Goal: Transaction & Acquisition: Purchase product/service

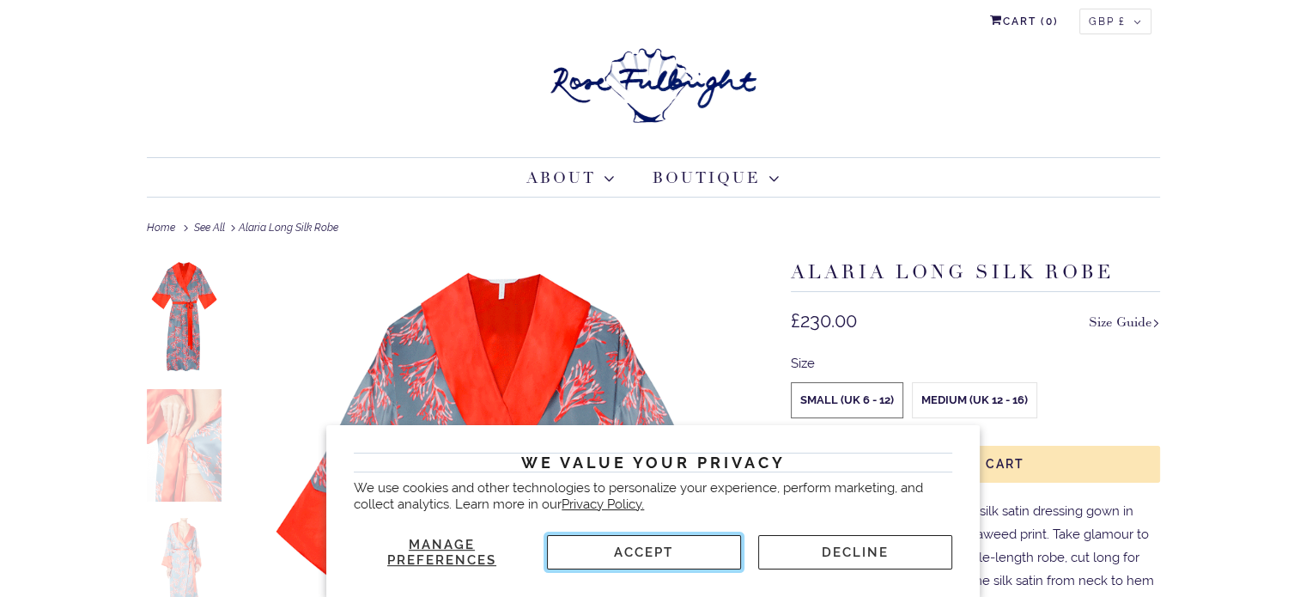
click at [615, 550] on button "Accept" at bounding box center [644, 552] width 194 height 34
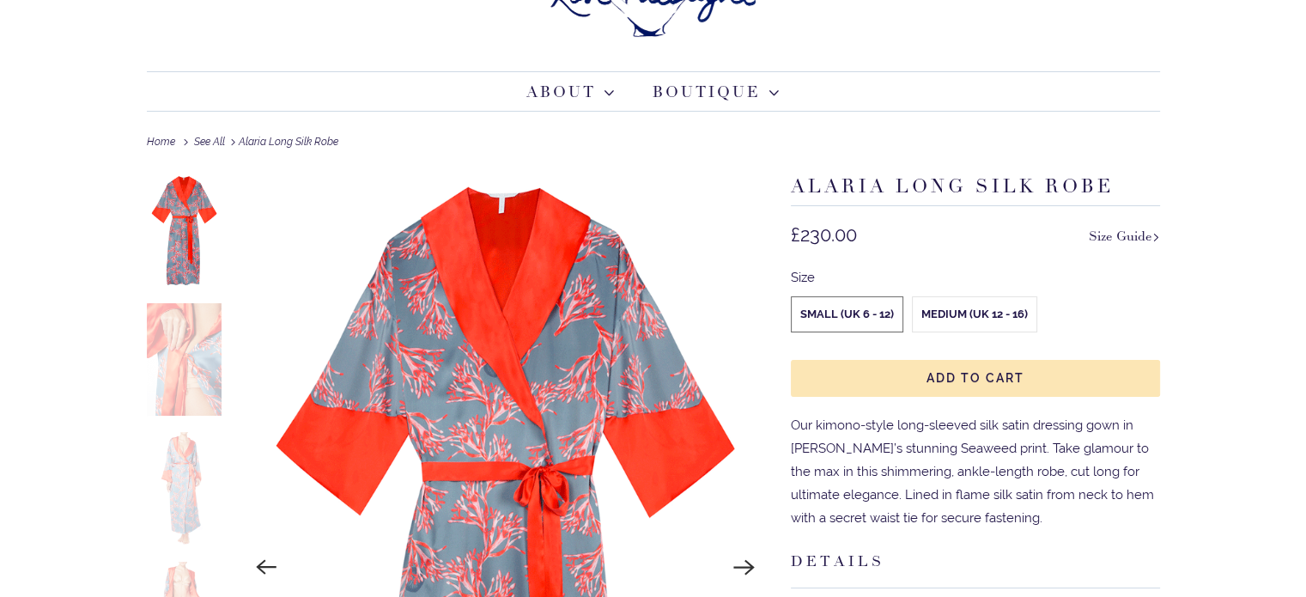
click at [179, 248] on img at bounding box center [185, 230] width 76 height 113
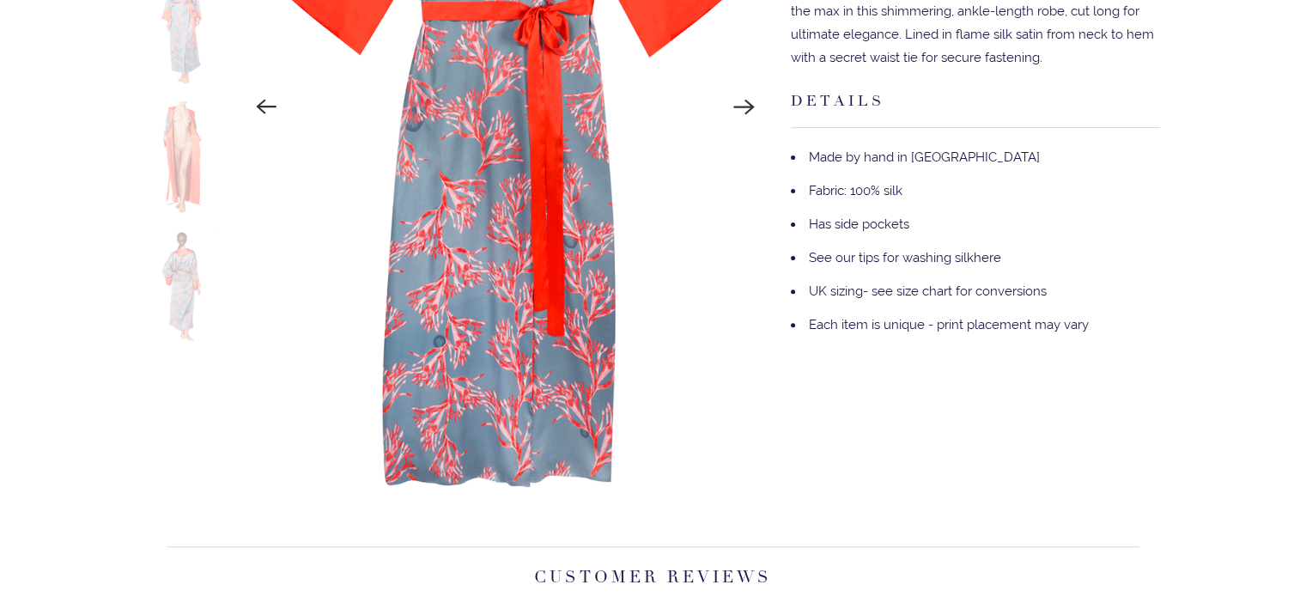
scroll to position [344, 0]
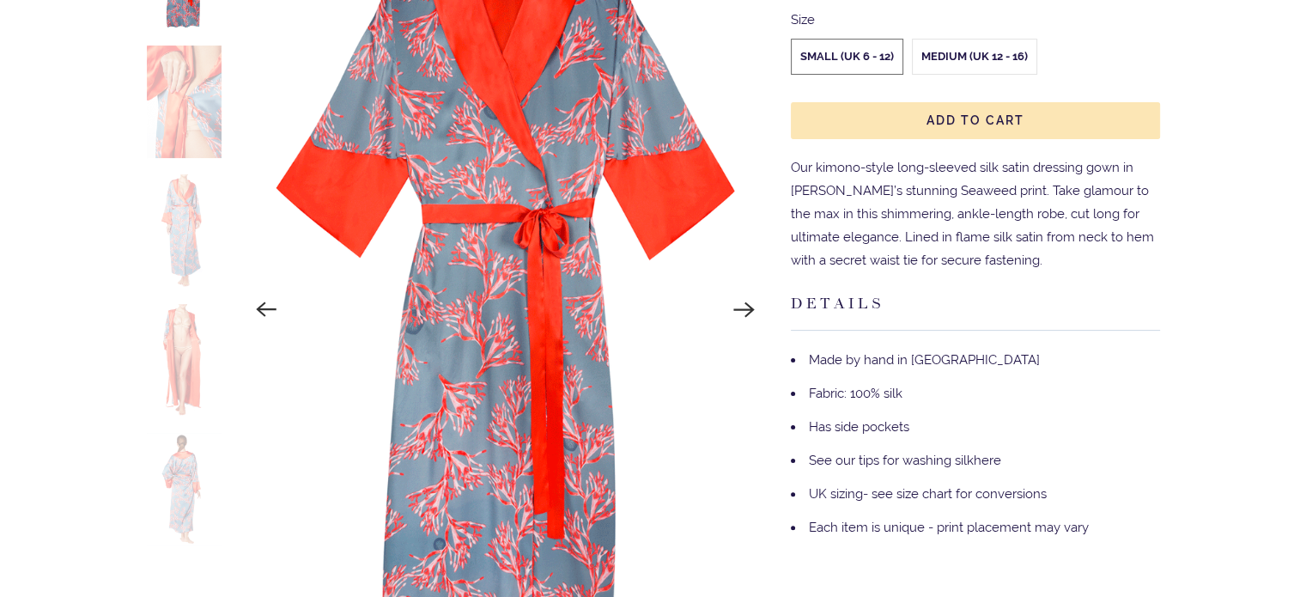
click at [740, 313] on icon "Next" at bounding box center [744, 309] width 22 height 22
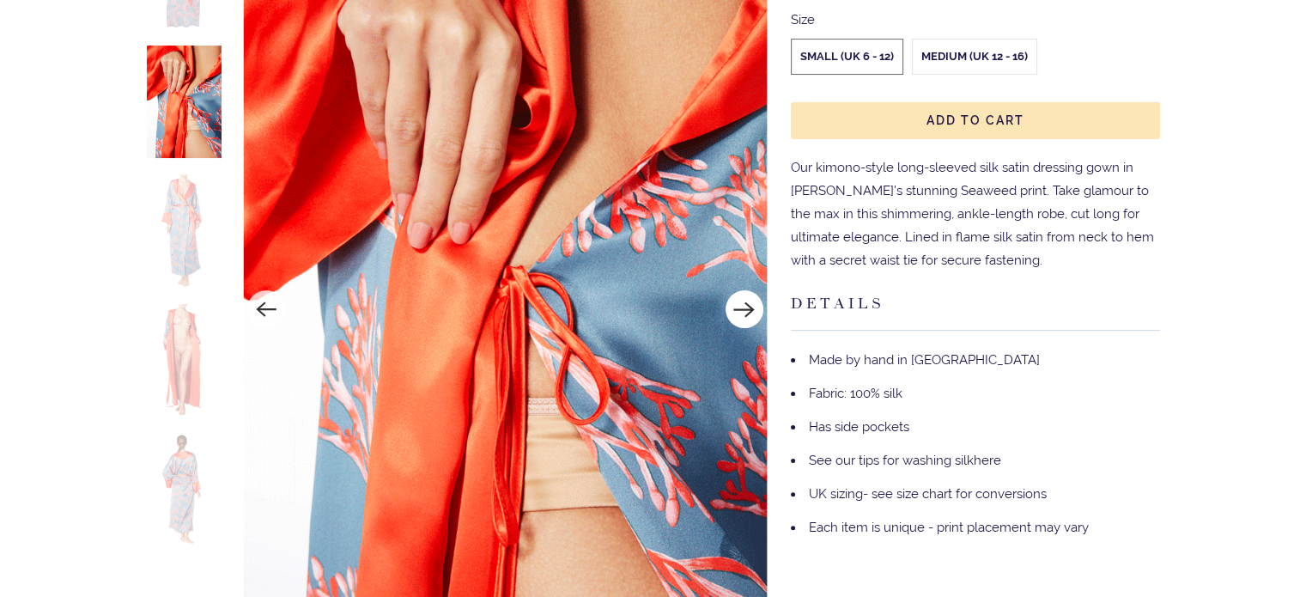
click at [740, 313] on icon "Next" at bounding box center [744, 309] width 22 height 22
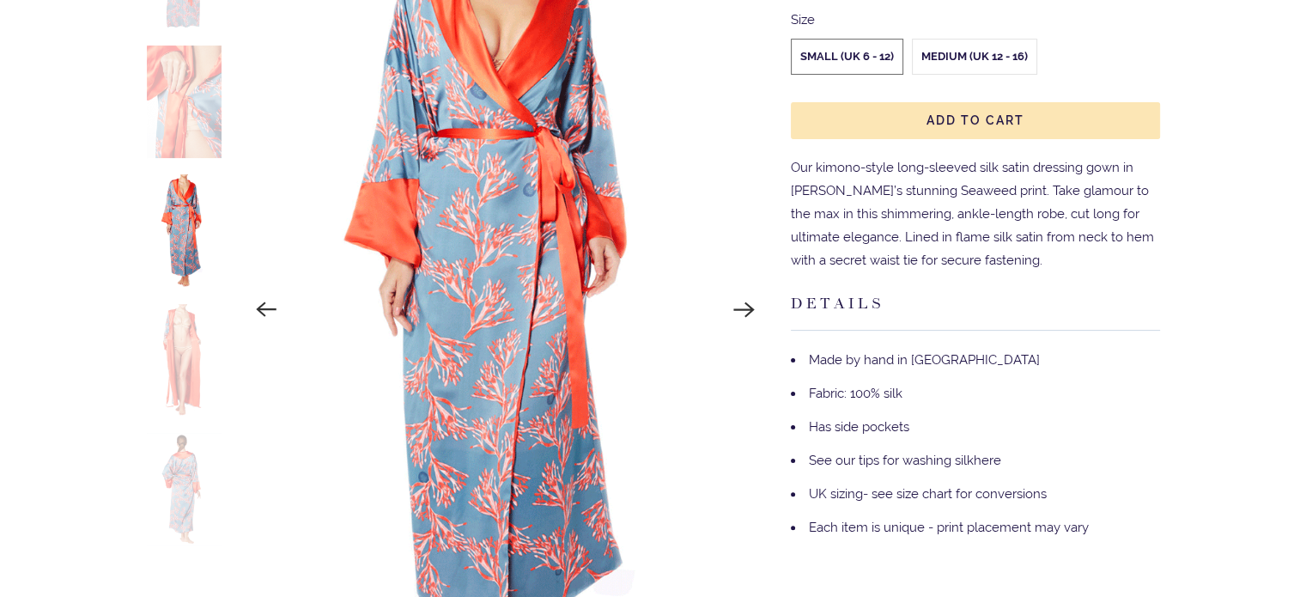
click at [740, 313] on icon "Next" at bounding box center [744, 309] width 22 height 22
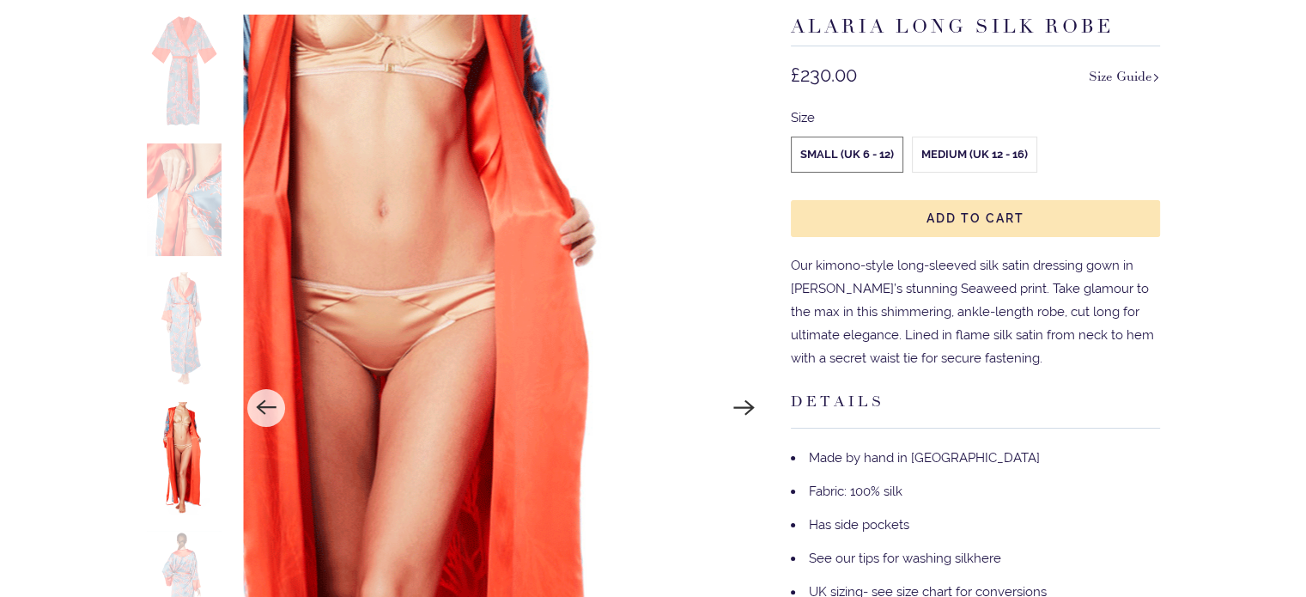
scroll to position [172, 0]
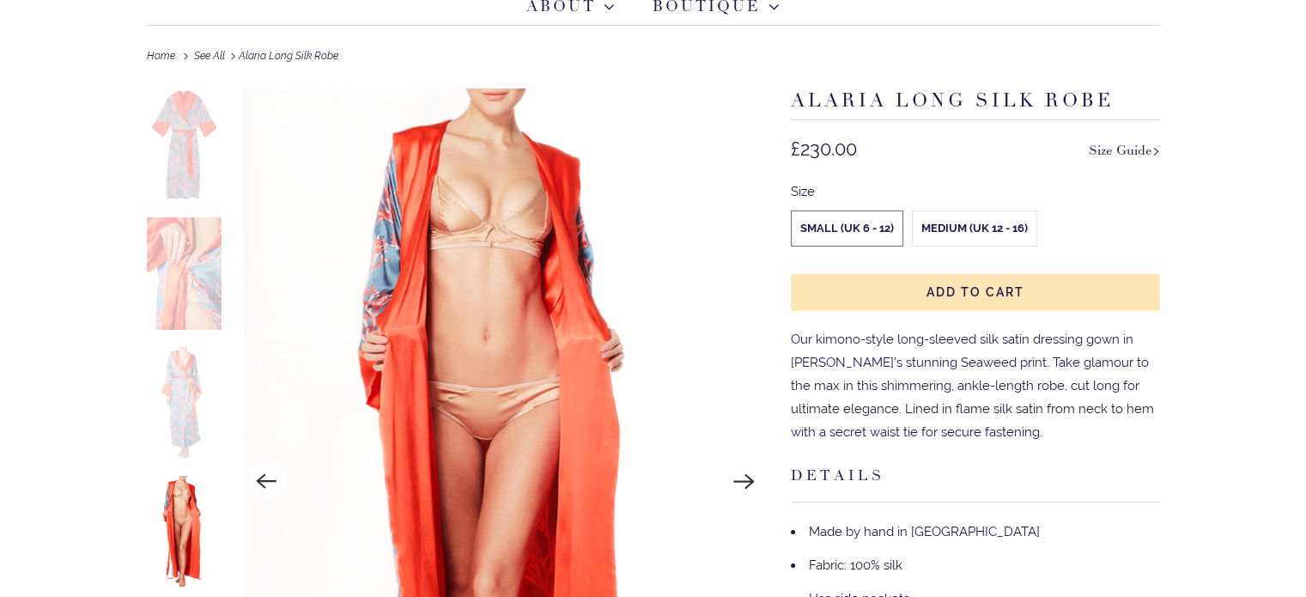
click at [739, 484] on icon "Next" at bounding box center [744, 481] width 22 height 22
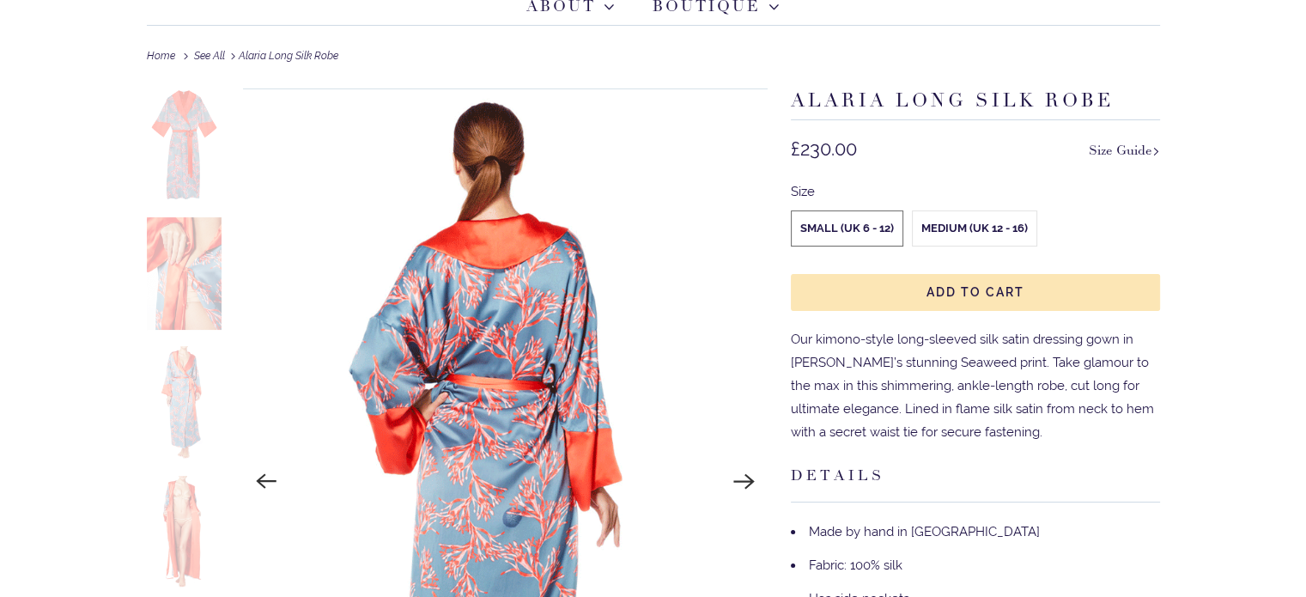
click at [737, 484] on icon "Next" at bounding box center [744, 481] width 22 height 22
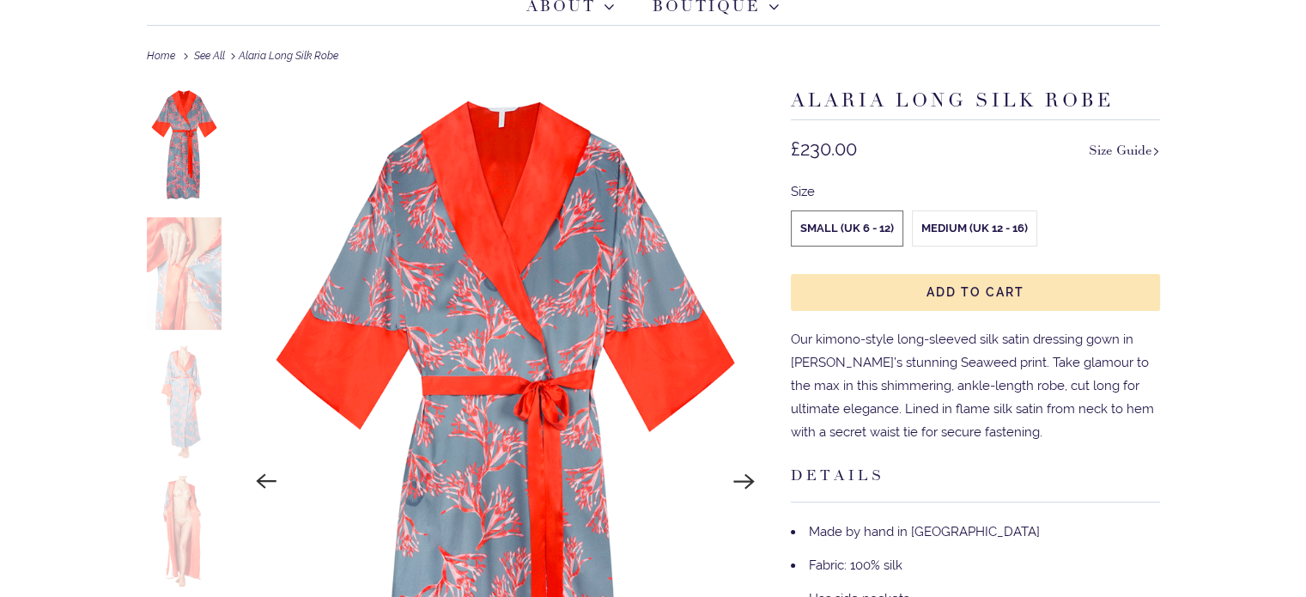
click at [957, 216] on label "Medium (UK 12 - 16)" at bounding box center [975, 228] width 124 height 34
click at [0, 0] on input "Medium (UK 12 - 16)" at bounding box center [0, 0] width 0 height 0
click at [870, 221] on label "Small (UK 6 - 12)" at bounding box center [847, 228] width 111 height 34
click at [0, 0] on input "Small (UK 6 - 12)" at bounding box center [0, 0] width 0 height 0
click at [969, 224] on label "Medium (UK 12 - 16)" at bounding box center [975, 228] width 124 height 34
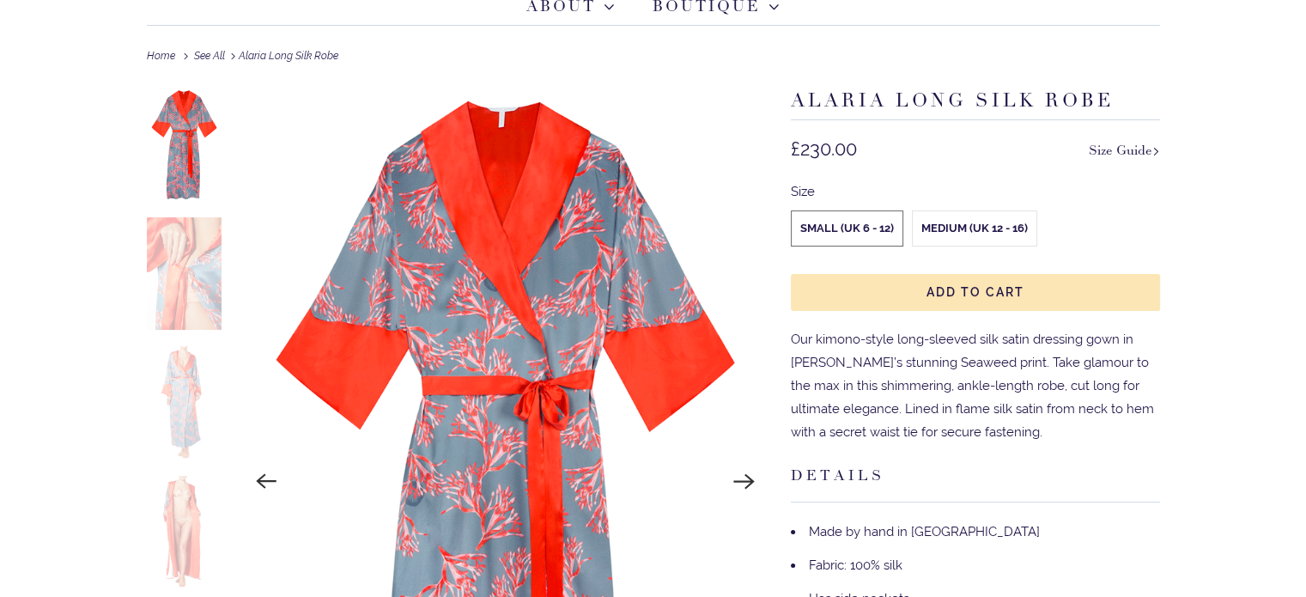
click at [0, 0] on input "Medium (UK 12 - 16)" at bounding box center [0, 0] width 0 height 0
click at [878, 226] on label "Small (UK 6 - 12)" at bounding box center [847, 228] width 111 height 34
click at [0, 0] on input "Small (UK 6 - 12)" at bounding box center [0, 0] width 0 height 0
click at [949, 235] on label "Medium (UK 12 - 16)" at bounding box center [975, 228] width 124 height 34
click at [0, 0] on input "Medium (UK 12 - 16)" at bounding box center [0, 0] width 0 height 0
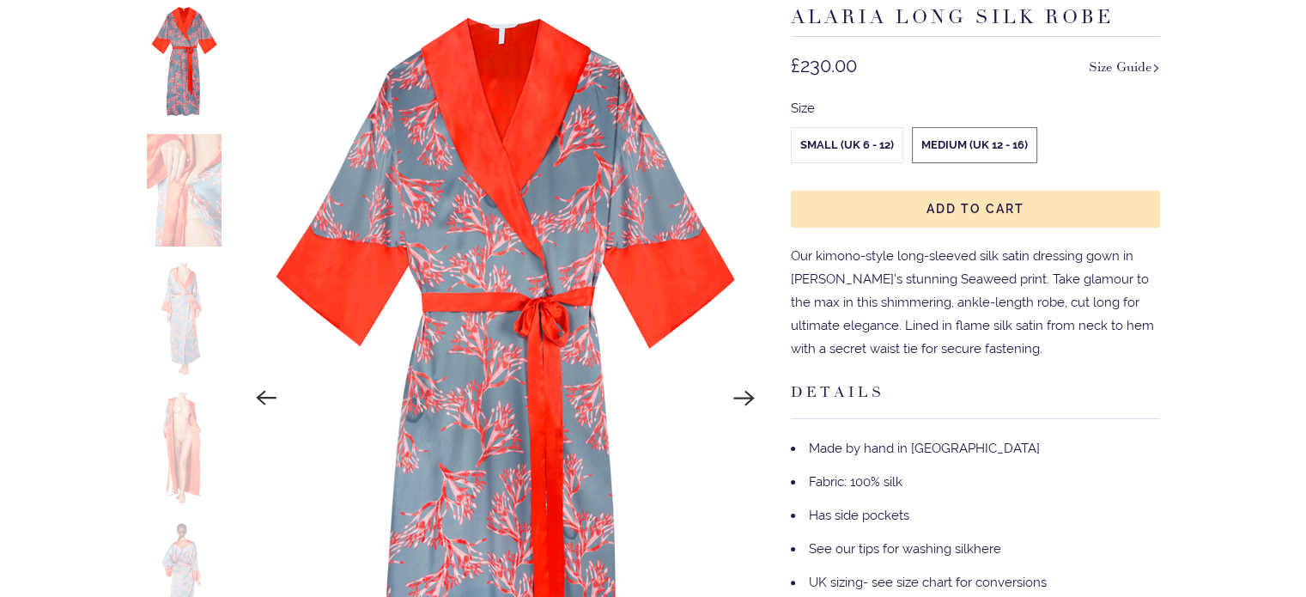
scroll to position [258, 0]
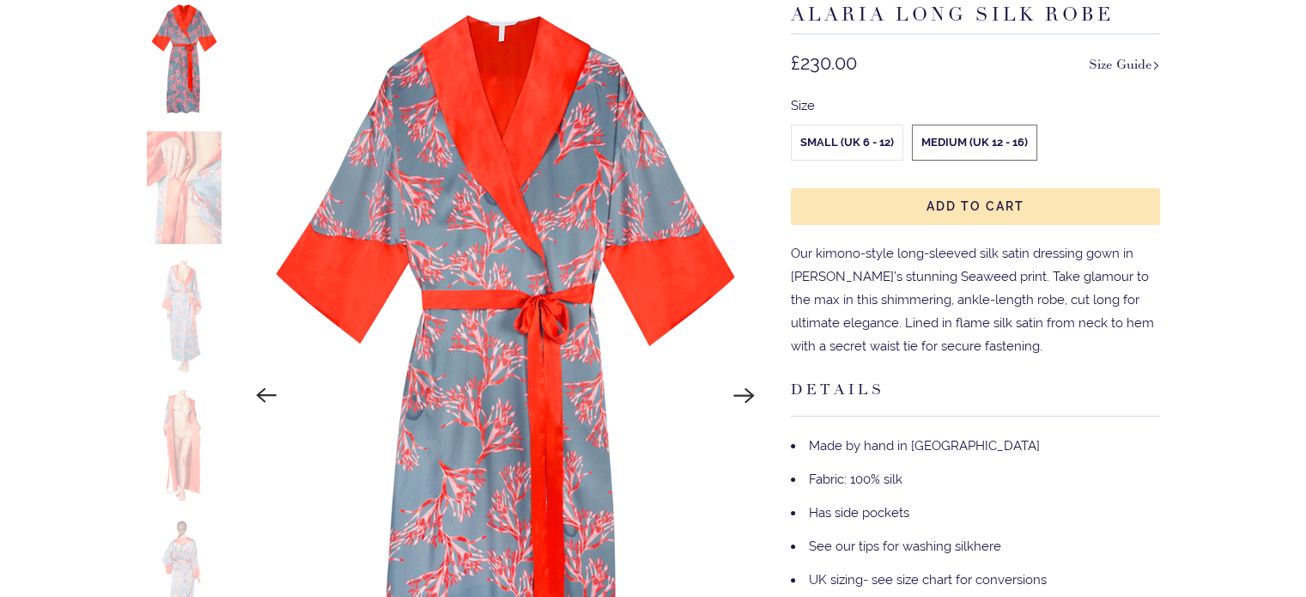
click at [969, 145] on label "Medium (UK 12 - 16)" at bounding box center [975, 142] width 124 height 34
click at [0, 0] on input "Medium (UK 12 - 16)" at bounding box center [0, 0] width 0 height 0
click at [857, 143] on label "Small (UK 6 - 12)" at bounding box center [847, 142] width 111 height 34
click at [0, 0] on input "Small (UK 6 - 12)" at bounding box center [0, 0] width 0 height 0
click at [960, 141] on label "Medium (UK 12 - 16)" at bounding box center [975, 142] width 124 height 34
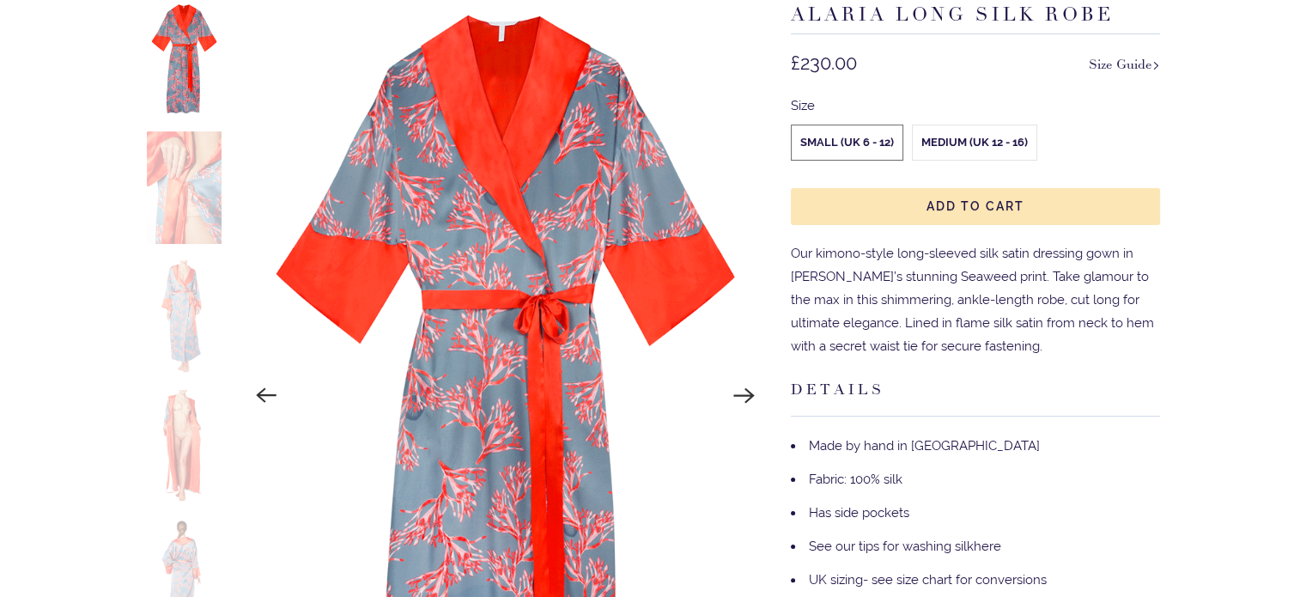
click at [0, 0] on input "Medium (UK 12 - 16)" at bounding box center [0, 0] width 0 height 0
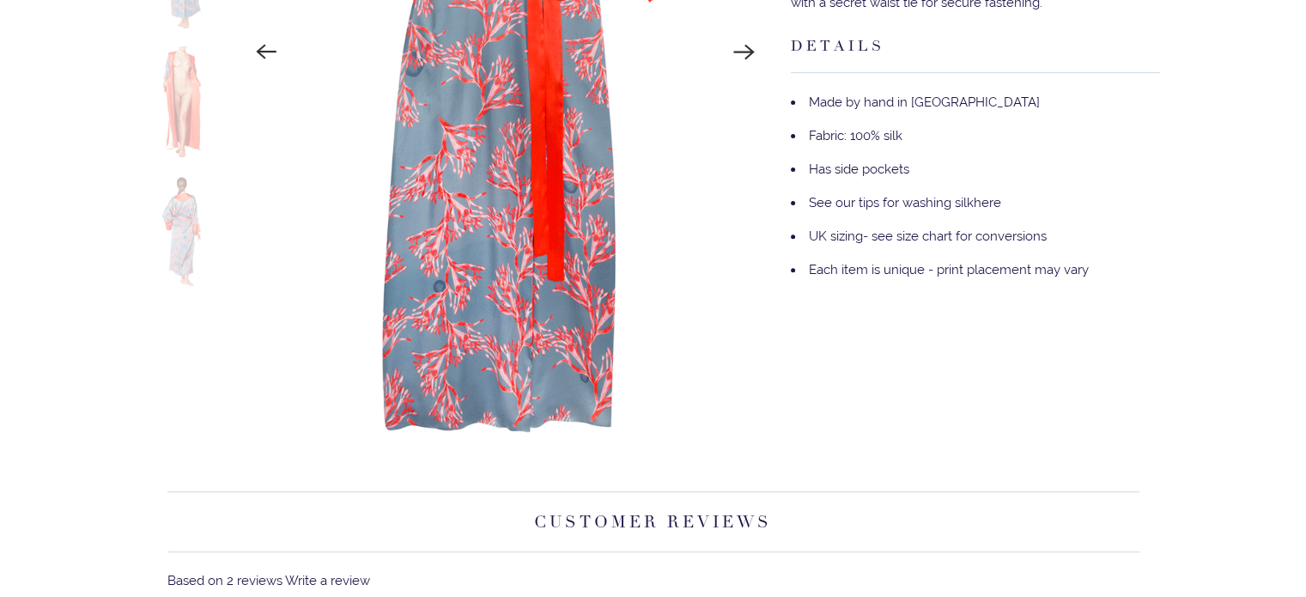
scroll to position [258, 0]
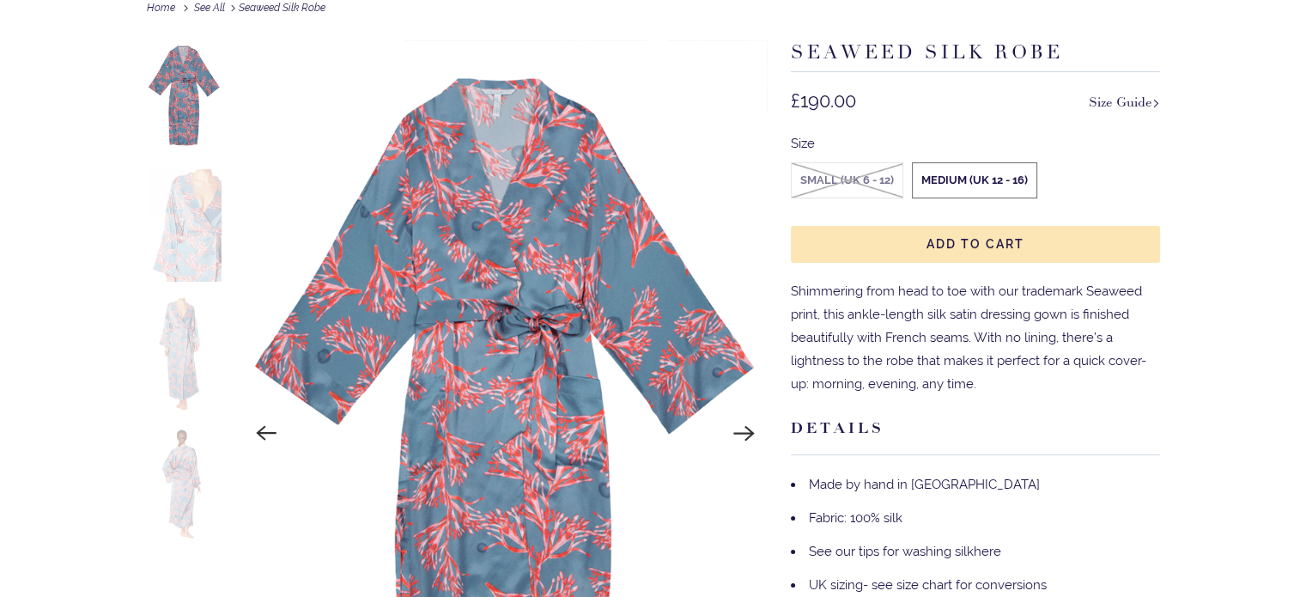
scroll to position [172, 0]
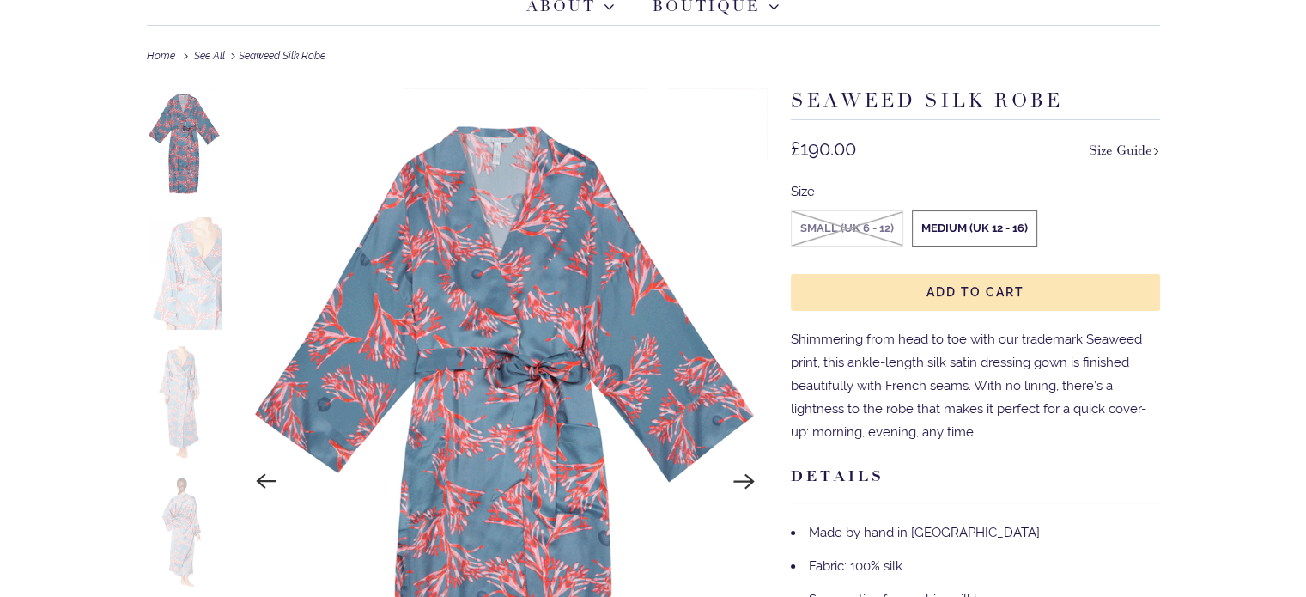
click at [199, 258] on img at bounding box center [185, 273] width 76 height 113
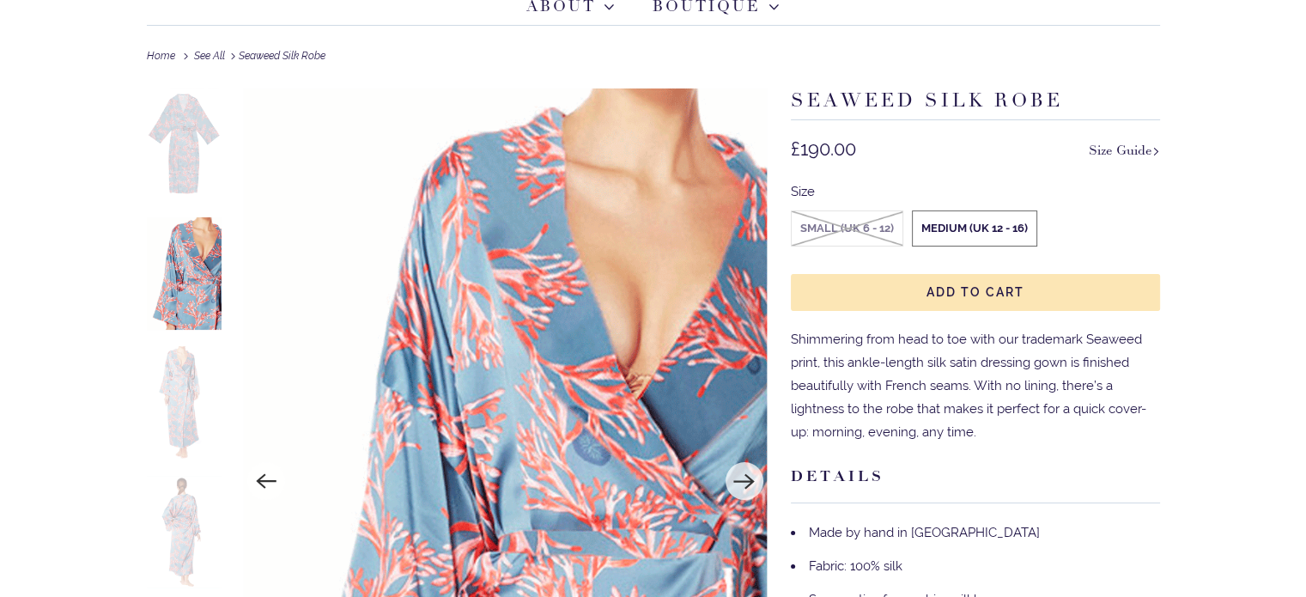
click at [169, 428] on img at bounding box center [185, 402] width 76 height 113
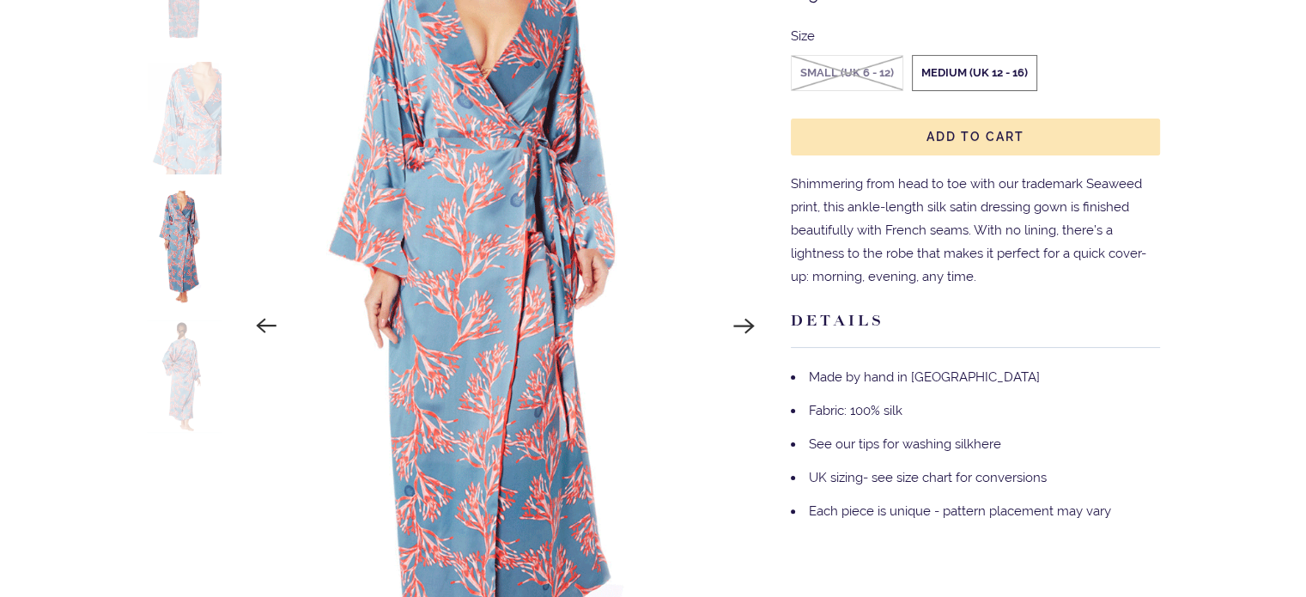
scroll to position [344, 0]
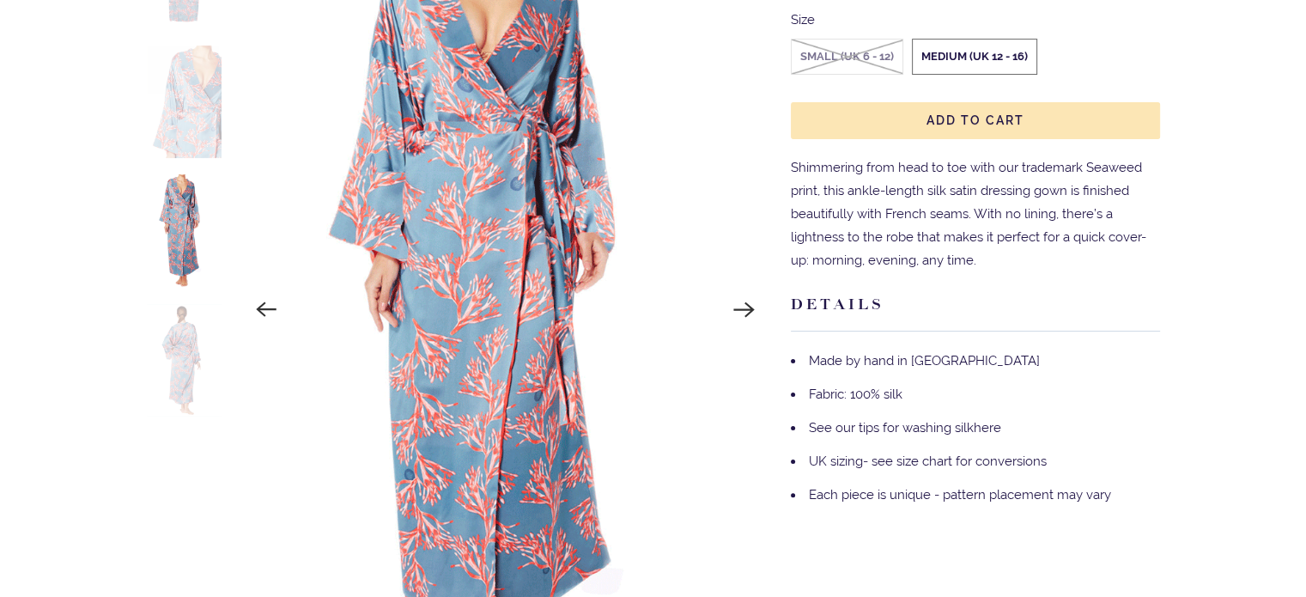
click at [170, 337] on img at bounding box center [185, 360] width 76 height 113
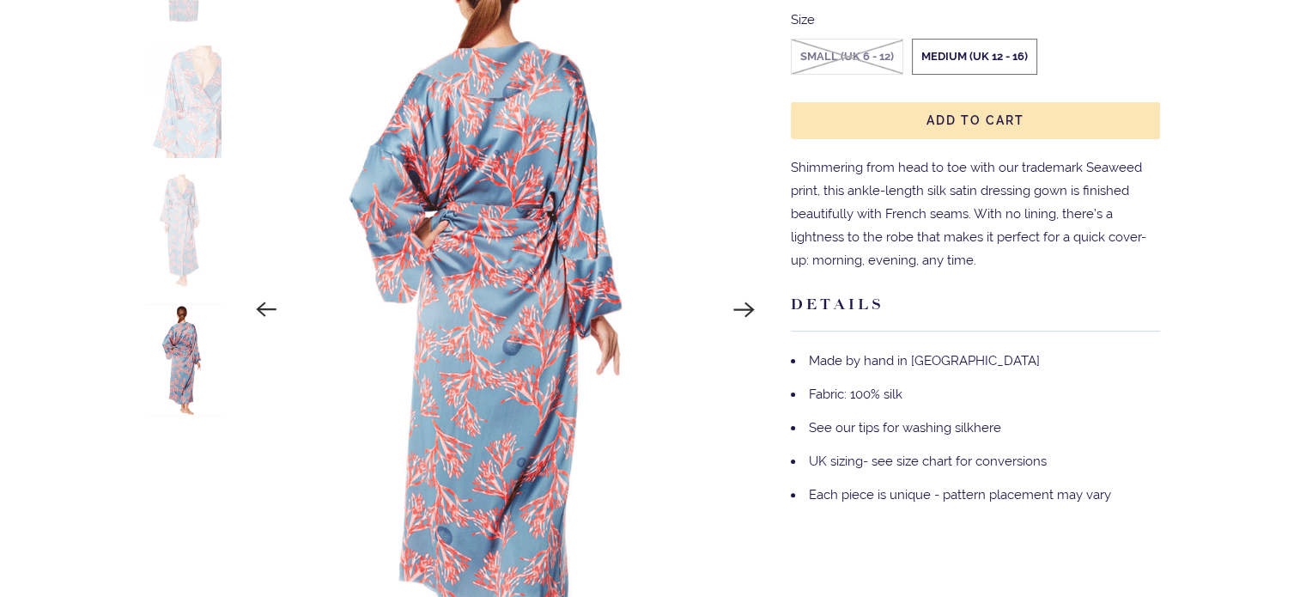
click at [175, 229] on img at bounding box center [185, 230] width 76 height 113
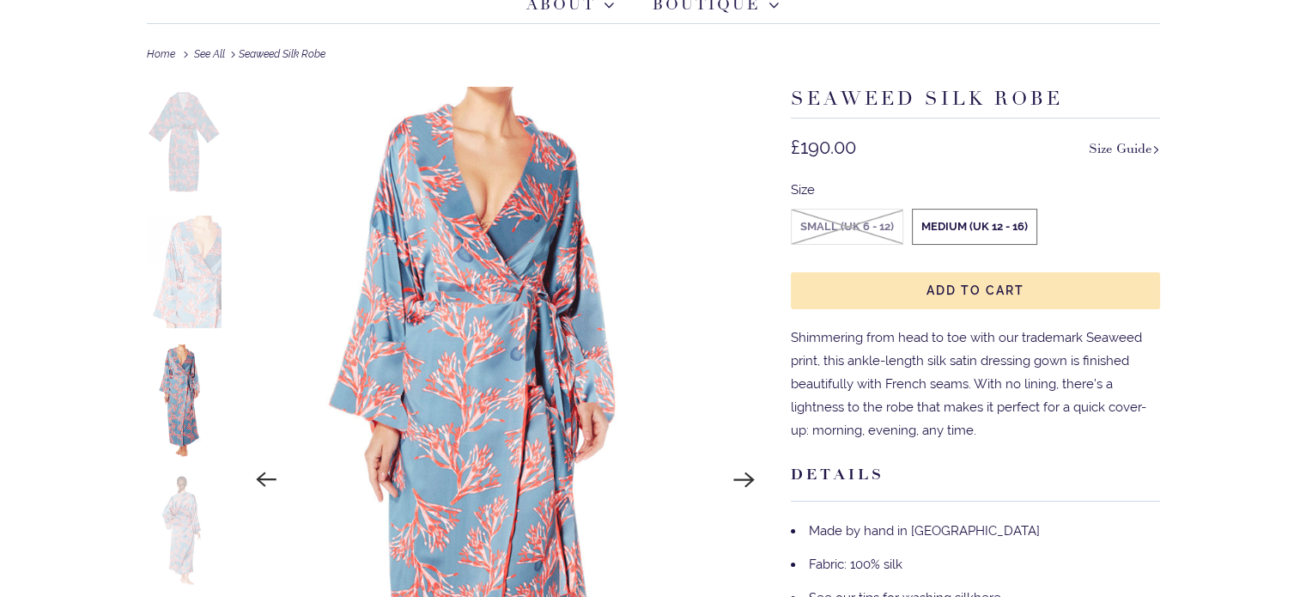
scroll to position [172, 0]
click at [185, 242] on img at bounding box center [185, 273] width 76 height 113
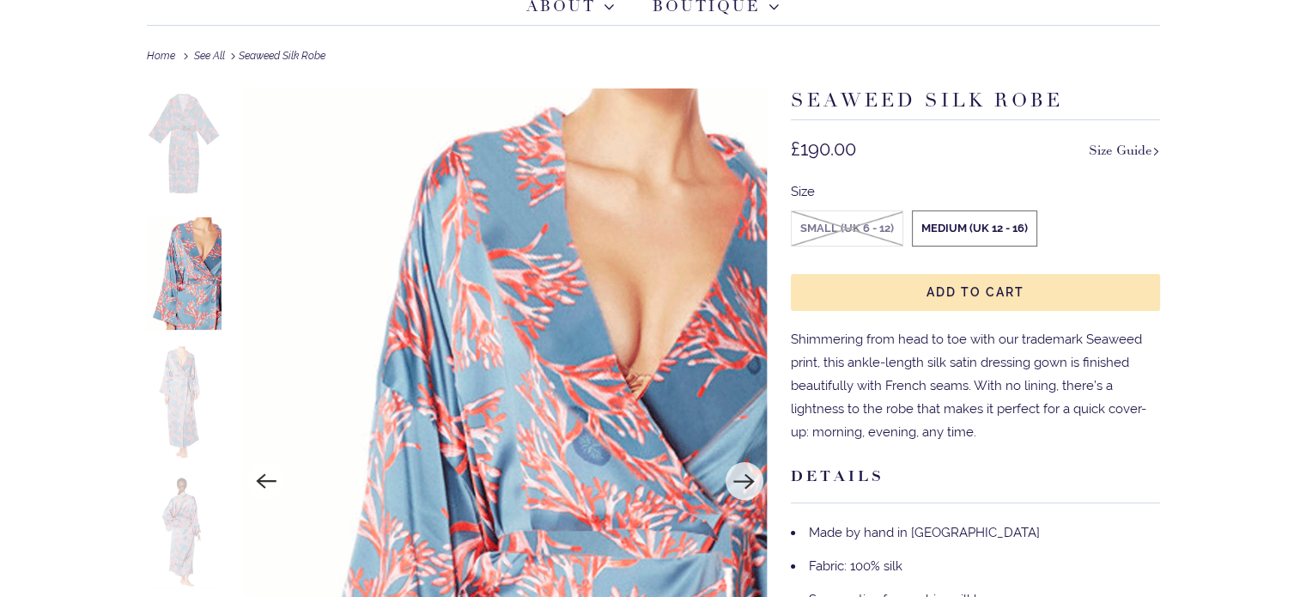
click at [189, 139] on img at bounding box center [185, 144] width 76 height 113
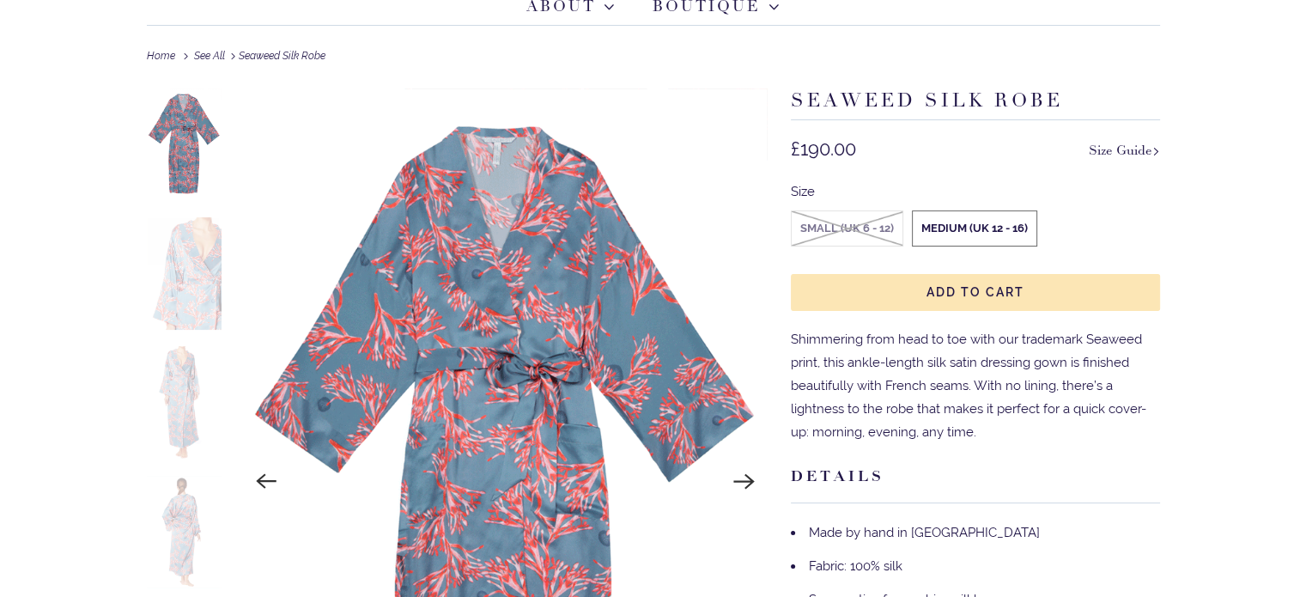
click at [530, 280] on img at bounding box center [505, 481] width 525 height 787
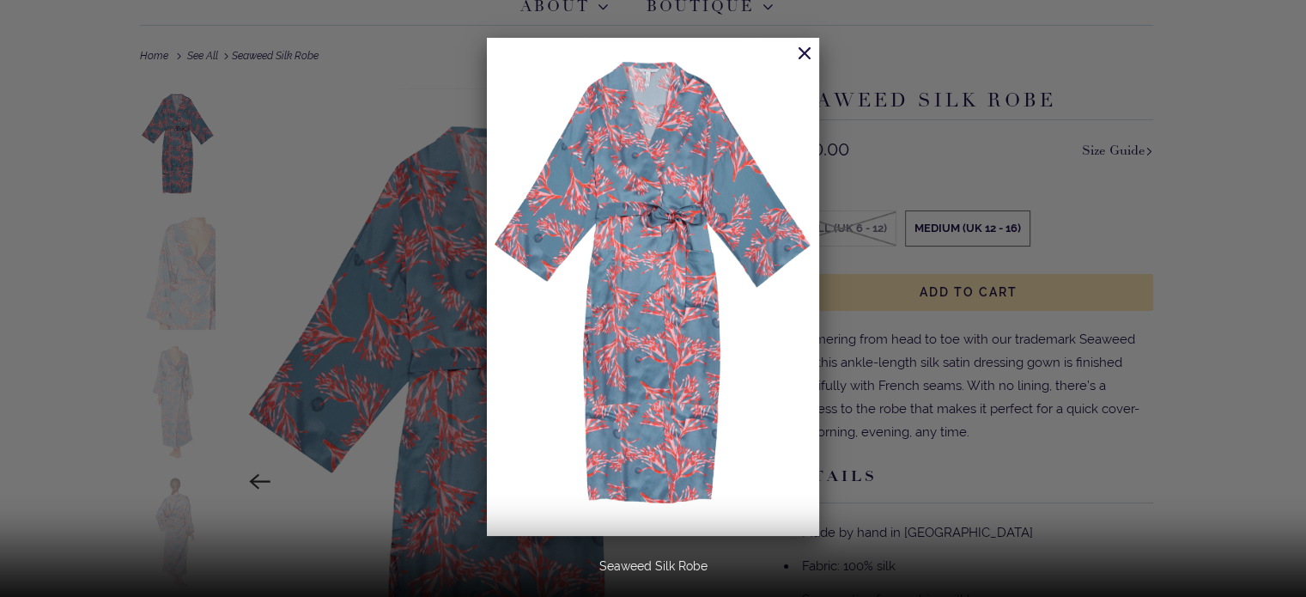
click at [680, 307] on img at bounding box center [653, 287] width 332 height 498
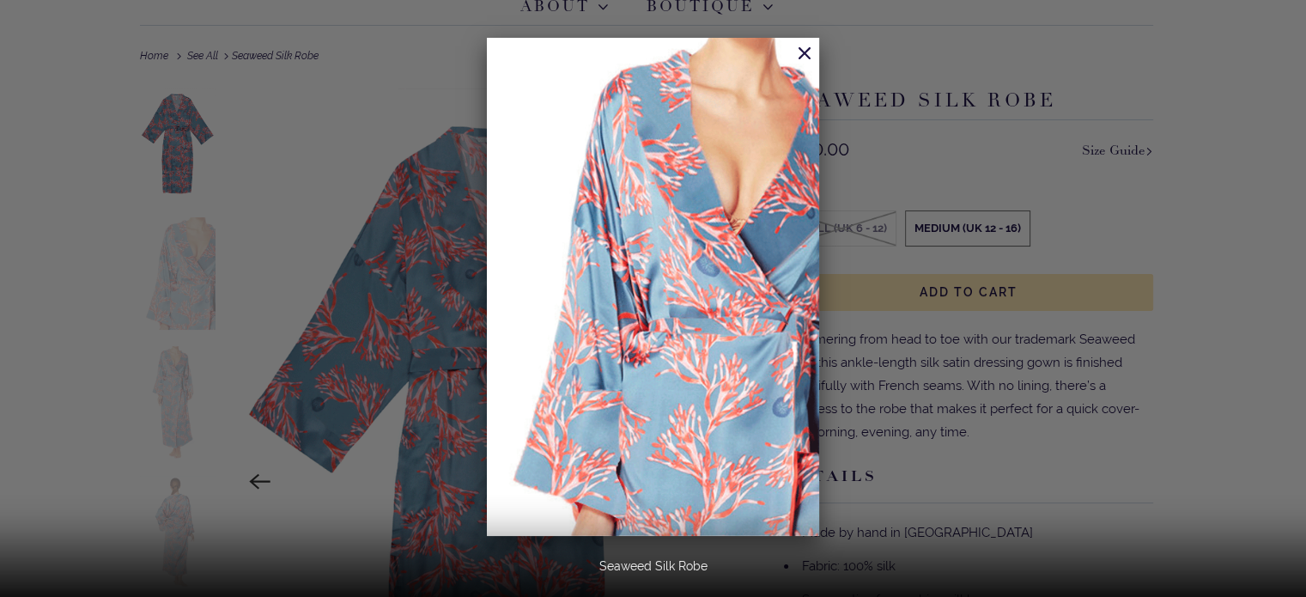
click at [170, 210] on div at bounding box center [653, 298] width 1306 height 597
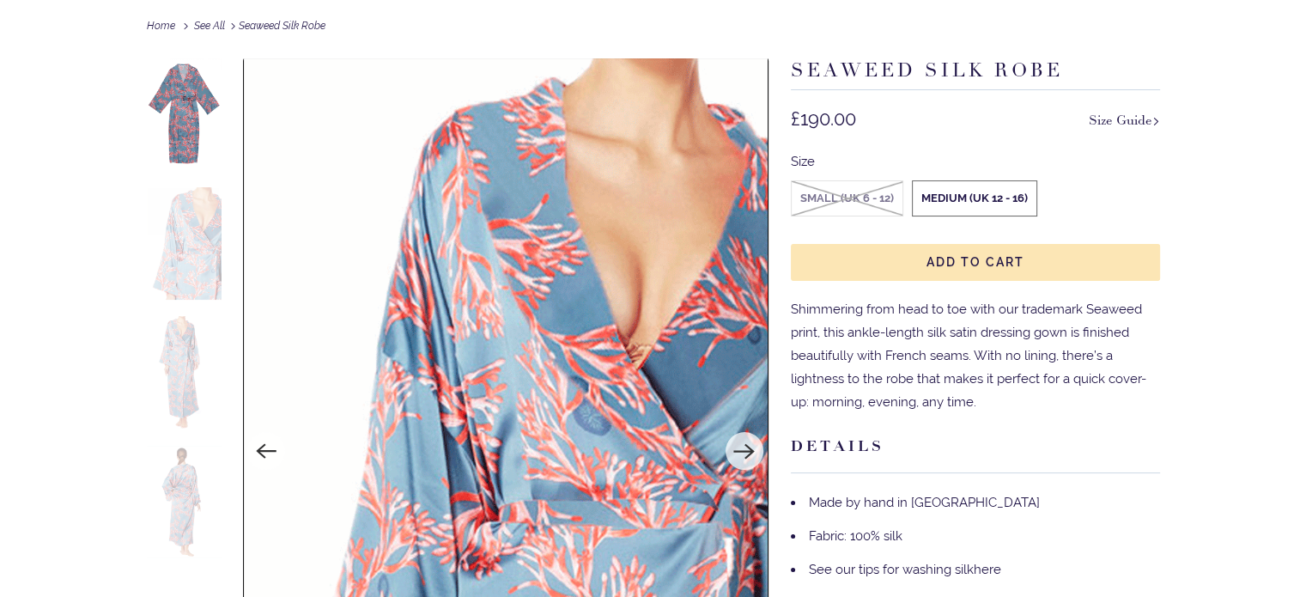
scroll to position [258, 0]
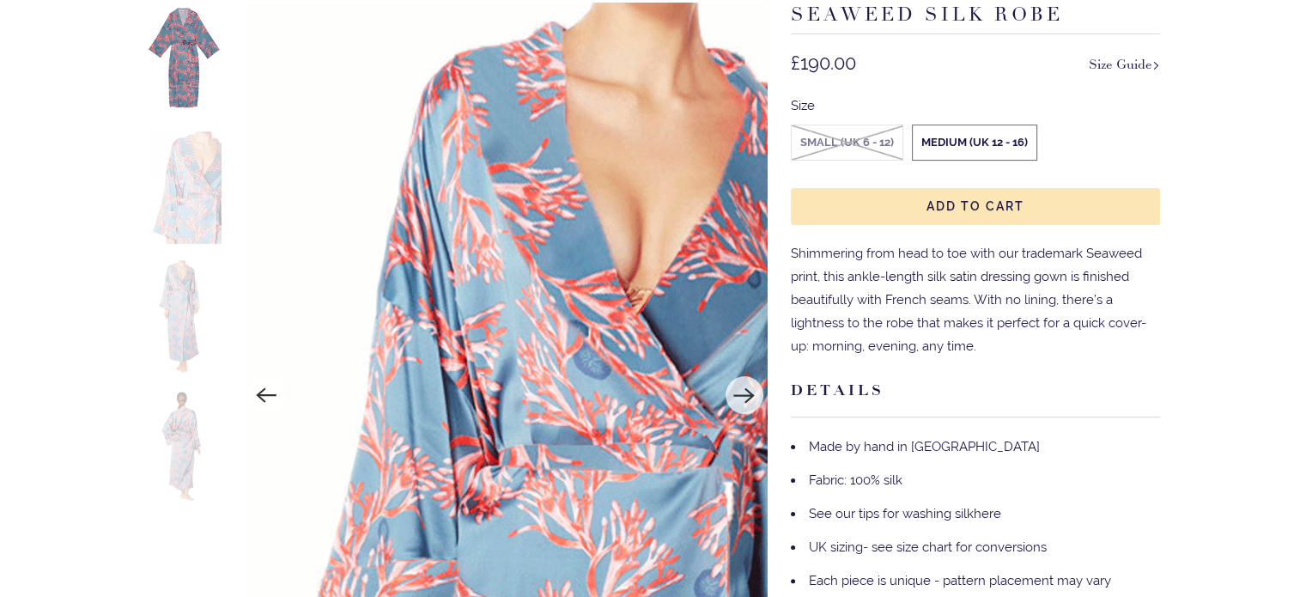
click at [181, 444] on img at bounding box center [185, 446] width 76 height 113
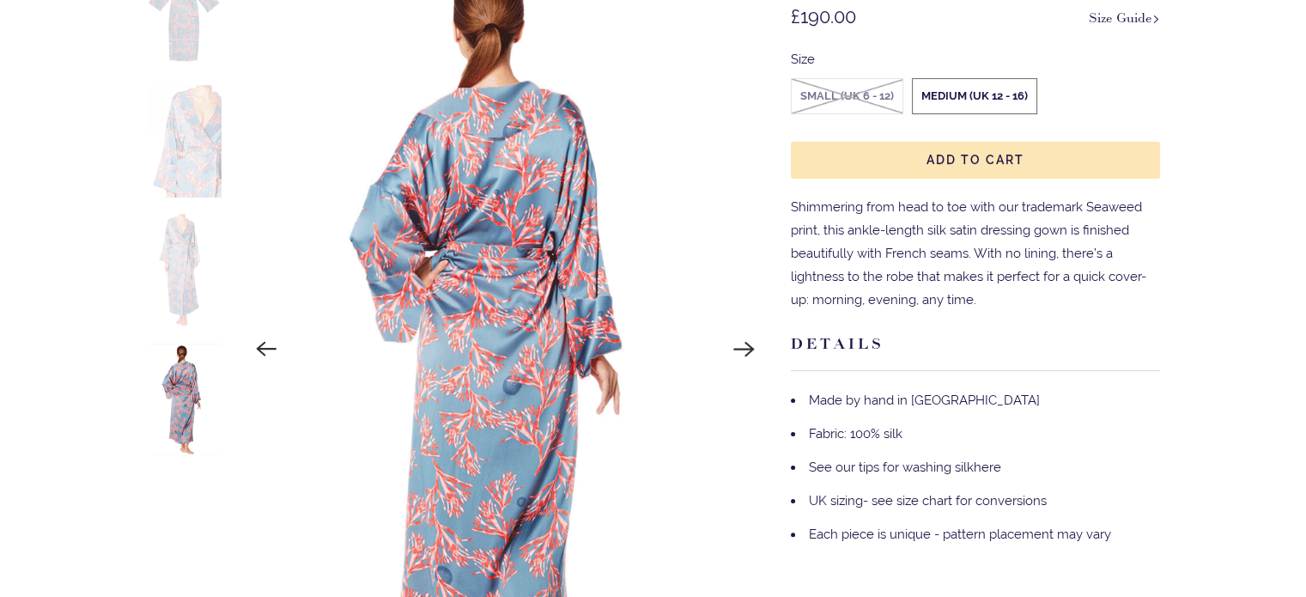
scroll to position [172, 0]
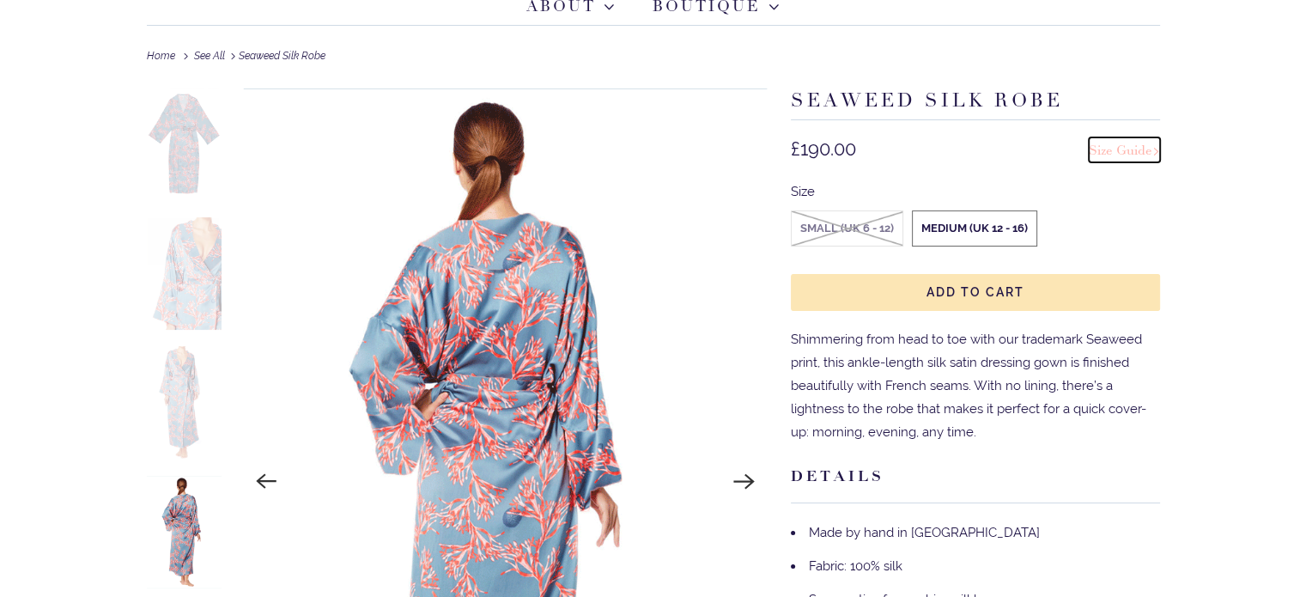
click at [1113, 154] on link "Size Guide" at bounding box center [1124, 149] width 71 height 25
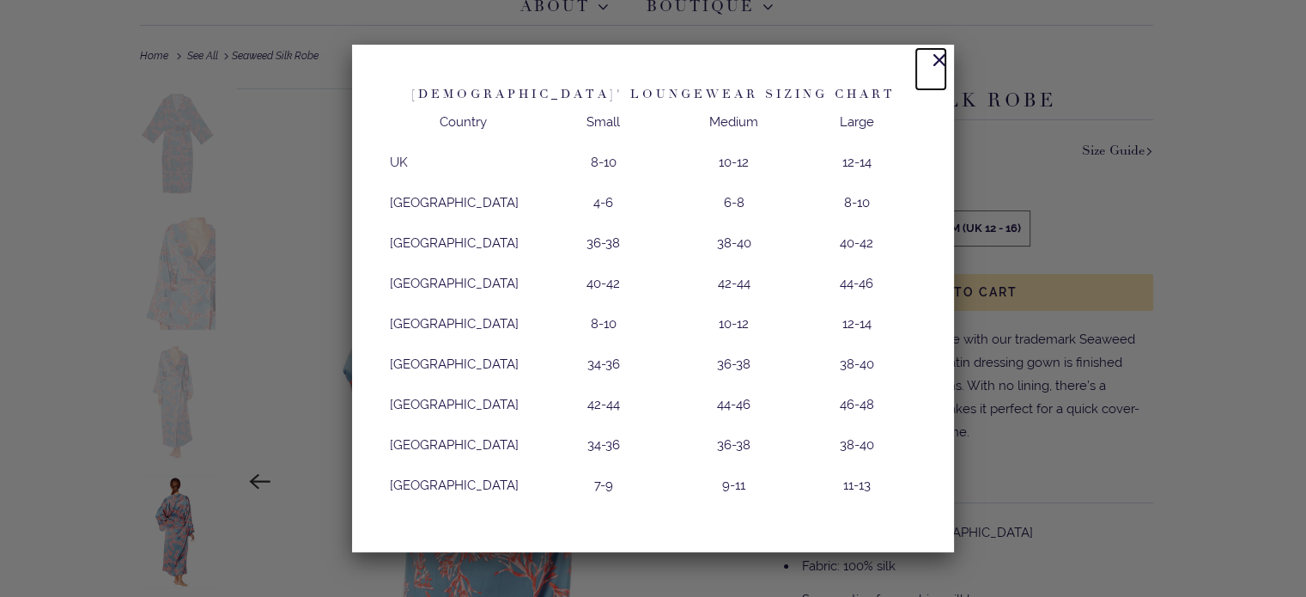
click at [917, 58] on link at bounding box center [931, 69] width 29 height 40
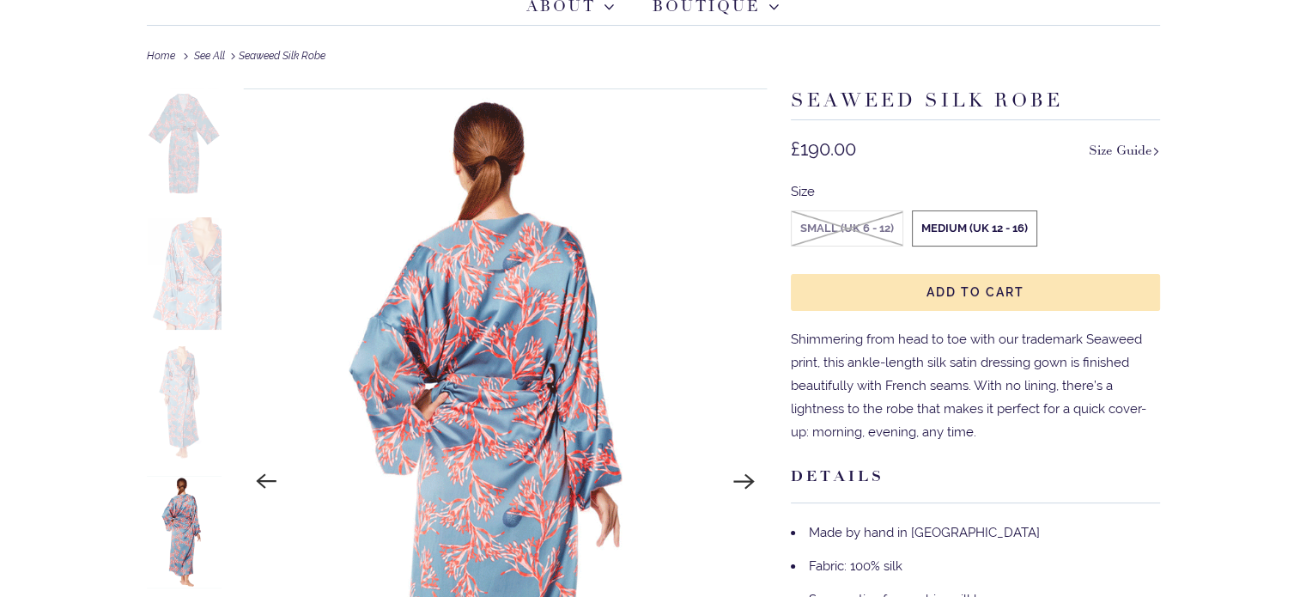
click at [191, 249] on img at bounding box center [185, 273] width 76 height 113
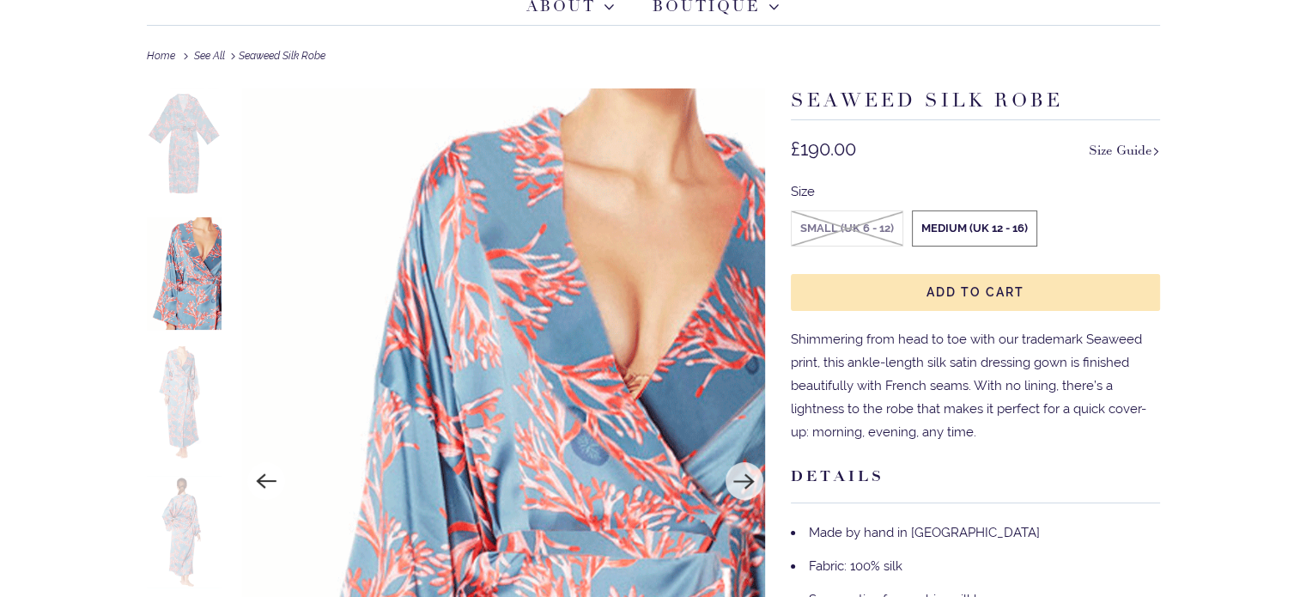
click at [192, 137] on img at bounding box center [185, 144] width 76 height 113
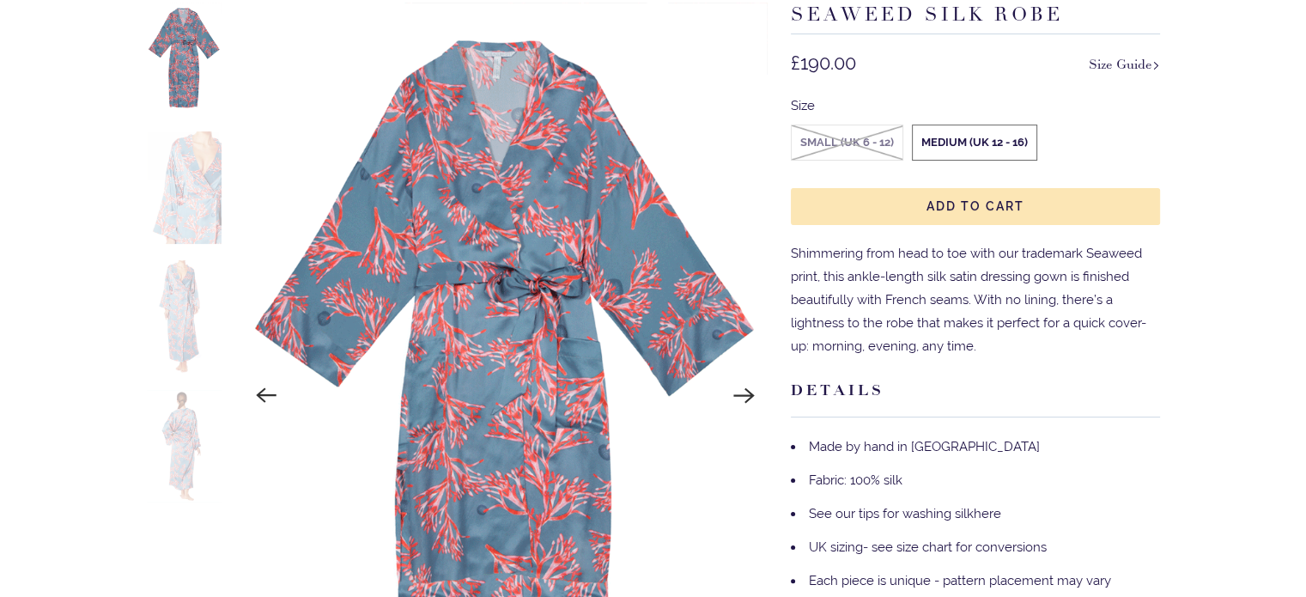
scroll to position [344, 0]
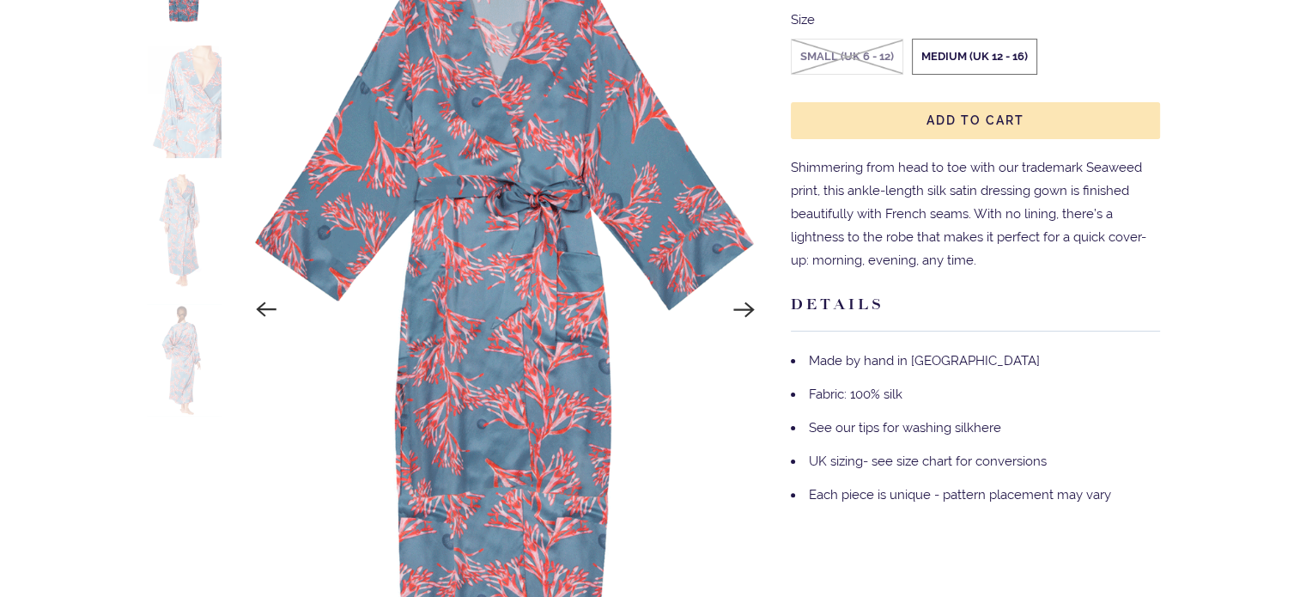
click at [197, 243] on img at bounding box center [185, 230] width 76 height 113
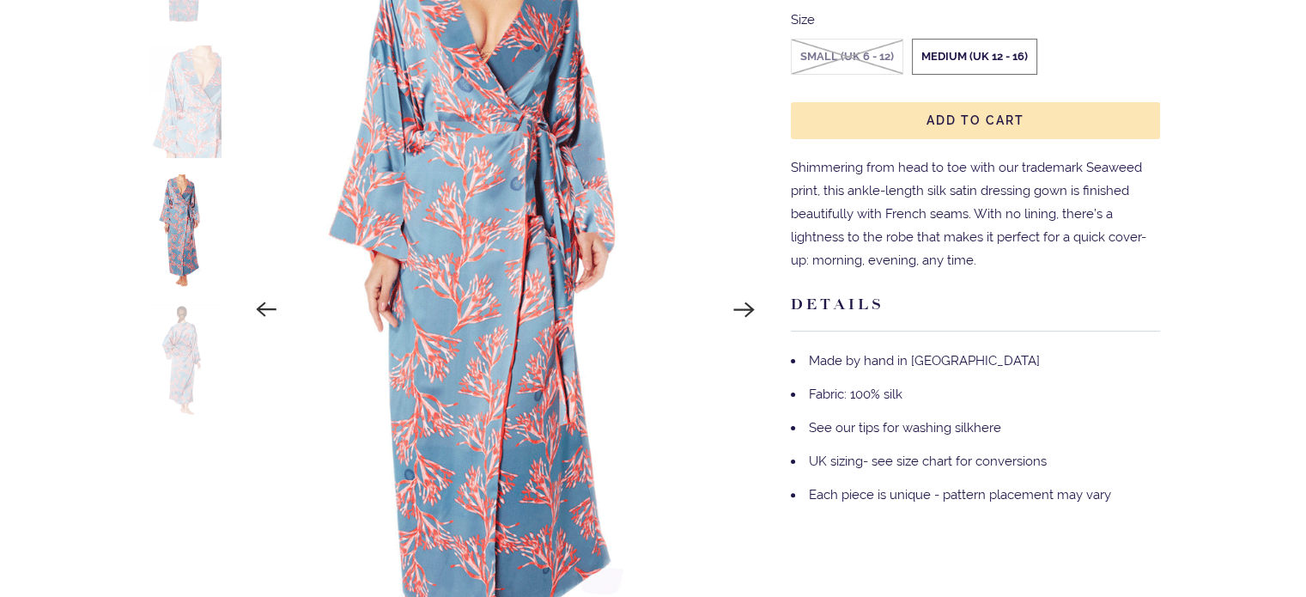
click at [181, 346] on img at bounding box center [185, 360] width 76 height 113
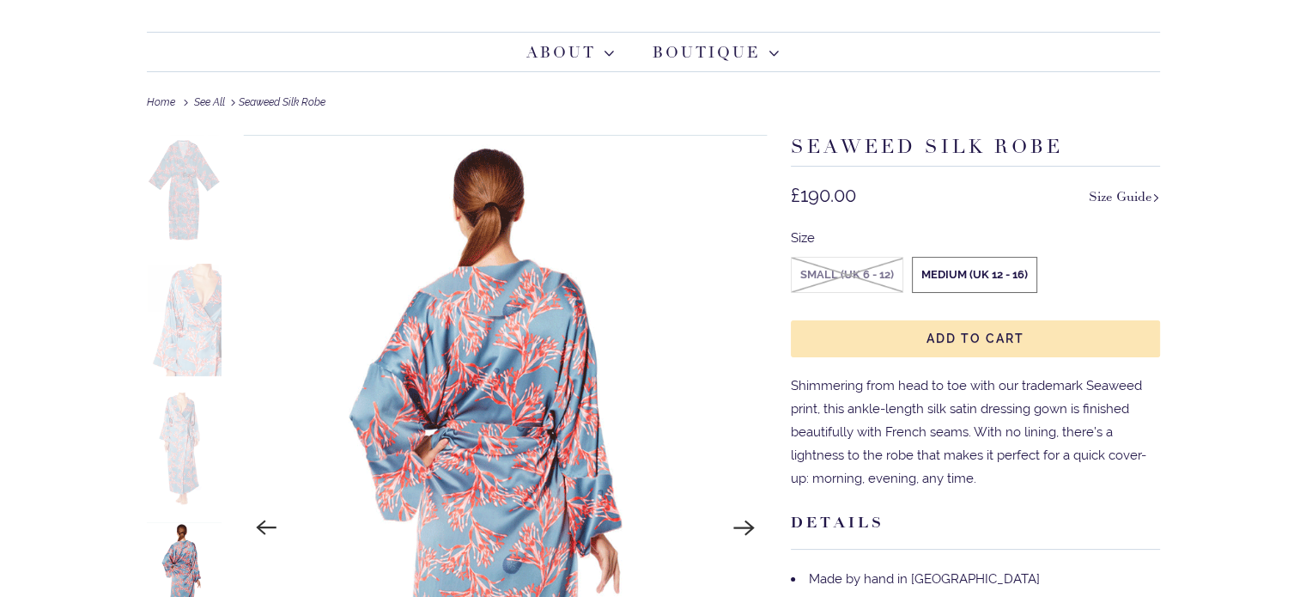
scroll to position [127, 0]
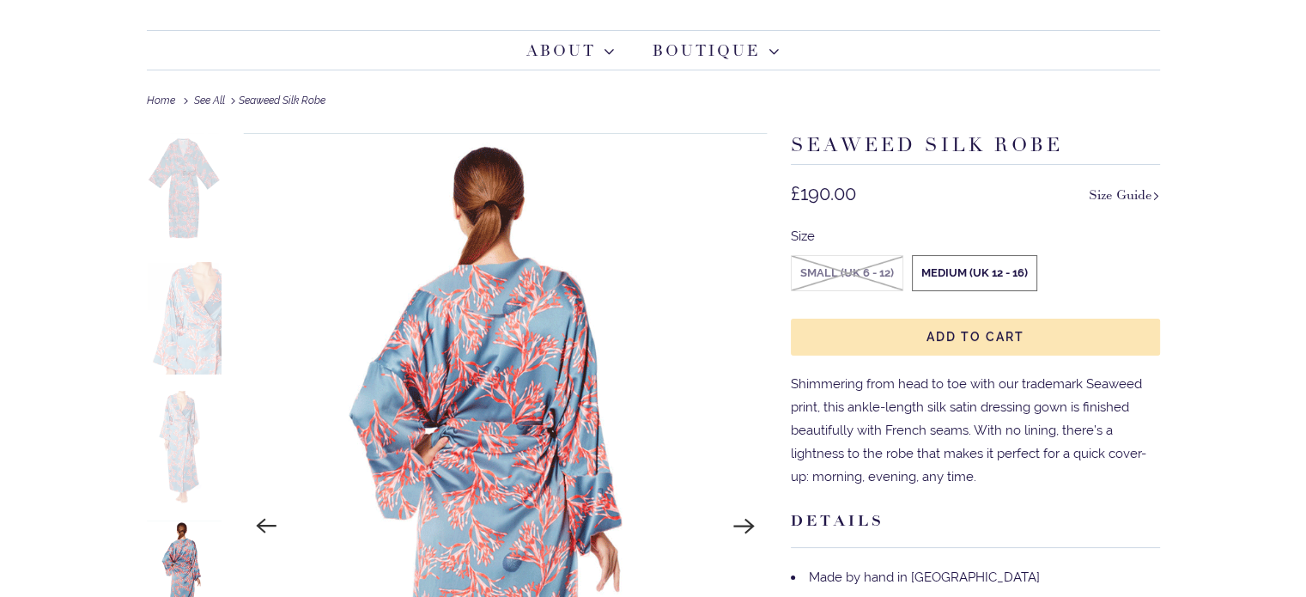
click at [205, 453] on img at bounding box center [185, 447] width 76 height 113
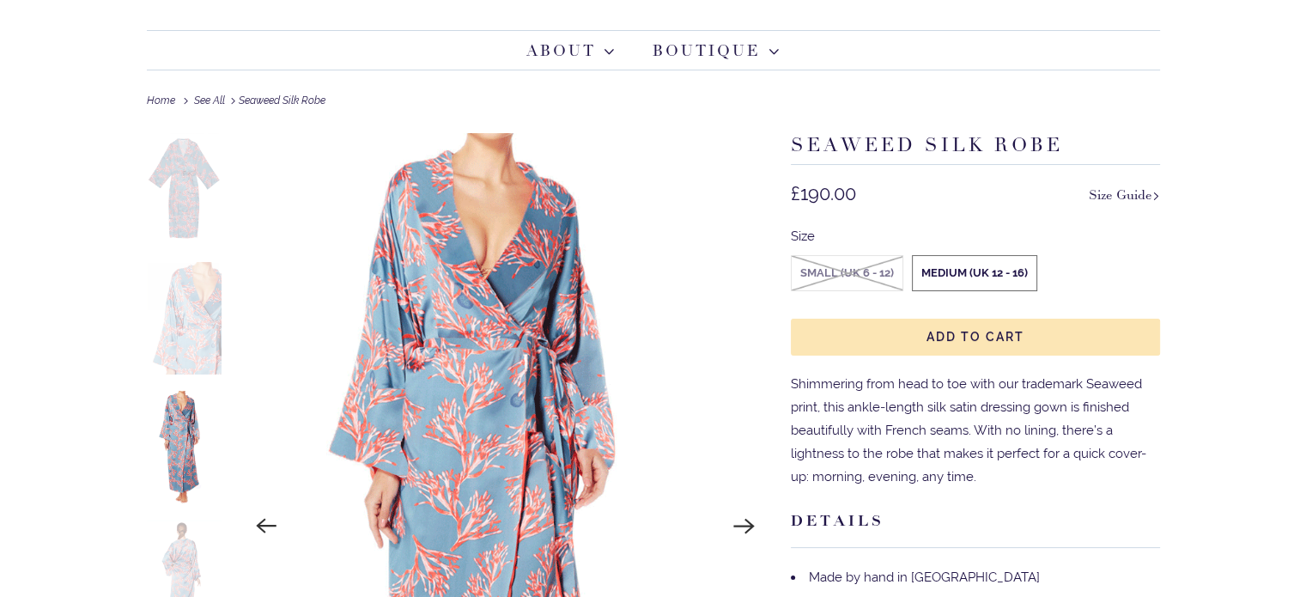
click at [190, 326] on img at bounding box center [185, 318] width 76 height 113
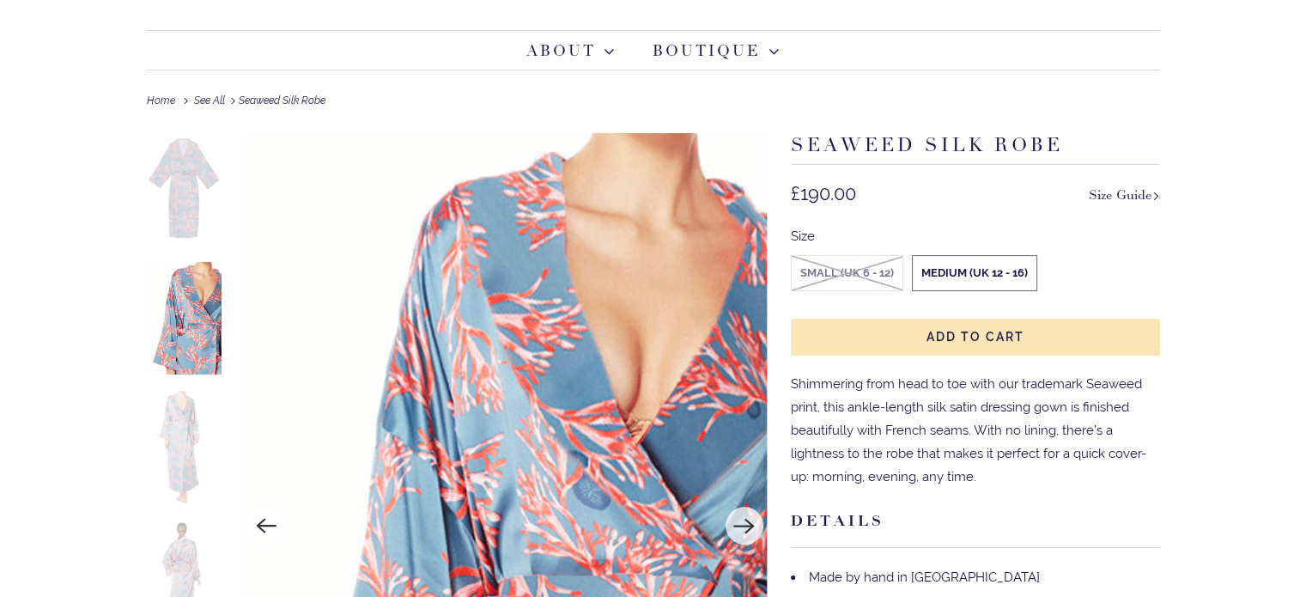
click at [194, 157] on img at bounding box center [185, 189] width 76 height 113
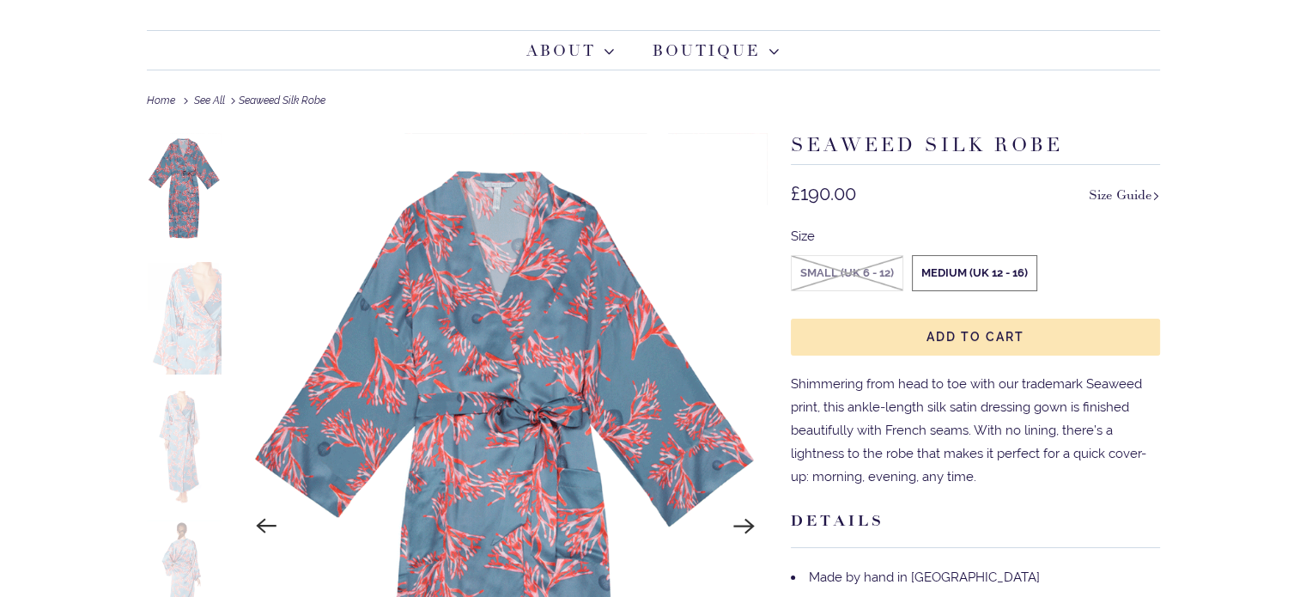
click at [1013, 262] on label "Medium (UK 12 - 16)" at bounding box center [975, 273] width 124 height 34
click at [0, 0] on input "Medium (UK 12 - 16)" at bounding box center [0, 0] width 0 height 0
click at [1003, 277] on label "Medium (UK 12 - 16)" at bounding box center [975, 273] width 124 height 34
click at [0, 0] on input "Medium (UK 12 - 16)" at bounding box center [0, 0] width 0 height 0
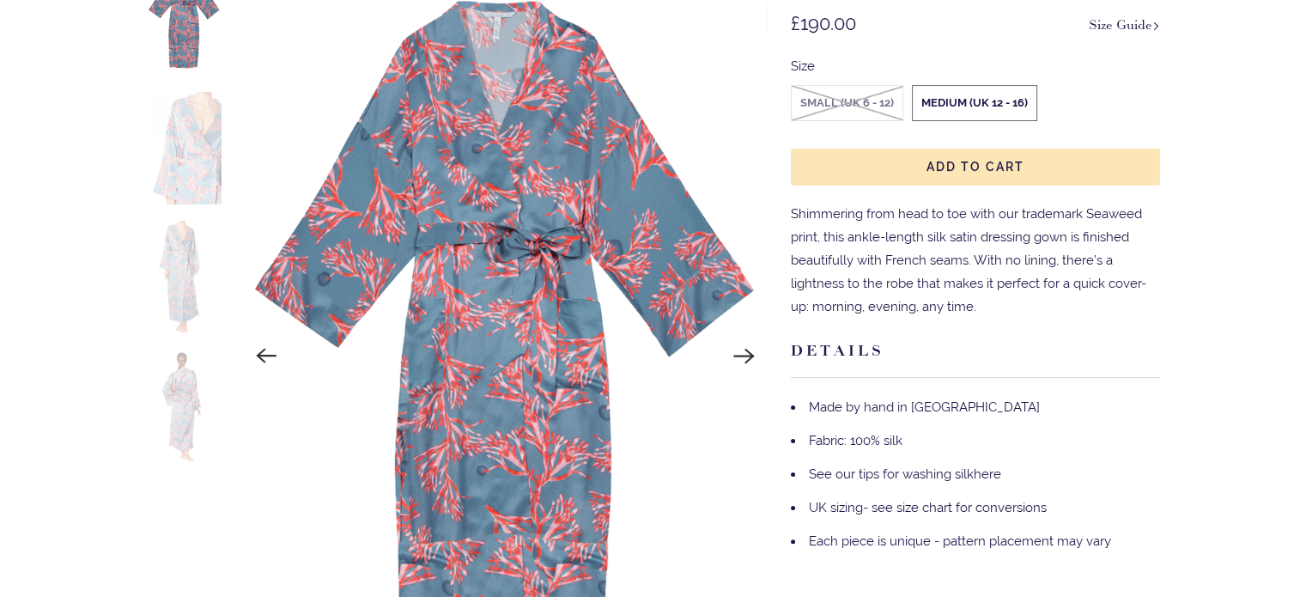
scroll to position [299, 0]
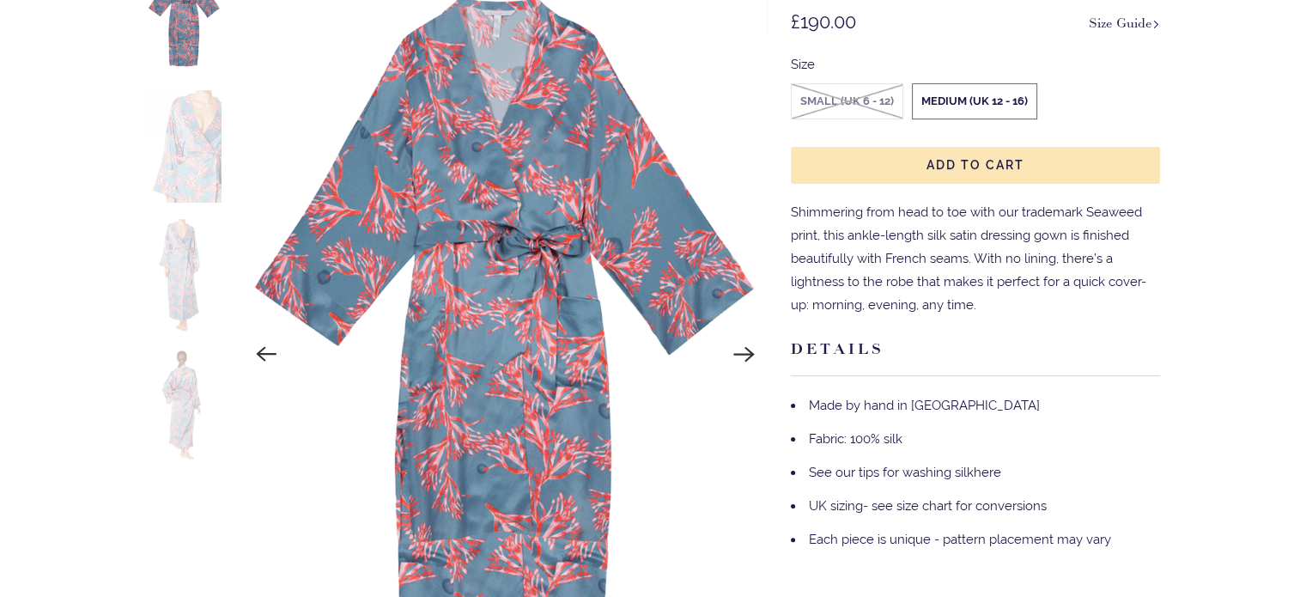
click at [210, 136] on img at bounding box center [185, 146] width 76 height 113
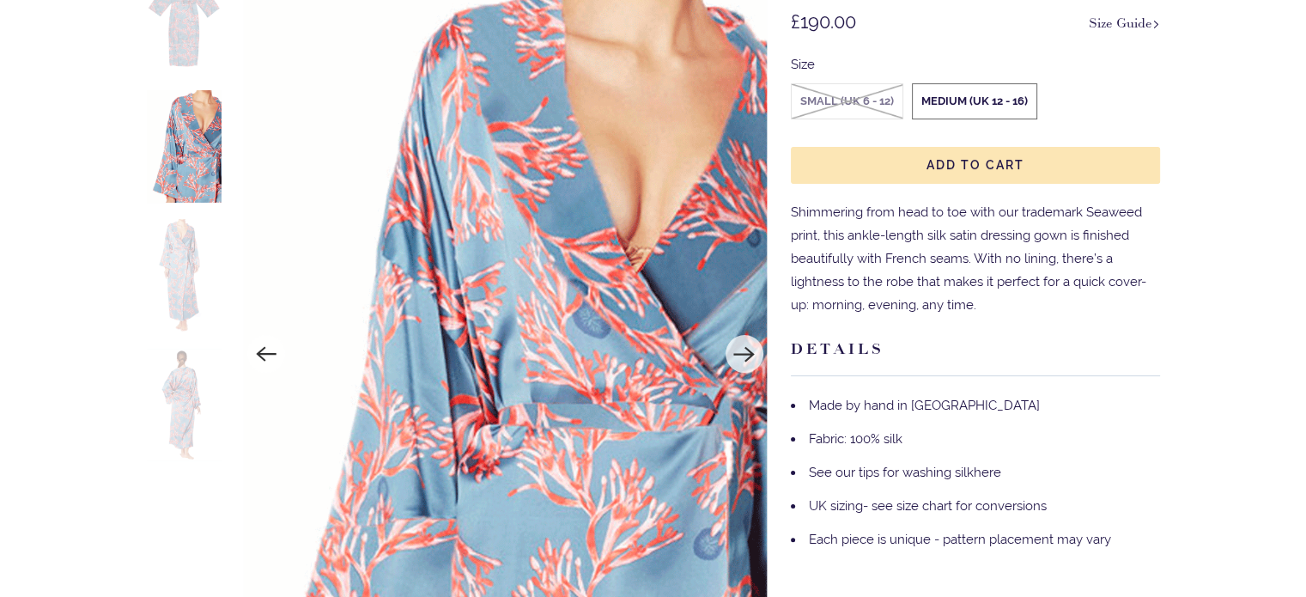
click at [203, 301] on img at bounding box center [185, 275] width 76 height 113
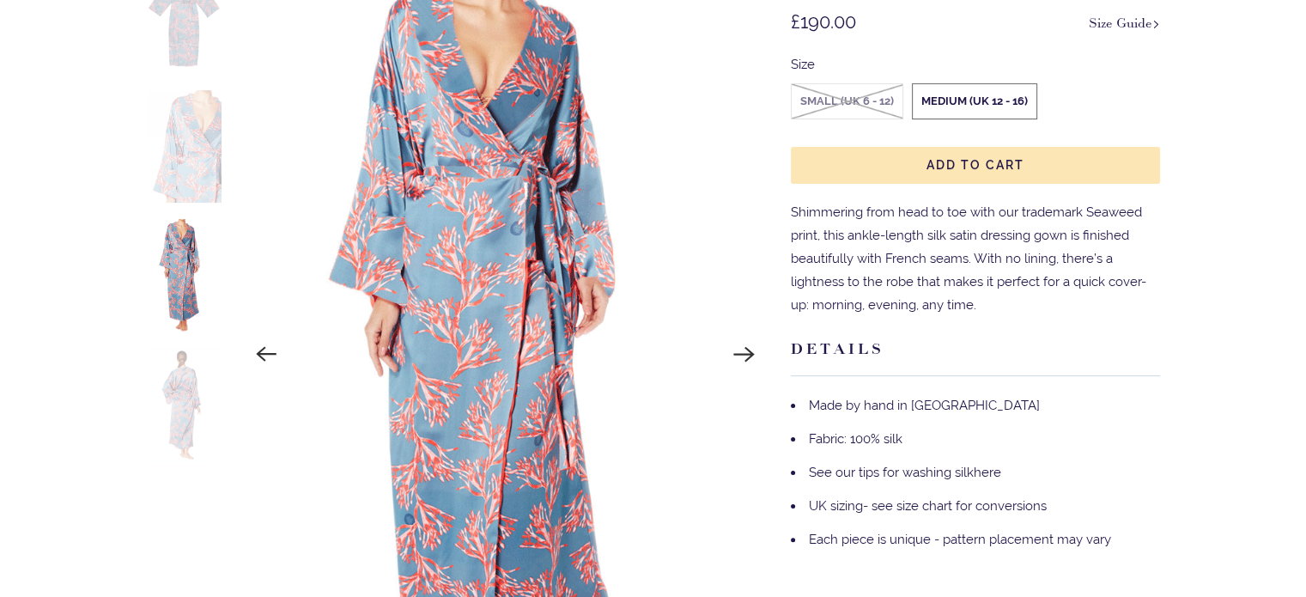
click at [196, 398] on img at bounding box center [185, 405] width 76 height 113
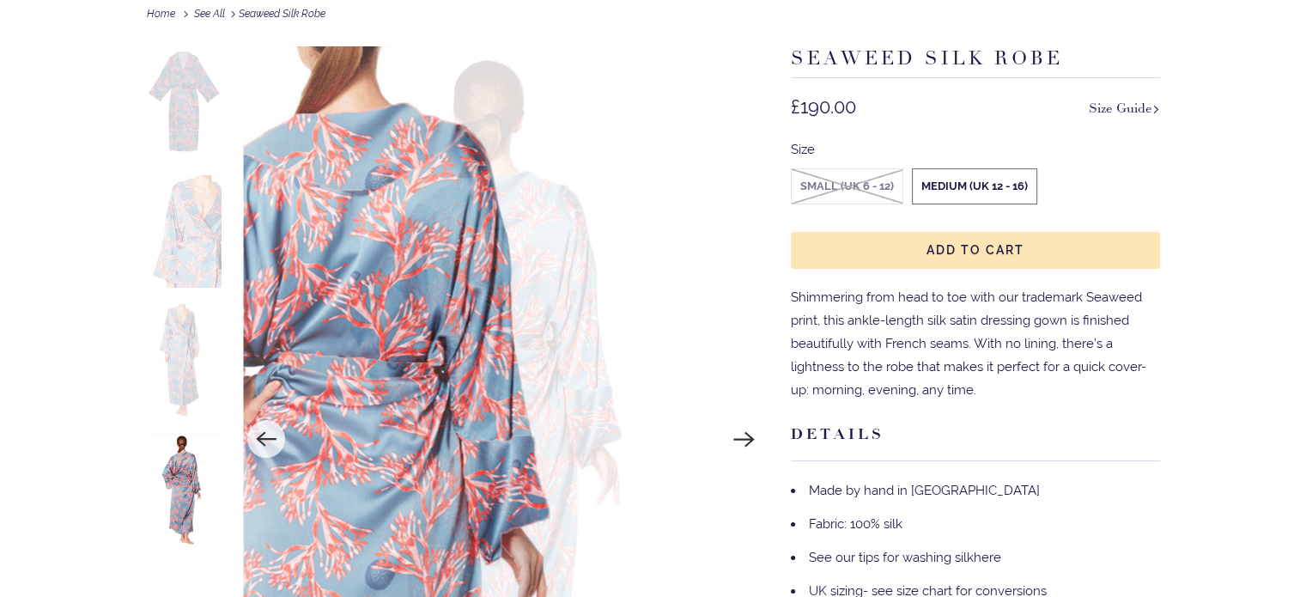
scroll to position [213, 0]
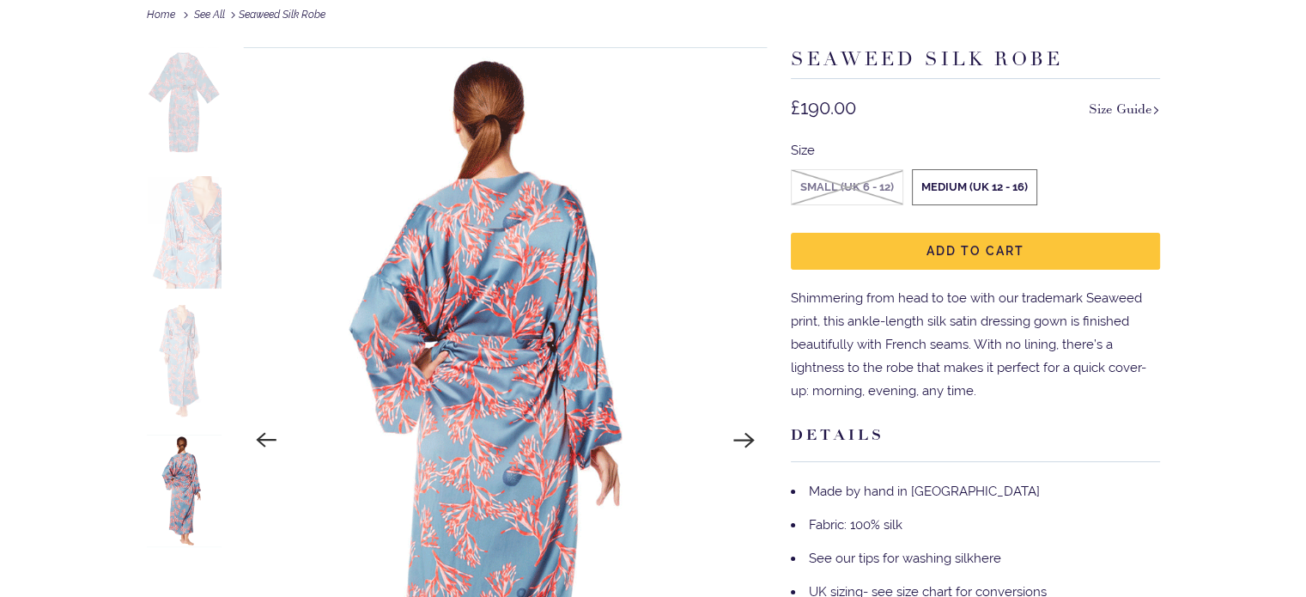
click at [914, 245] on button "Add to Cart" at bounding box center [975, 251] width 369 height 37
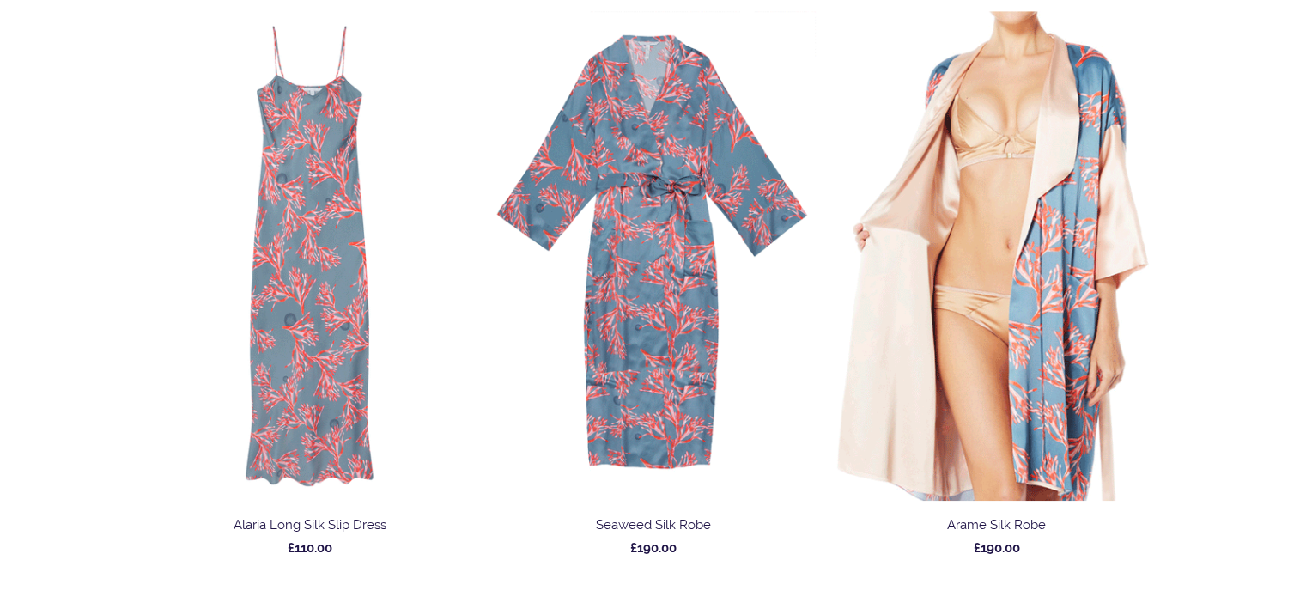
scroll to position [1386, 0]
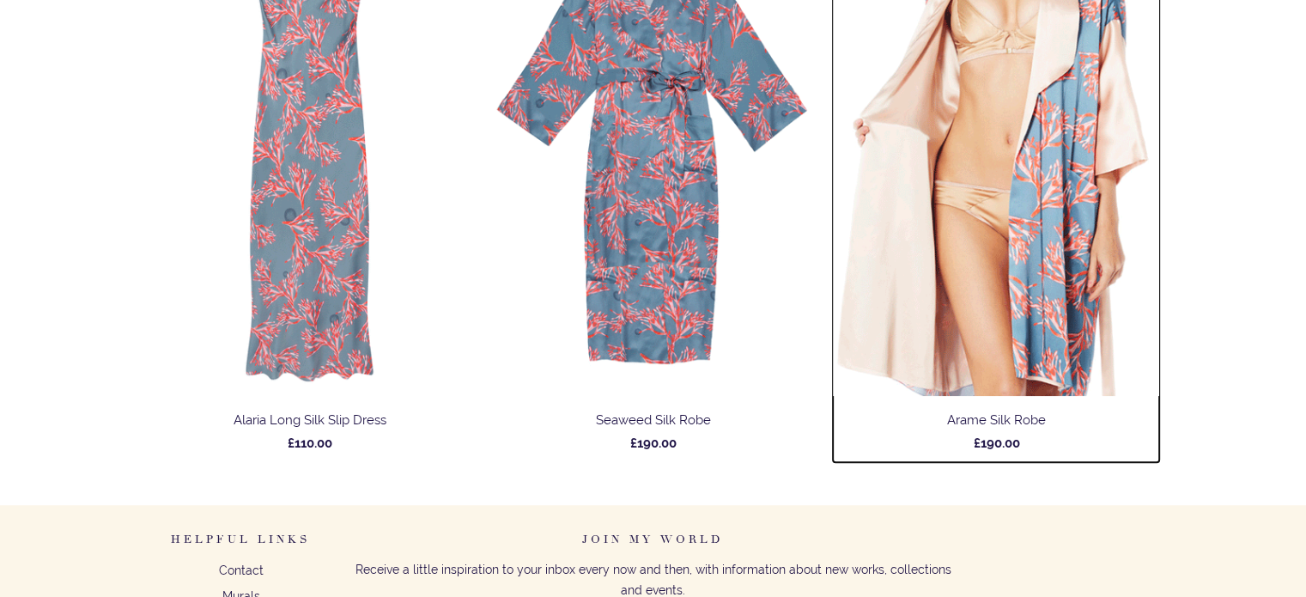
click at [1041, 256] on img at bounding box center [996, 151] width 326 height 490
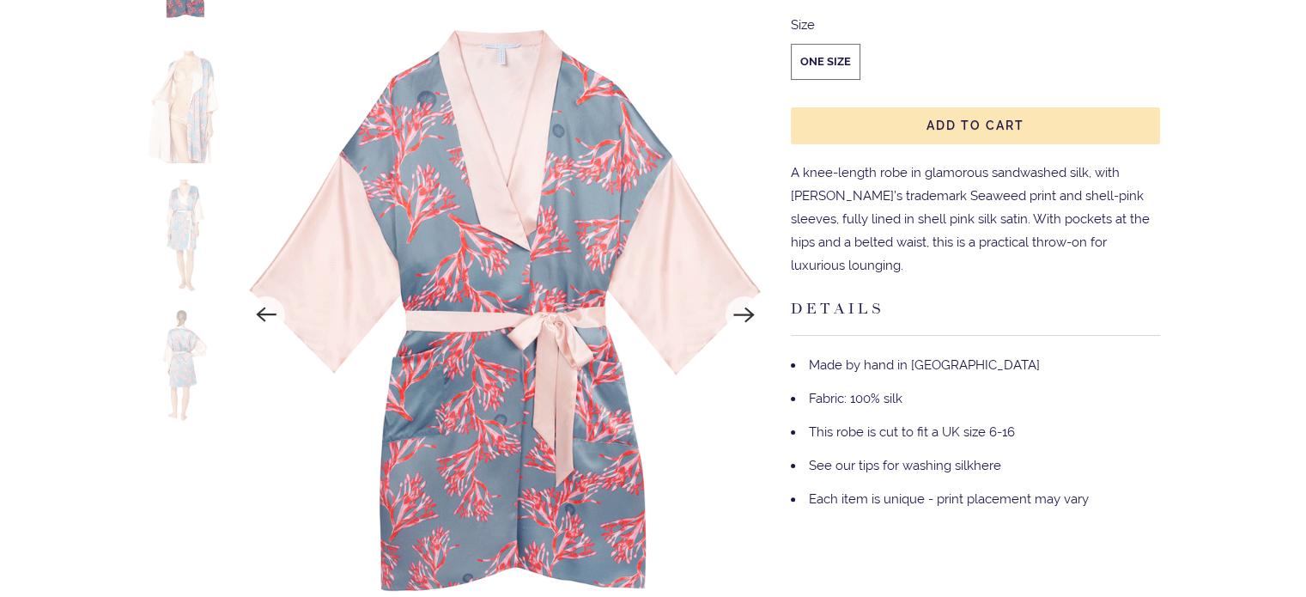
scroll to position [344, 0]
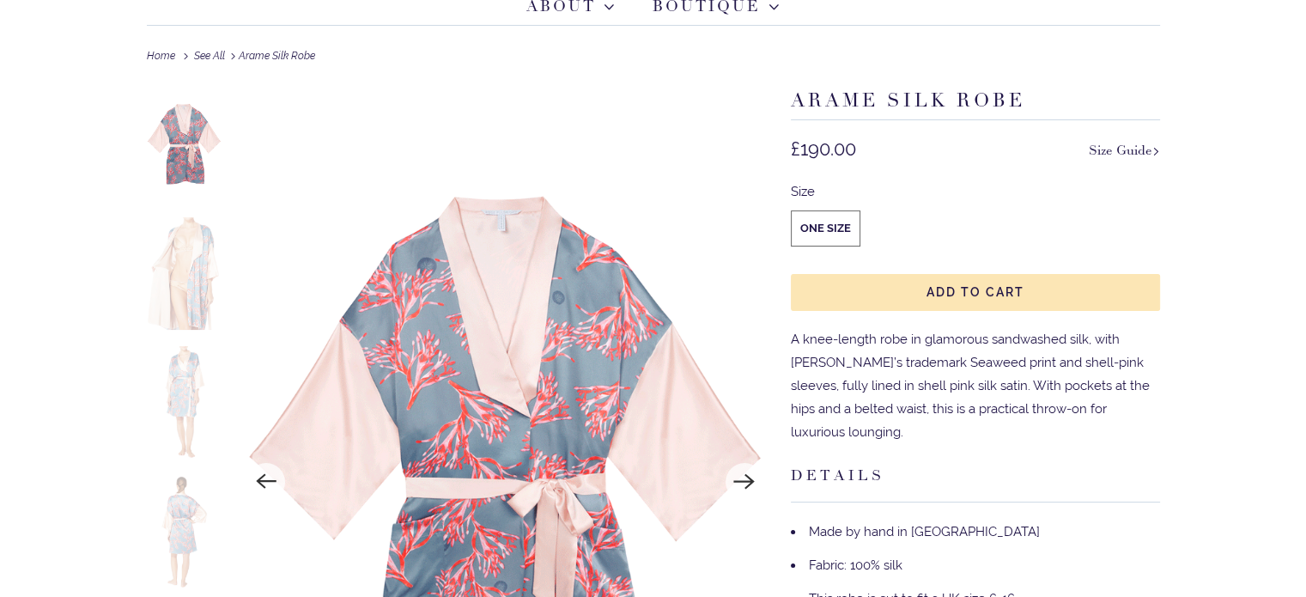
click at [198, 267] on img at bounding box center [185, 273] width 76 height 113
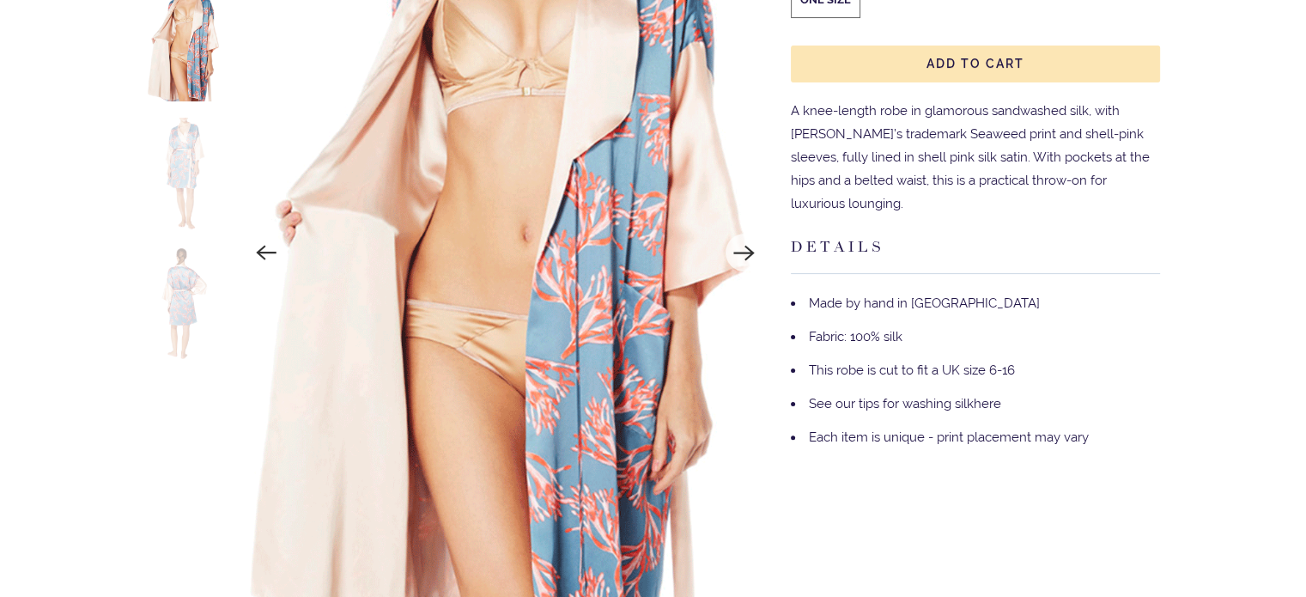
scroll to position [429, 0]
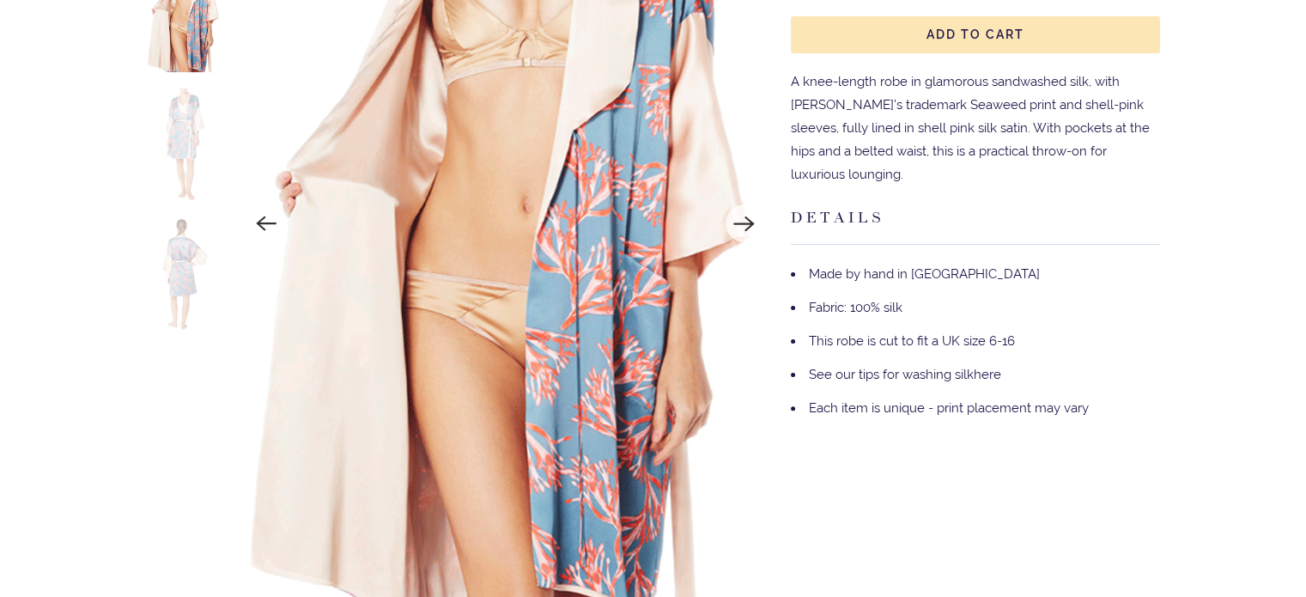
click at [174, 247] on img at bounding box center [185, 274] width 76 height 113
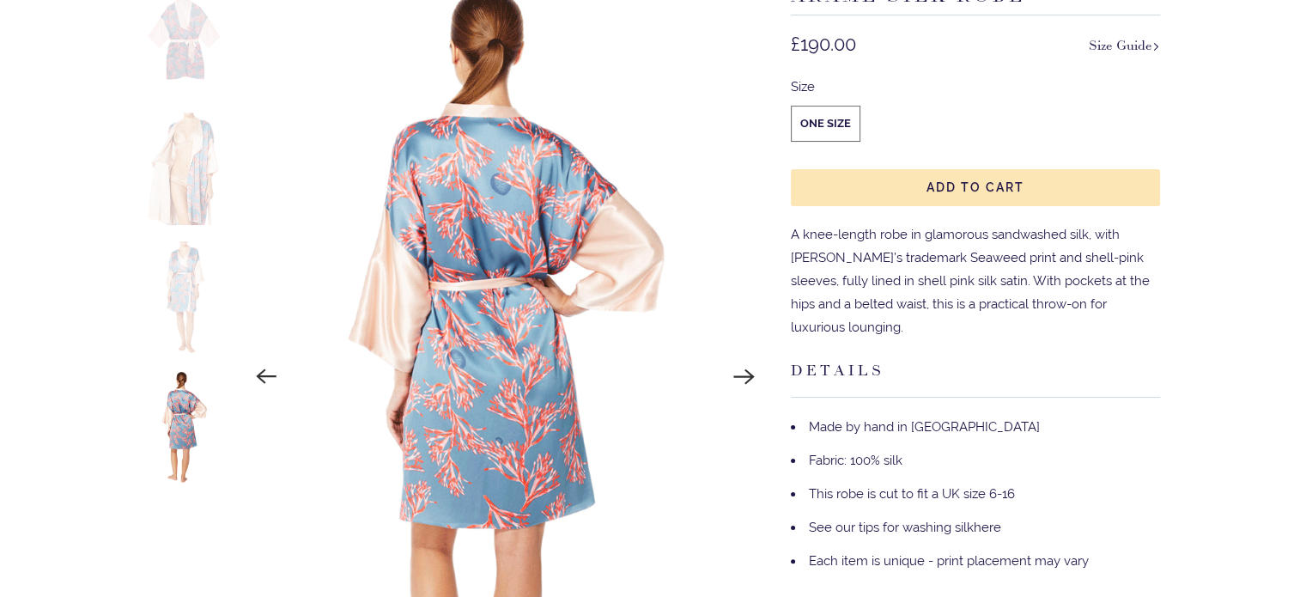
scroll to position [258, 0]
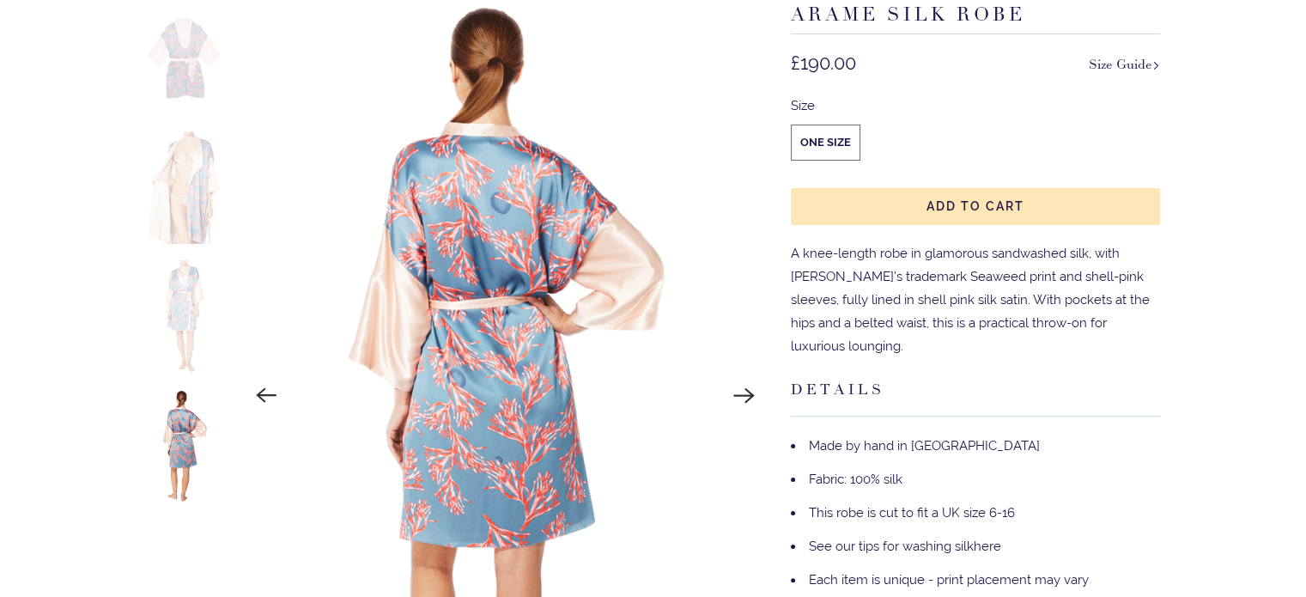
click at [186, 70] on img at bounding box center [185, 59] width 76 height 113
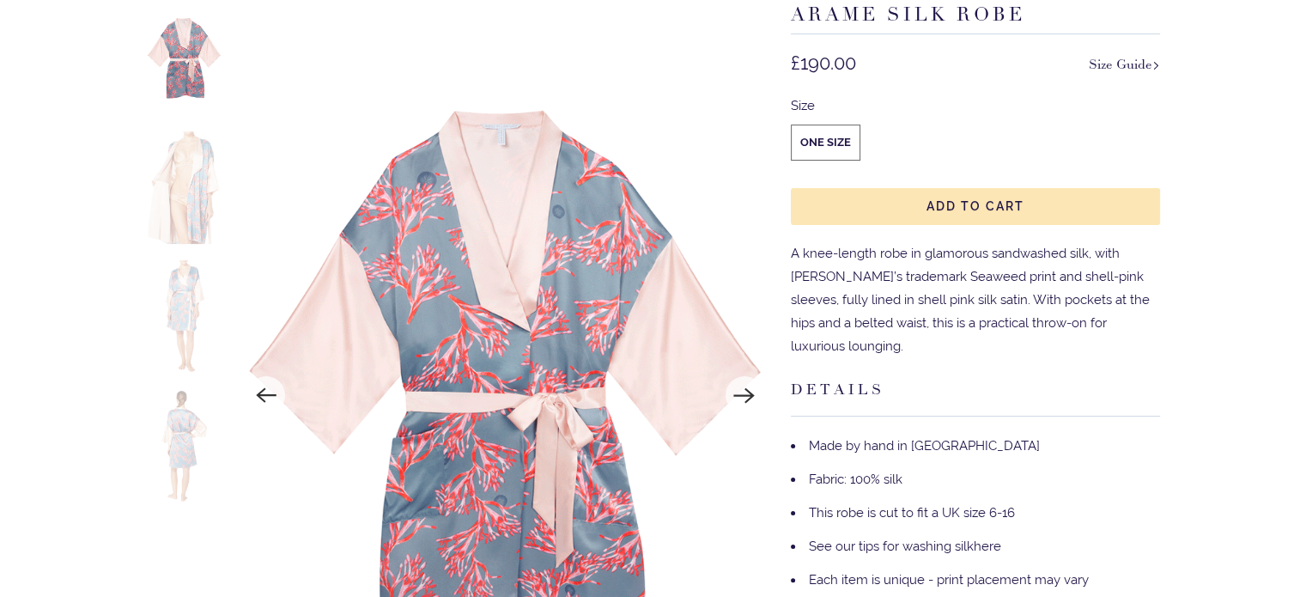
click at [495, 283] on img at bounding box center [505, 396] width 525 height 787
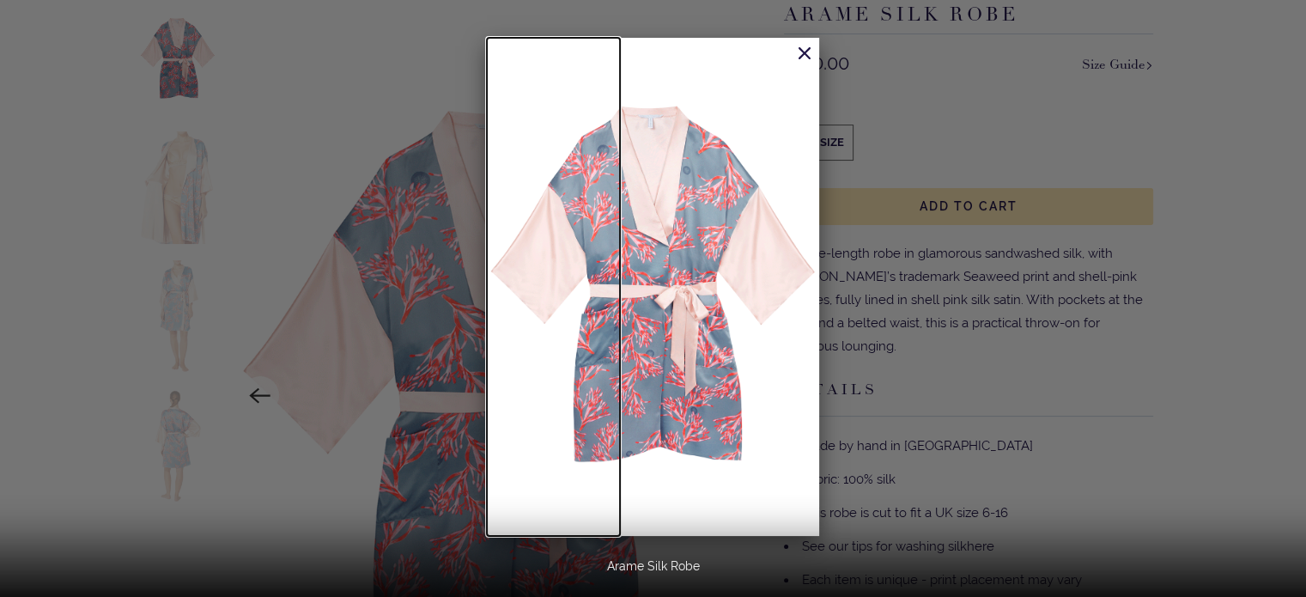
click at [948, 86] on div at bounding box center [653, 298] width 1306 height 597
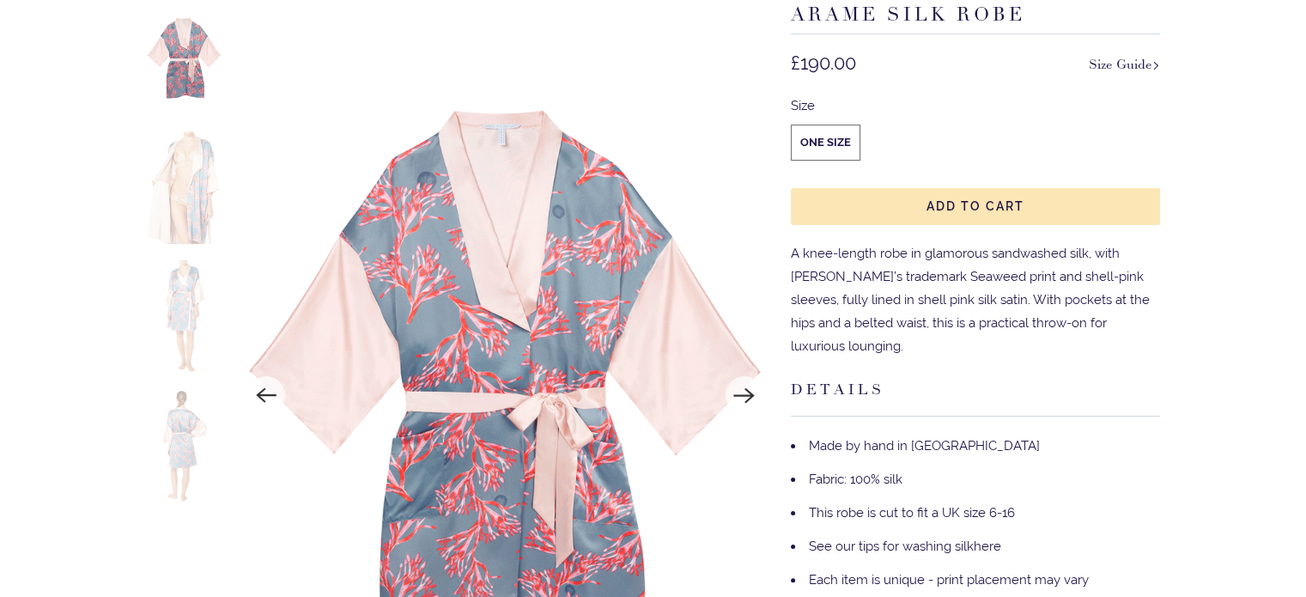
click at [196, 174] on img at bounding box center [185, 187] width 76 height 113
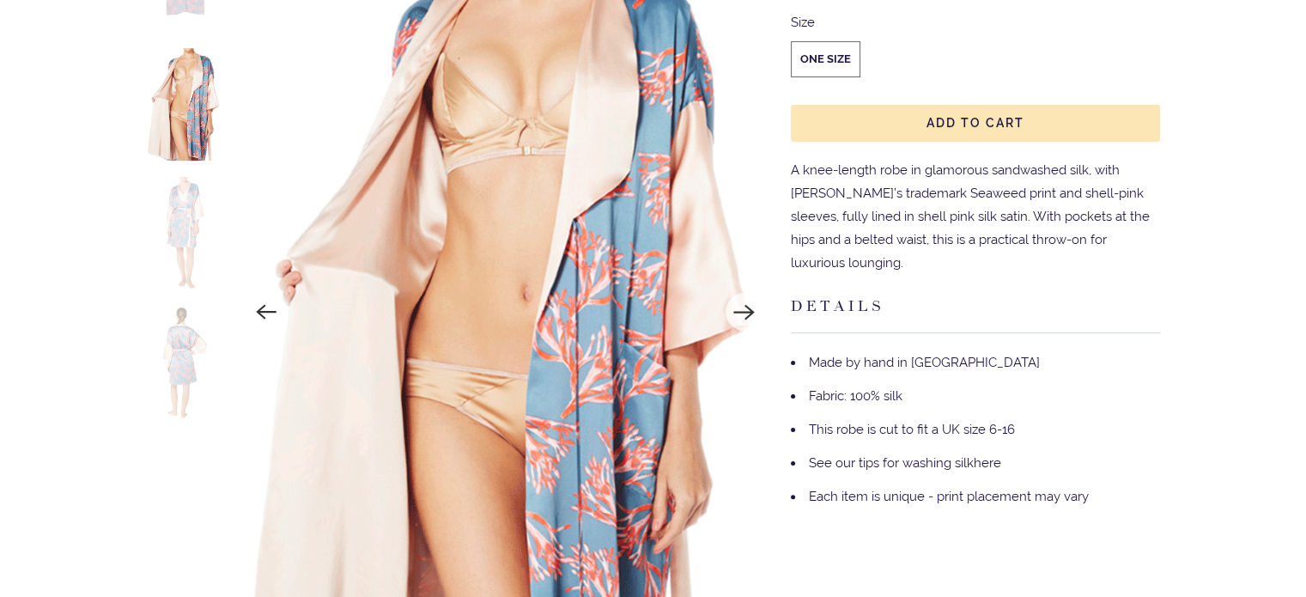
scroll to position [344, 0]
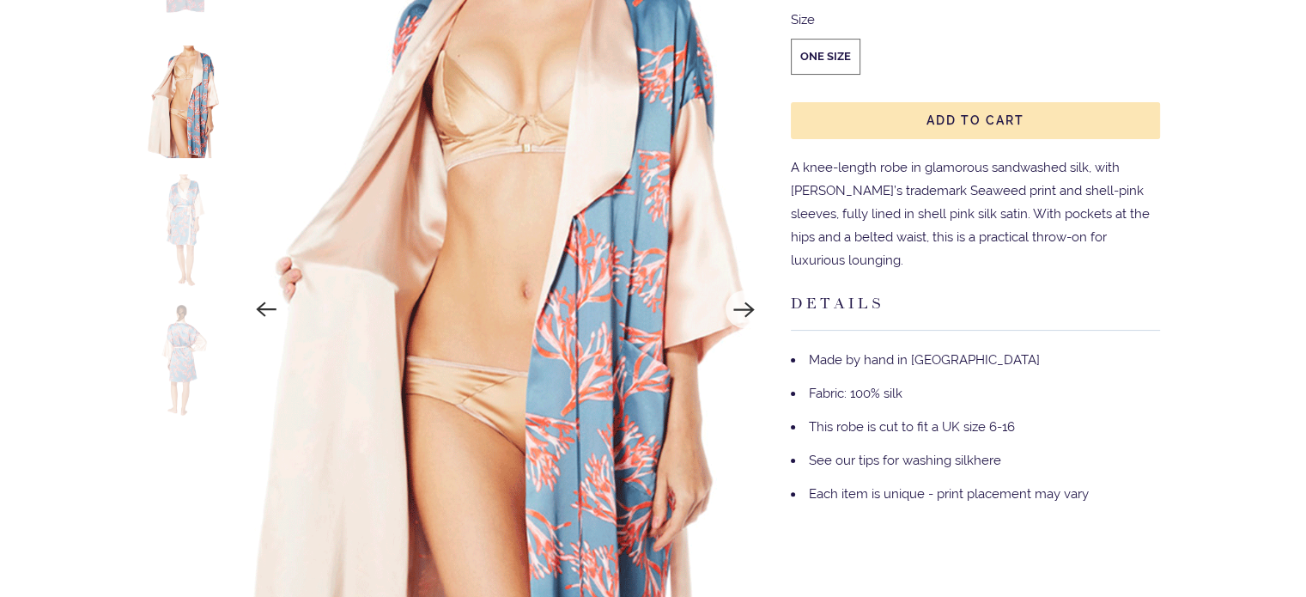
click at [197, 242] on img at bounding box center [185, 230] width 76 height 113
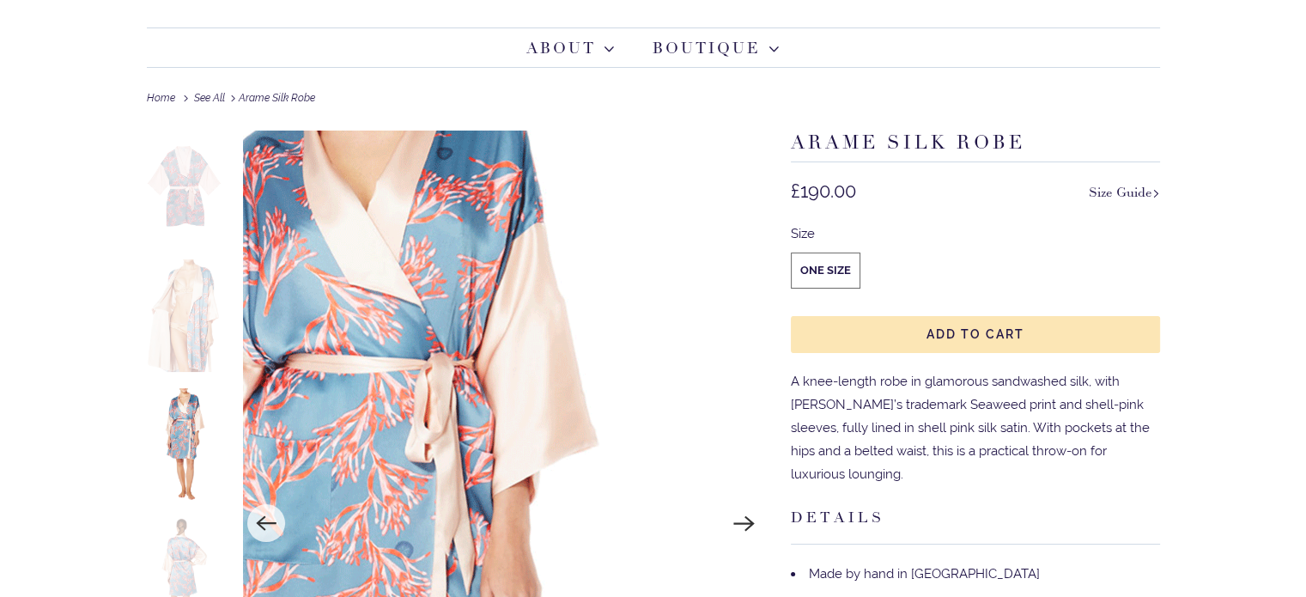
scroll to position [0, 0]
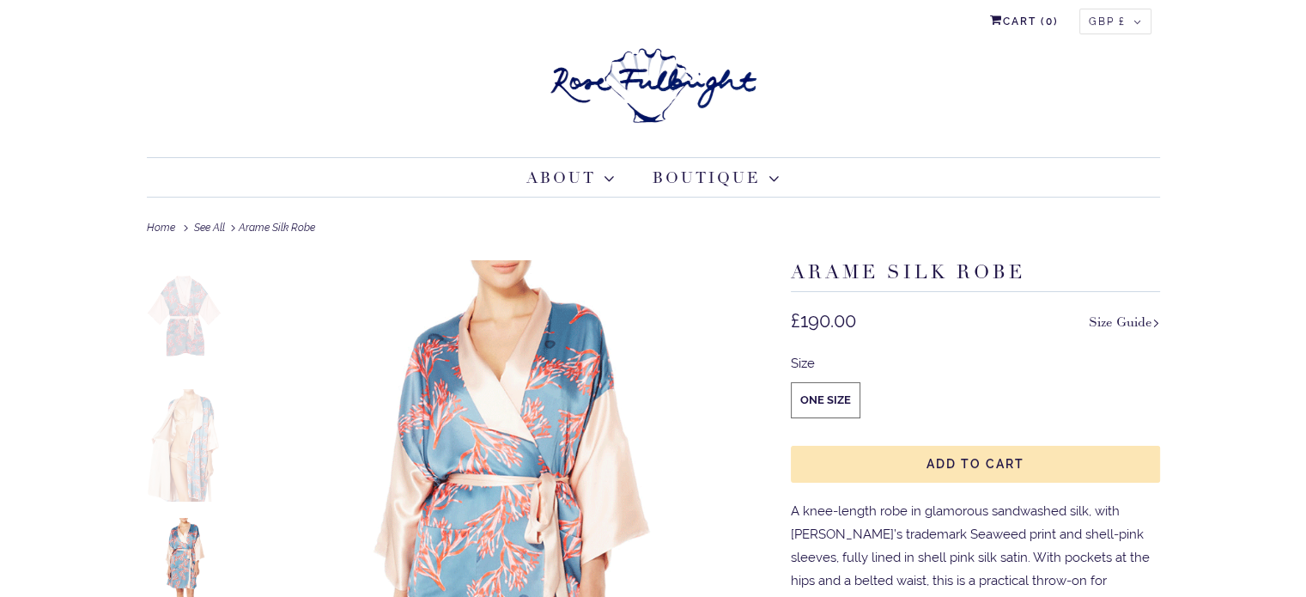
click at [845, 387] on label "One Size" at bounding box center [826, 400] width 68 height 34
click at [0, 0] on input "One Size" at bounding box center [0, 0] width 0 height 0
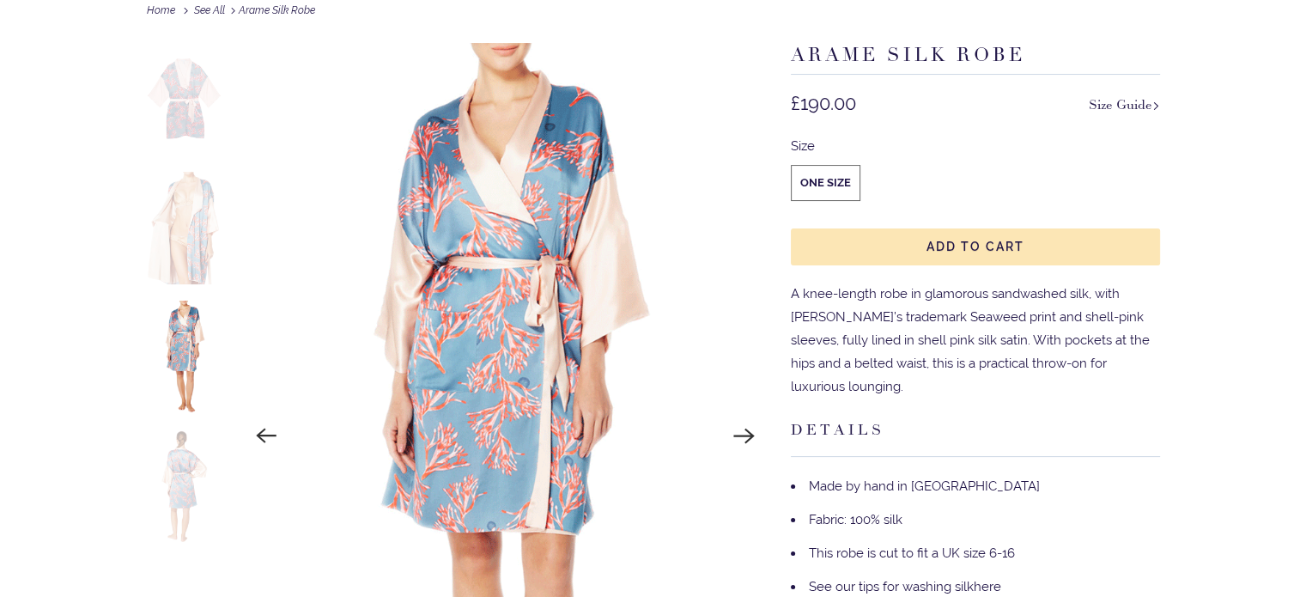
scroll to position [258, 0]
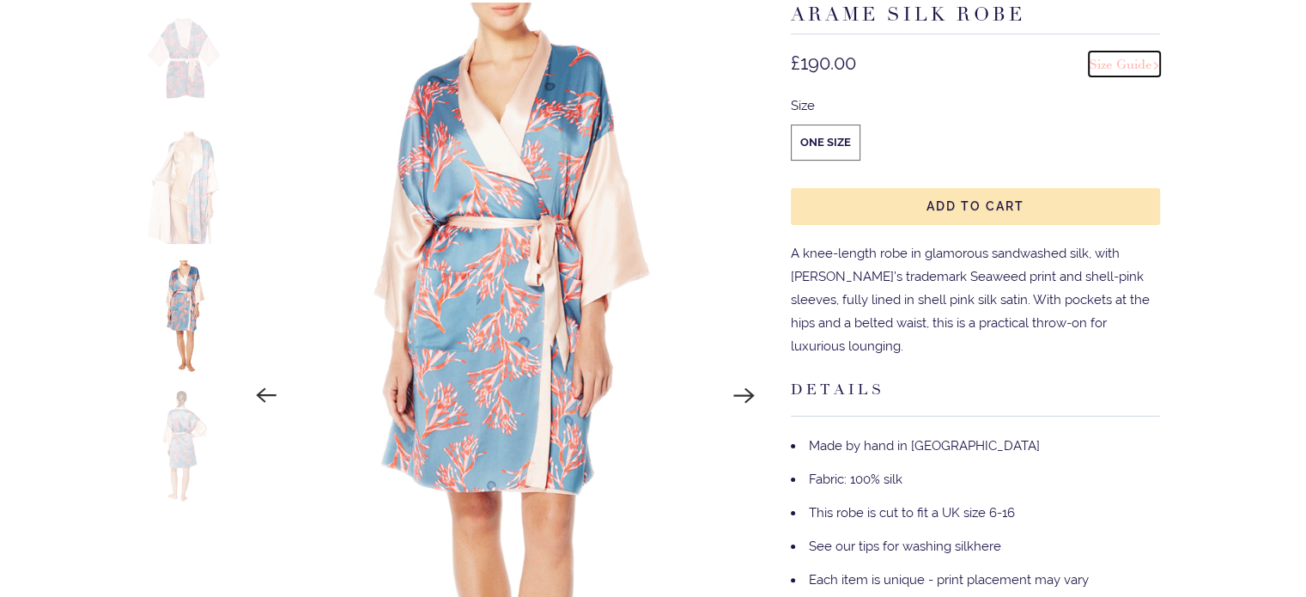
click at [1096, 58] on link "Size Guide" at bounding box center [1124, 64] width 71 height 25
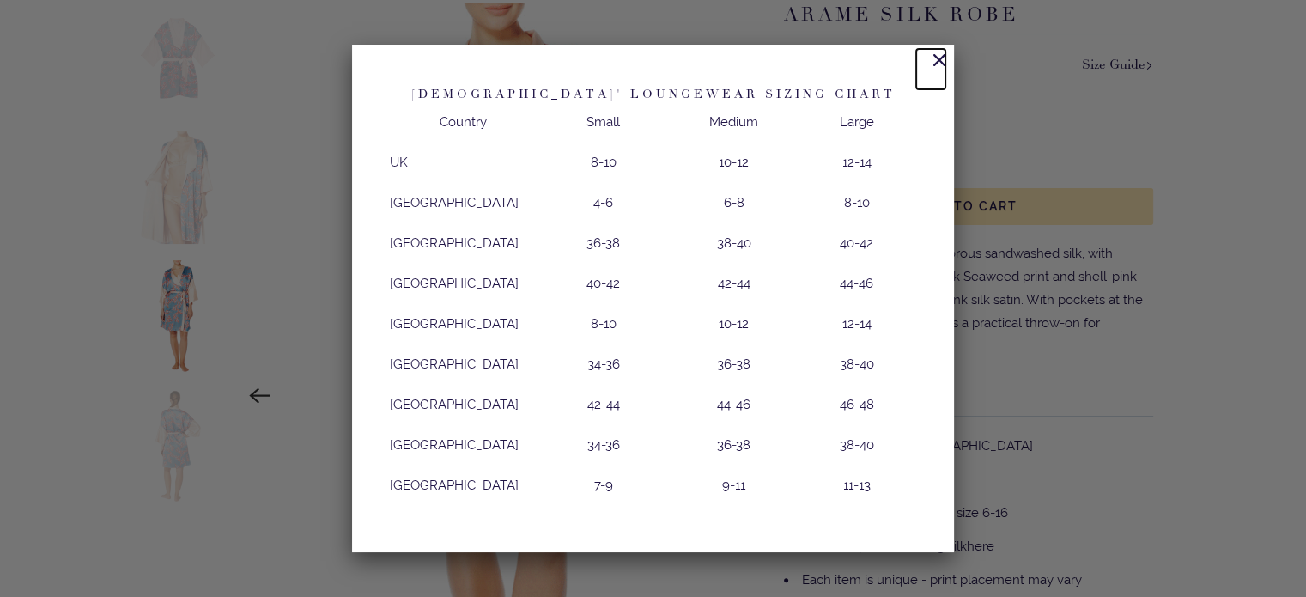
click at [917, 65] on link at bounding box center [931, 69] width 29 height 40
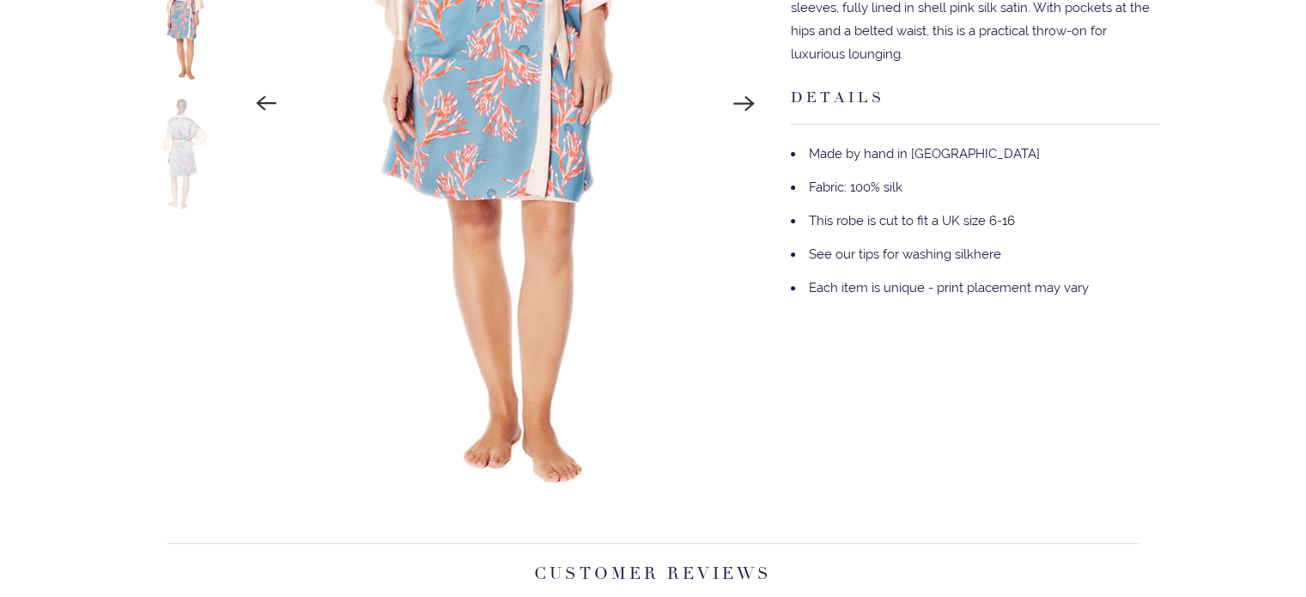
scroll to position [601, 0]
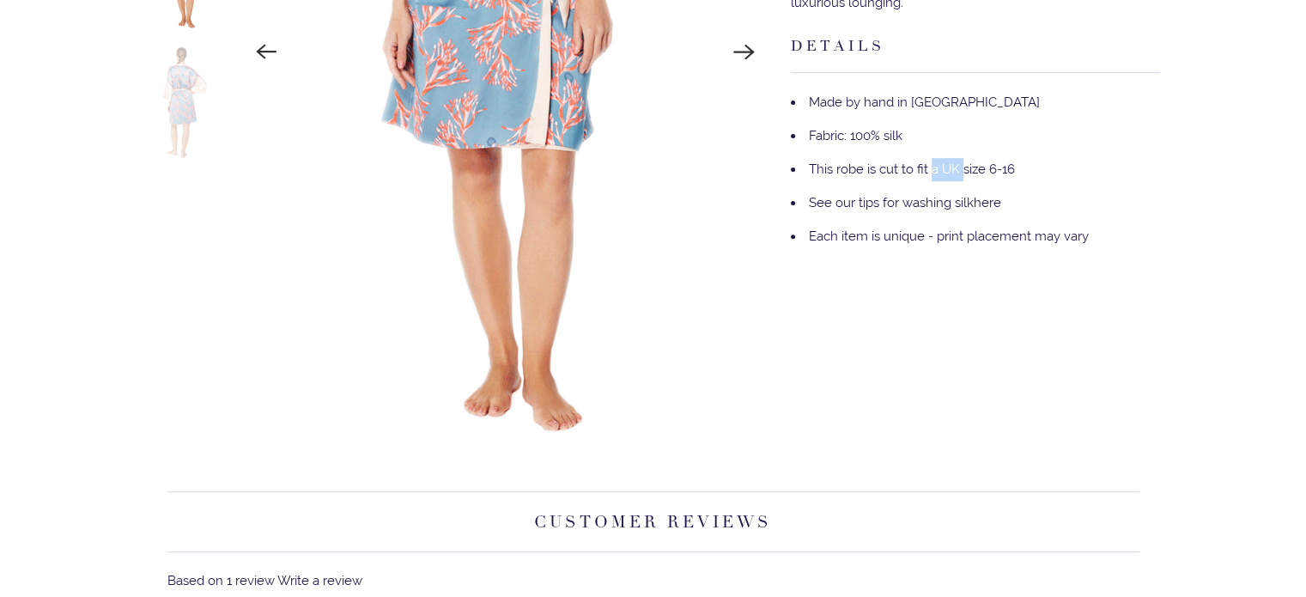
drag, startPoint x: 955, startPoint y: 143, endPoint x: 924, endPoint y: 143, distance: 30.9
click at [925, 153] on li "This robe is cut to fit a UK size 6-16" at bounding box center [975, 169] width 369 height 33
click at [923, 153] on li "This robe is cut to fit a UK size 6-16" at bounding box center [975, 169] width 369 height 33
drag, startPoint x: 837, startPoint y: 181, endPoint x: 928, endPoint y: 181, distance: 90.2
click at [928, 186] on li "See our tips for washing silk here" at bounding box center [975, 202] width 369 height 33
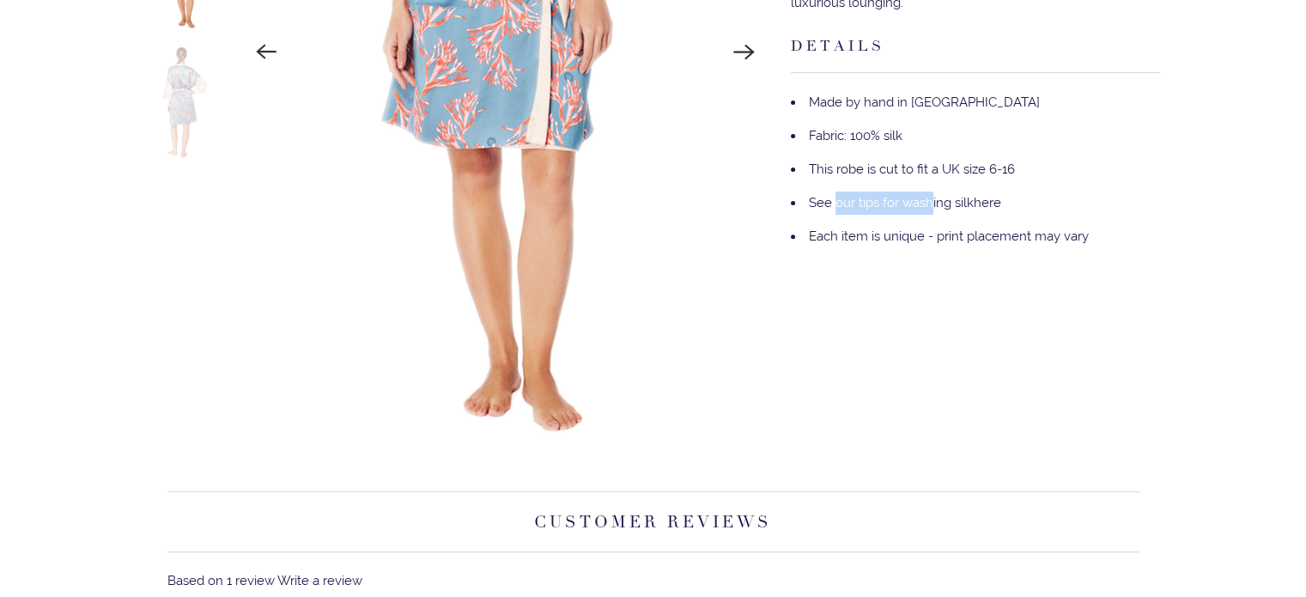
click at [929, 186] on li "See our tips for washing silk here" at bounding box center [975, 202] width 369 height 33
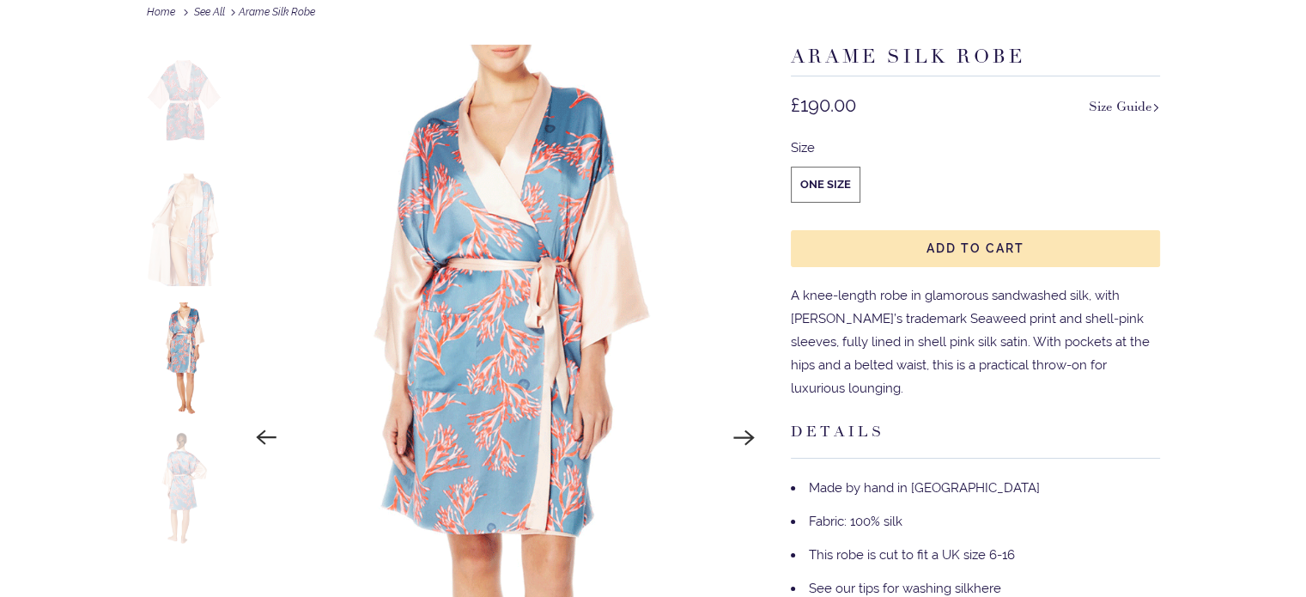
scroll to position [172, 0]
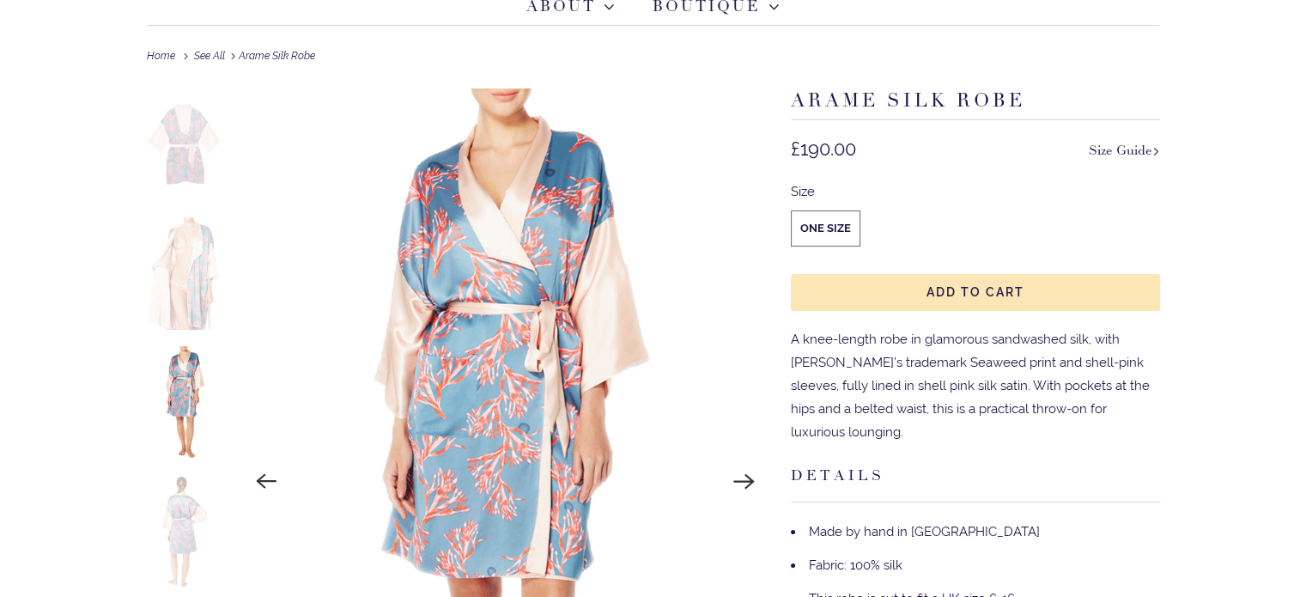
click at [198, 277] on img at bounding box center [185, 273] width 76 height 113
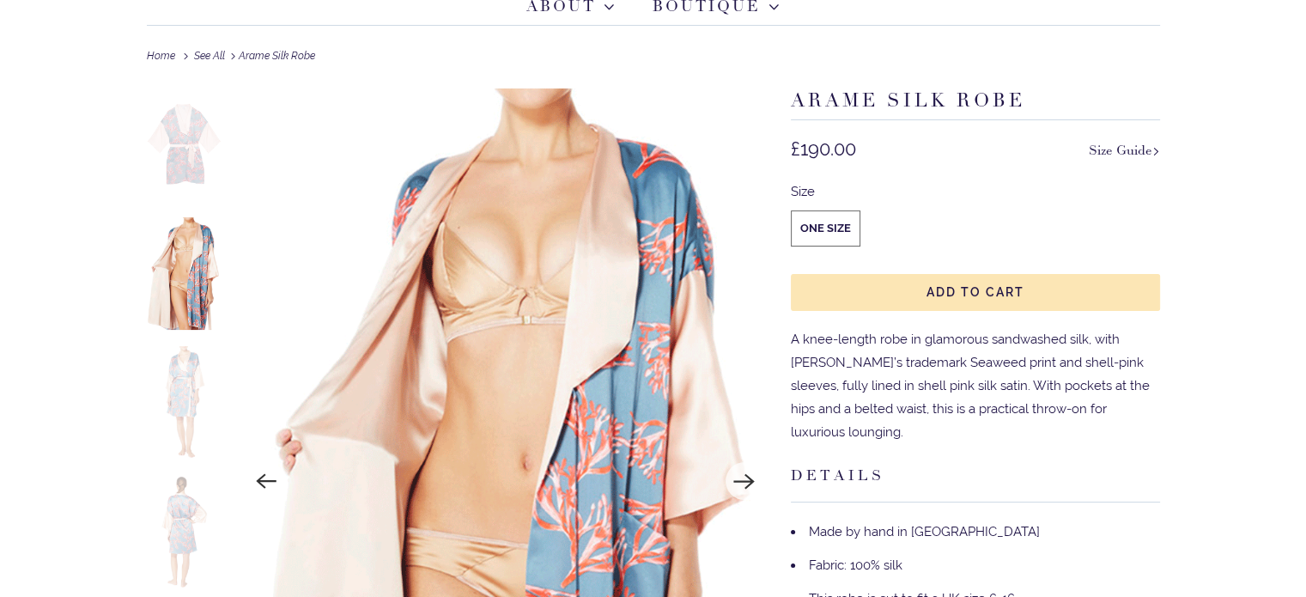
click at [192, 152] on img at bounding box center [185, 144] width 76 height 113
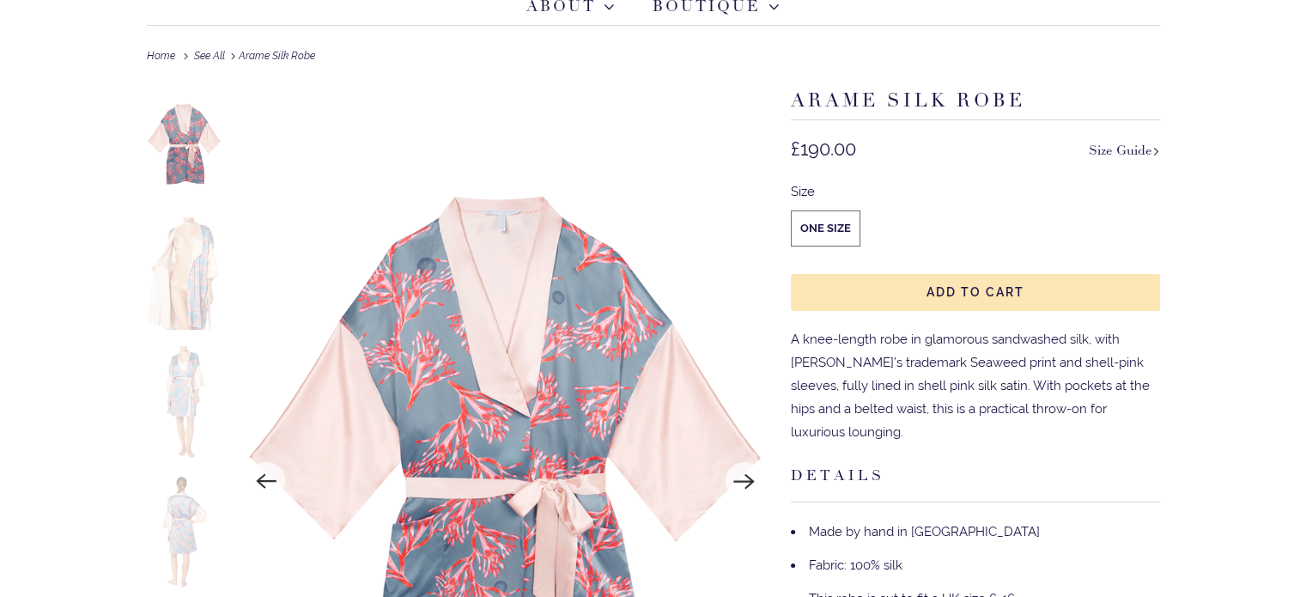
click at [180, 422] on img at bounding box center [185, 402] width 76 height 113
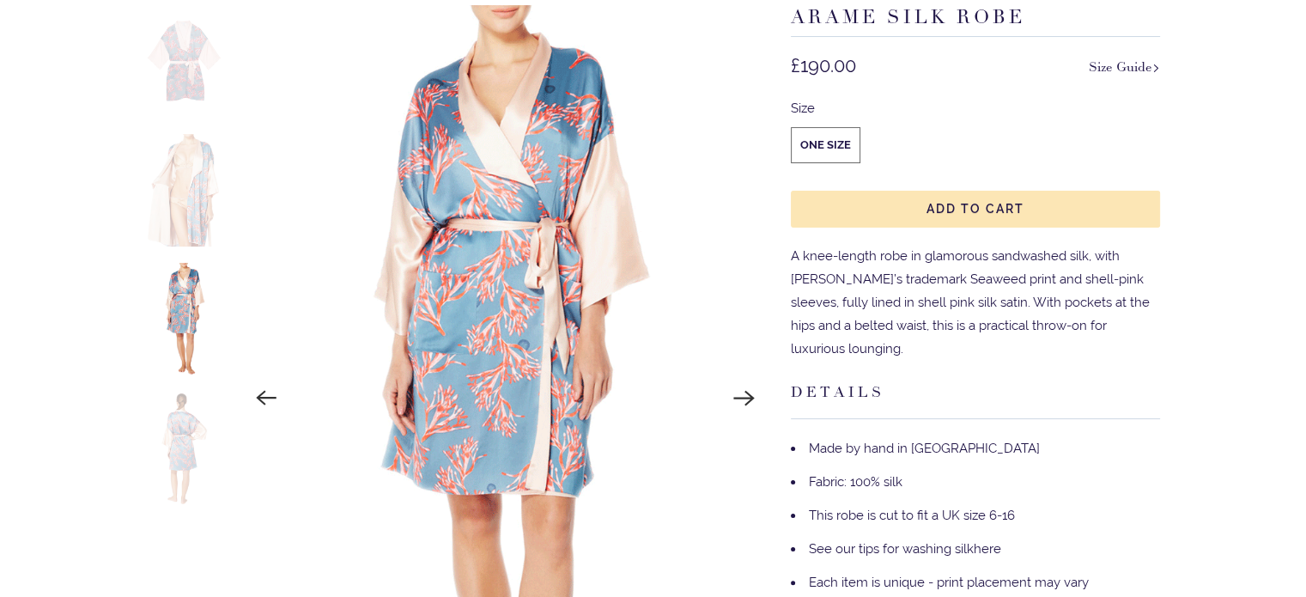
scroll to position [258, 0]
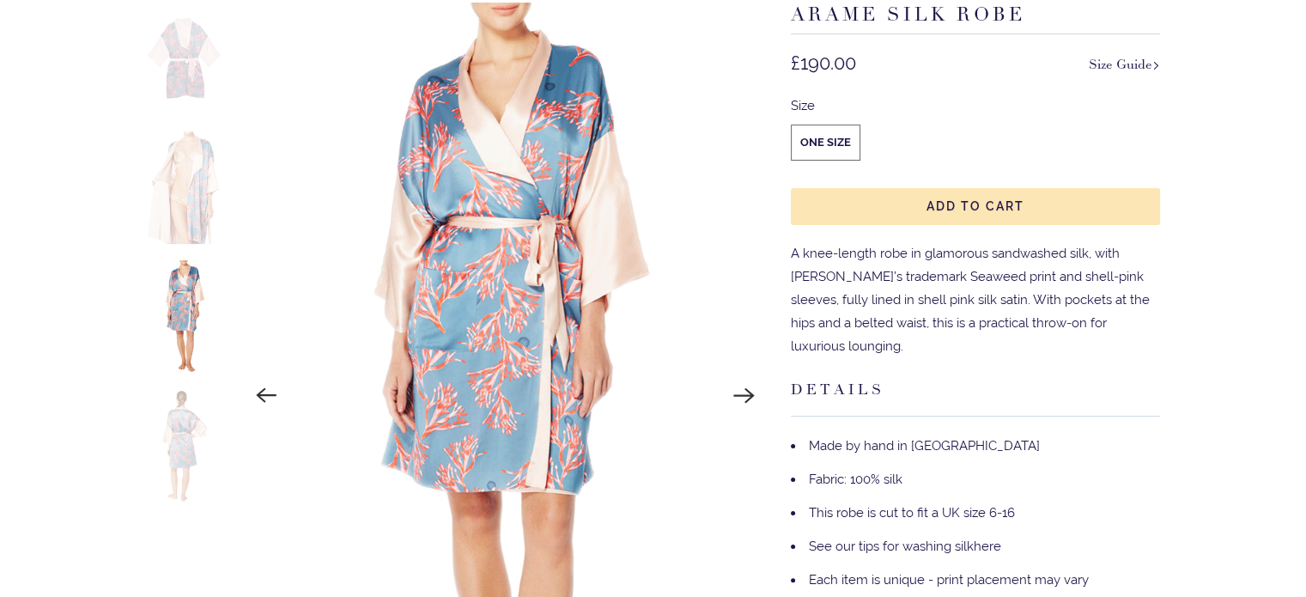
click at [190, 453] on img at bounding box center [185, 446] width 76 height 113
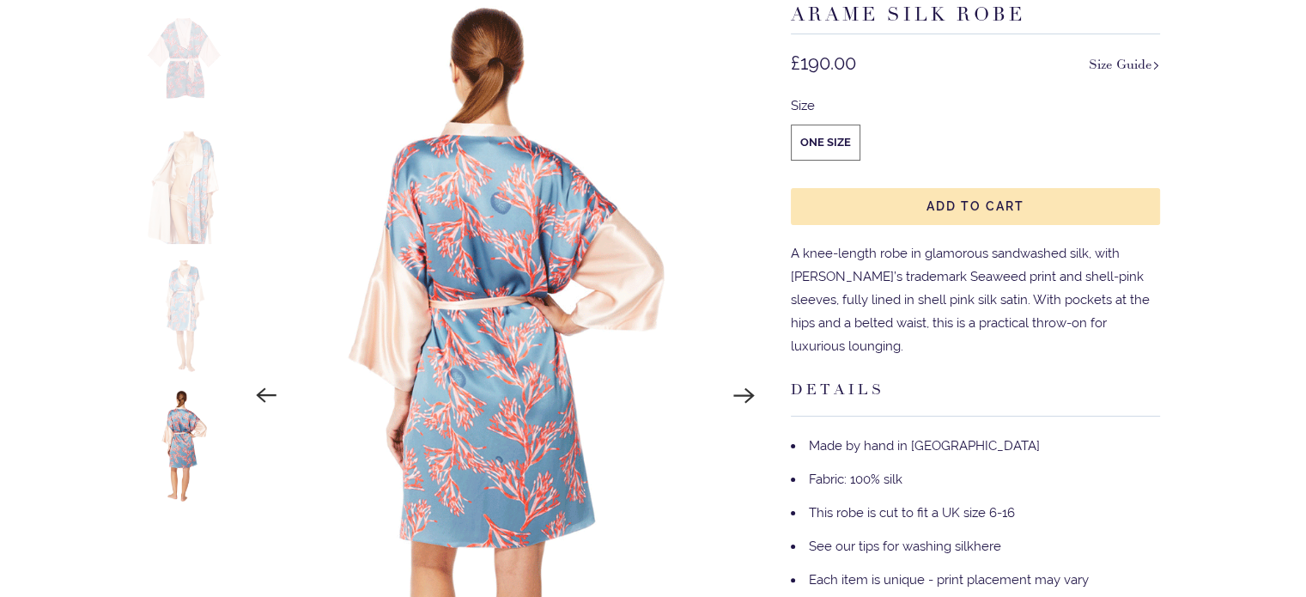
click at [180, 353] on img at bounding box center [185, 316] width 76 height 113
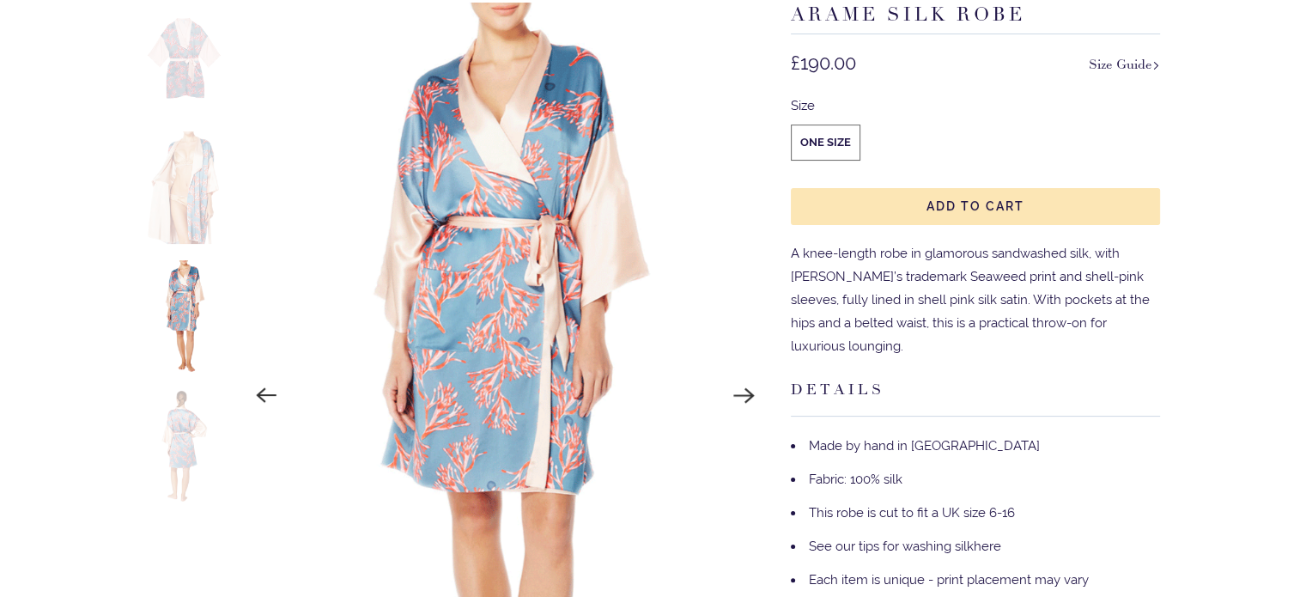
click at [177, 226] on img at bounding box center [185, 187] width 76 height 113
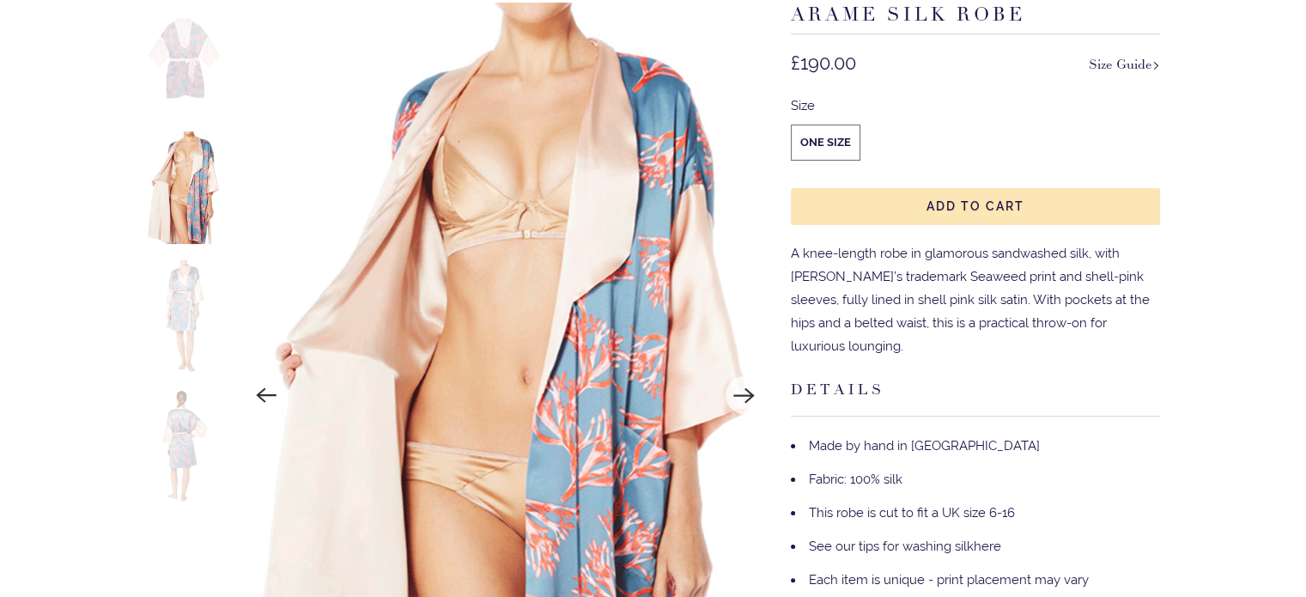
click at [180, 76] on img at bounding box center [185, 59] width 76 height 113
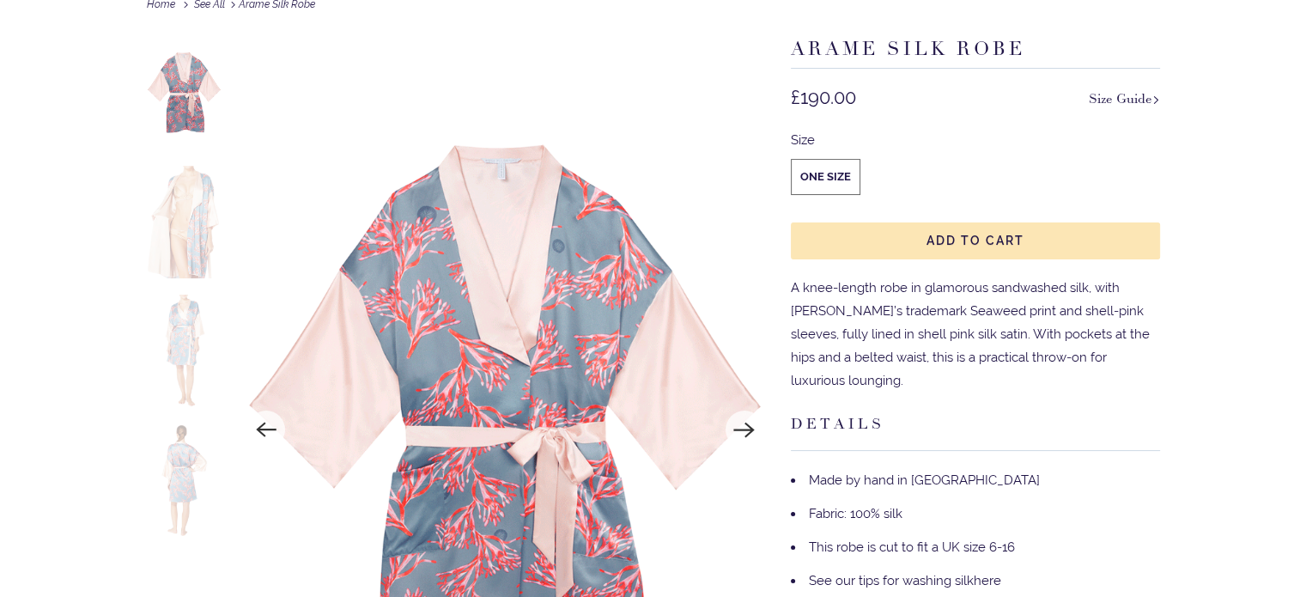
scroll to position [172, 0]
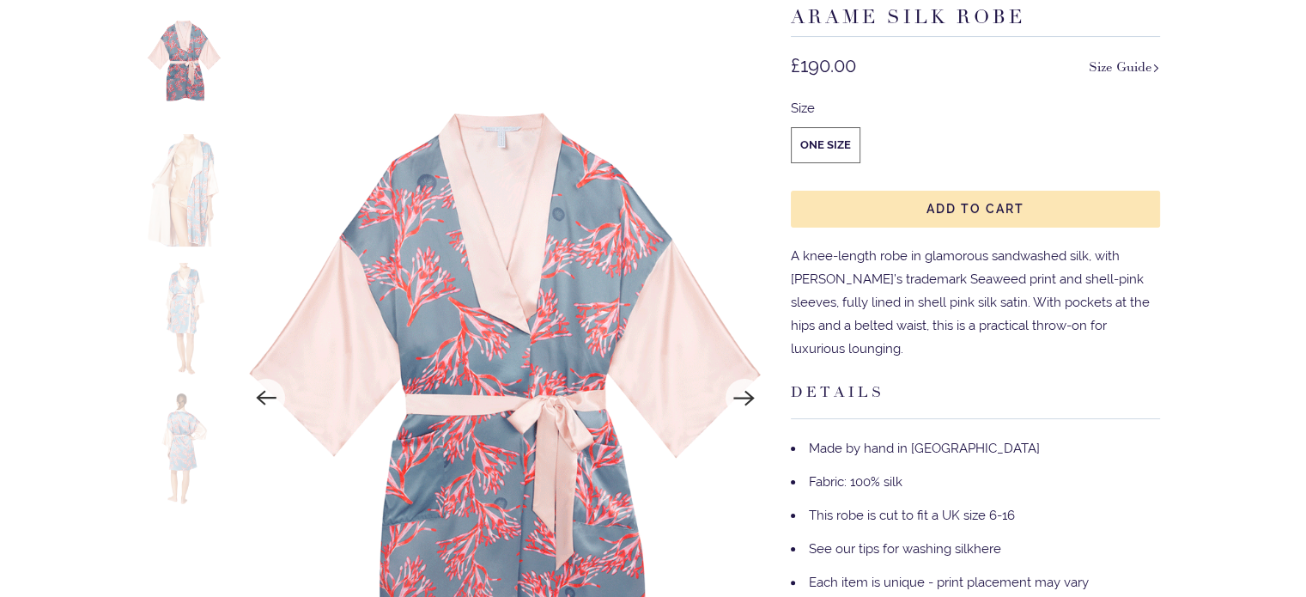
scroll to position [258, 0]
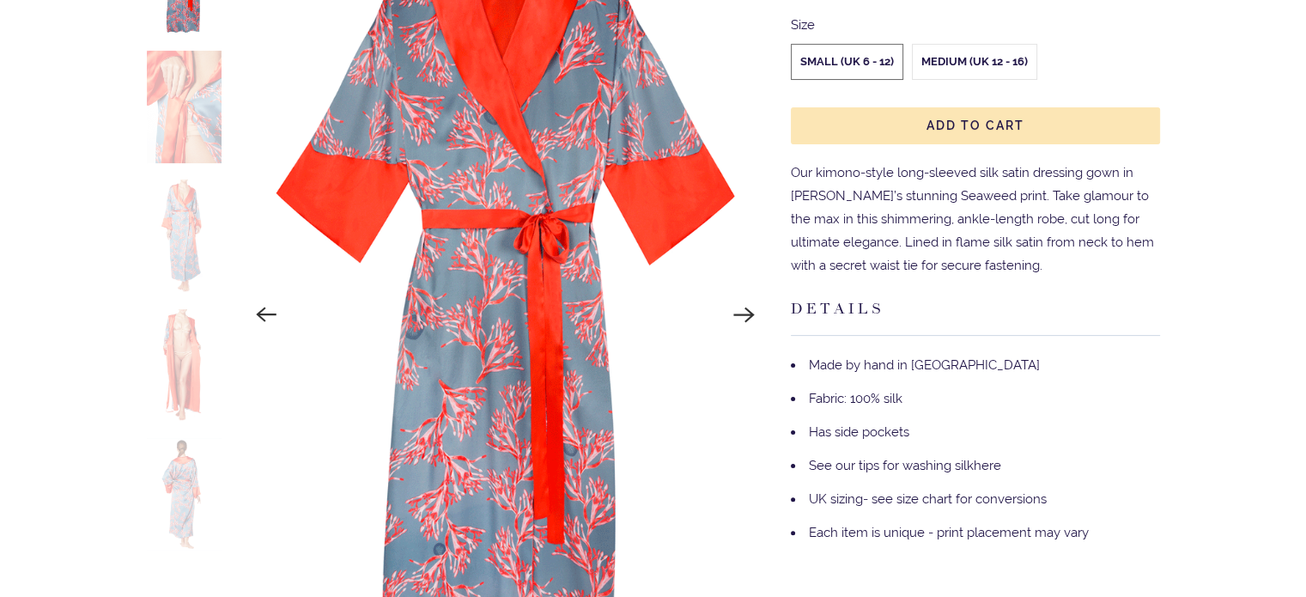
scroll to position [344, 0]
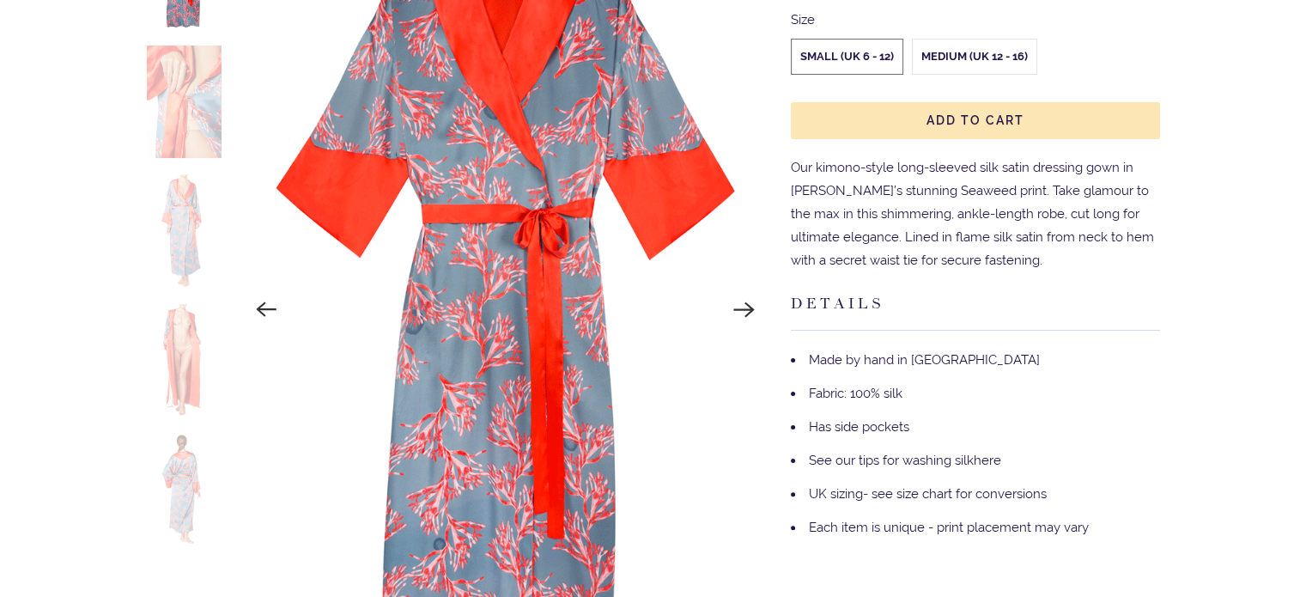
click at [197, 93] on img at bounding box center [185, 102] width 76 height 113
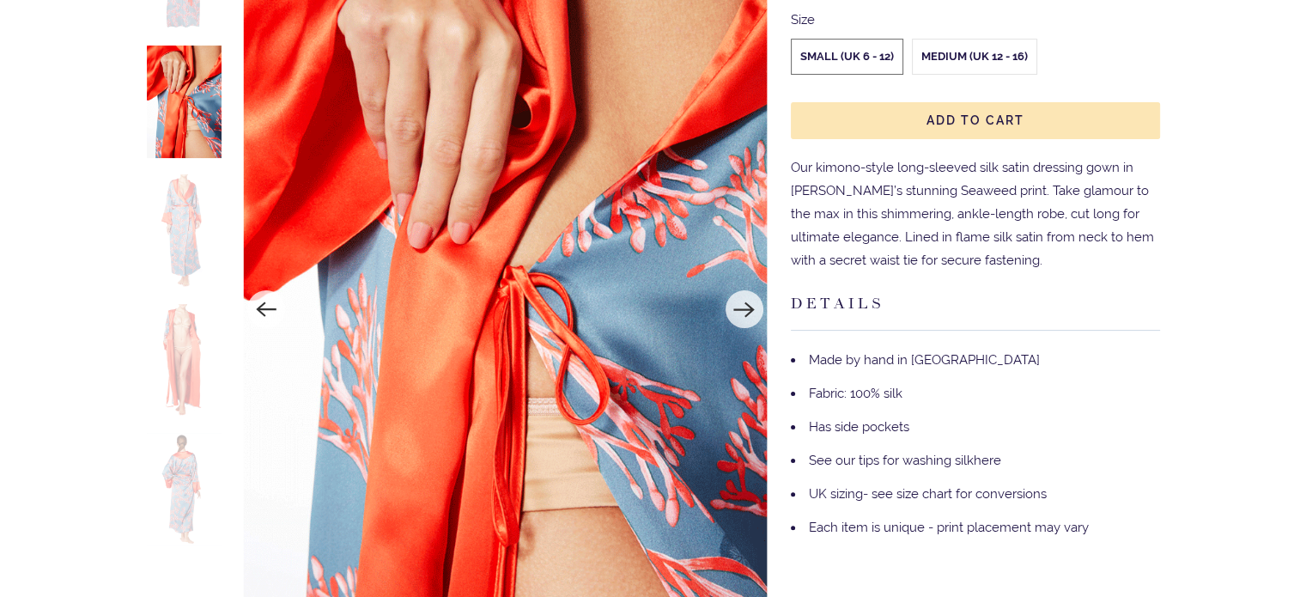
click at [182, 225] on img at bounding box center [185, 230] width 76 height 113
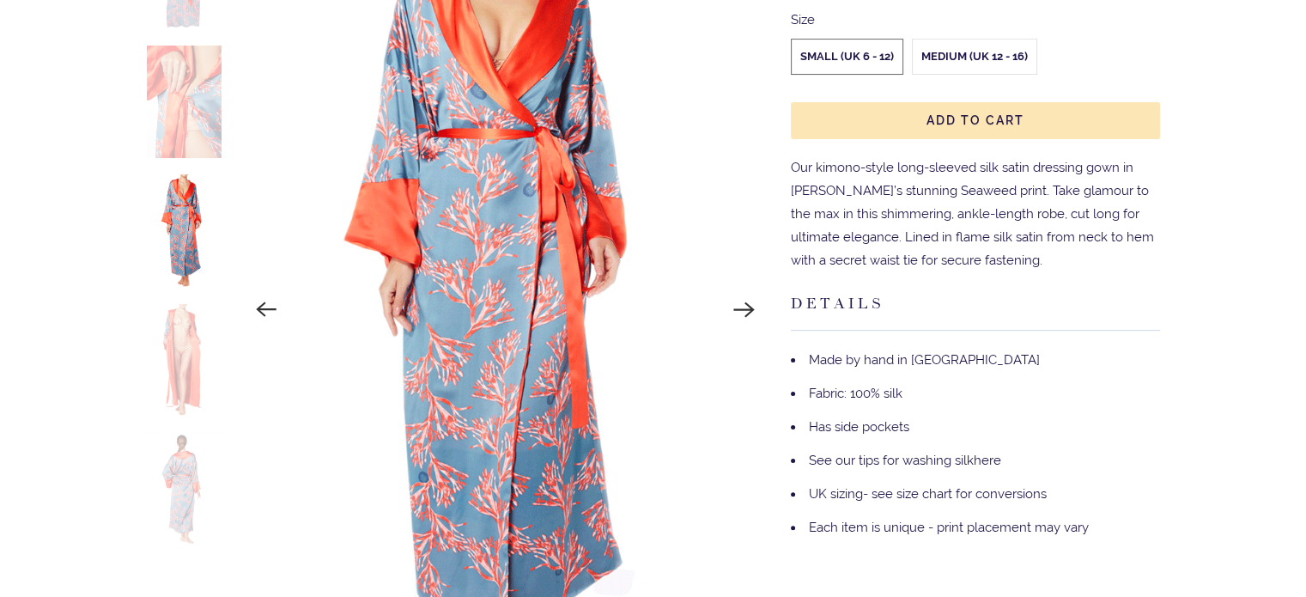
click at [188, 332] on img at bounding box center [185, 360] width 76 height 113
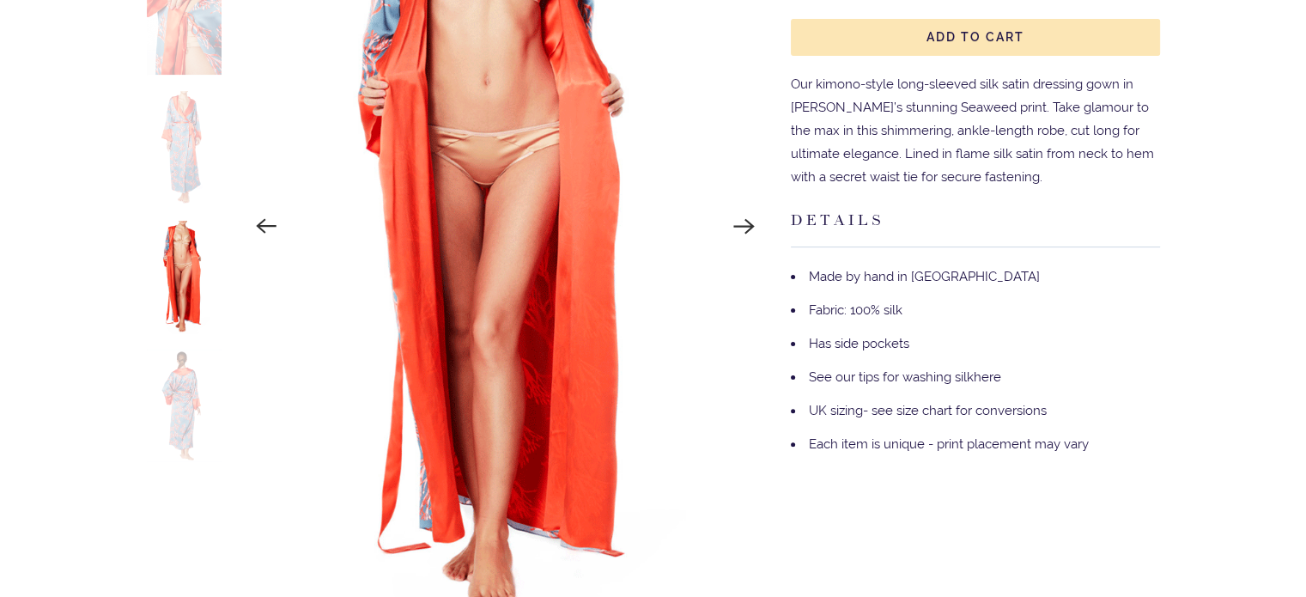
scroll to position [429, 0]
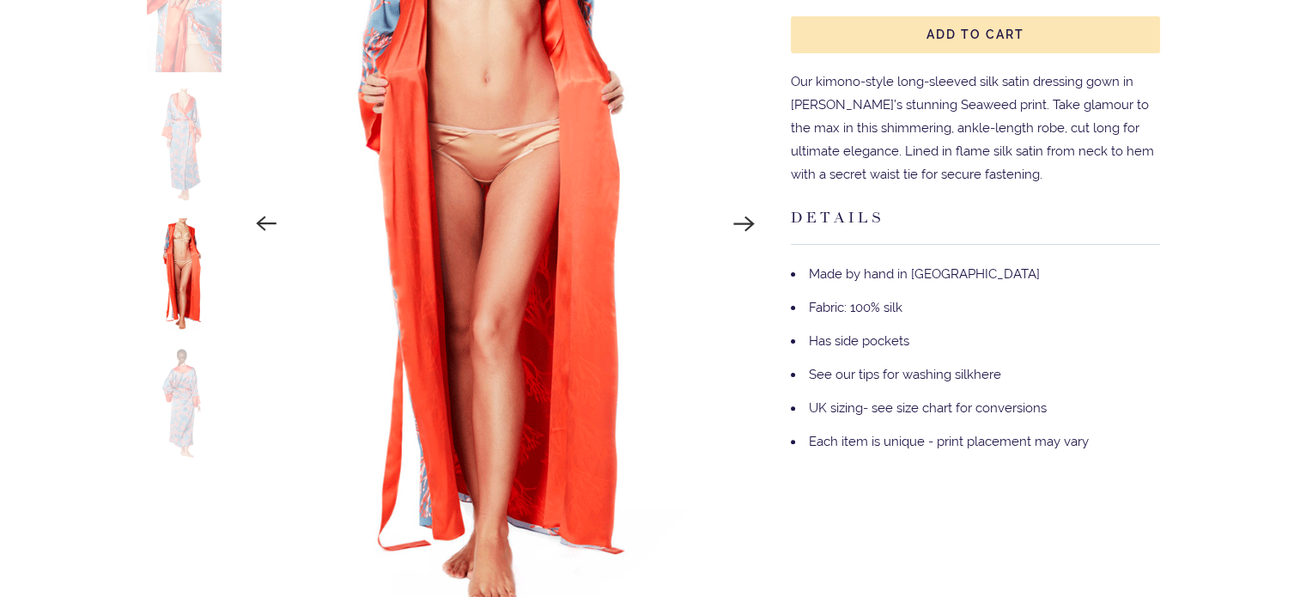
click at [192, 380] on img at bounding box center [185, 403] width 76 height 113
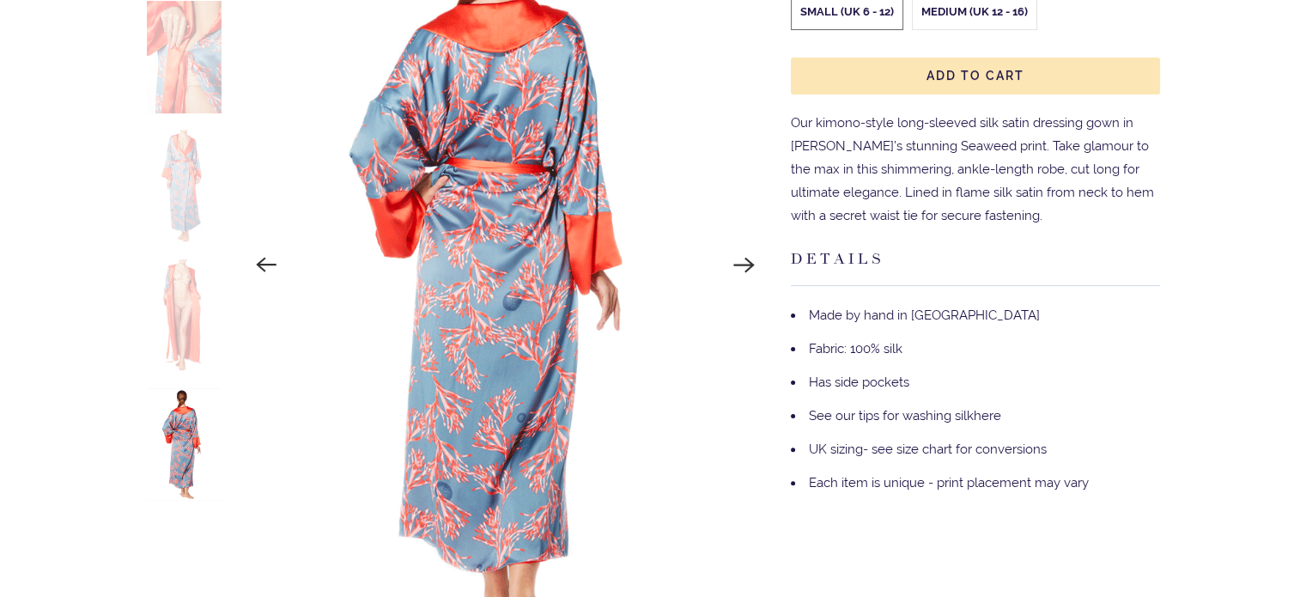
scroll to position [258, 0]
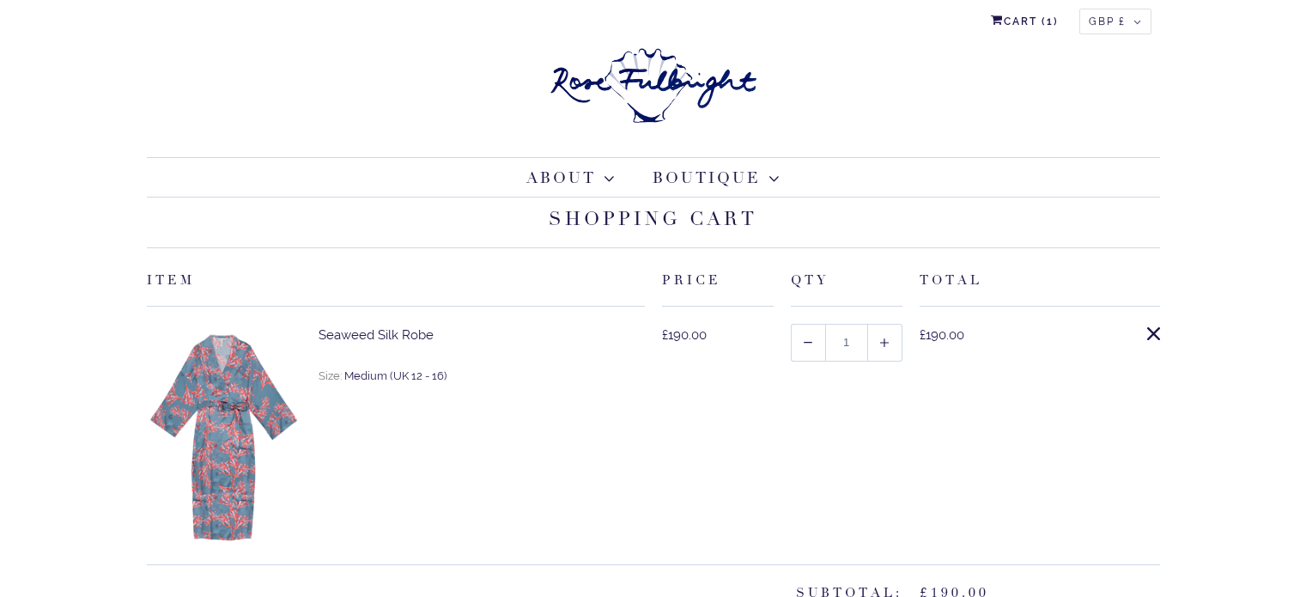
select select "[GEOGRAPHIC_DATA]"
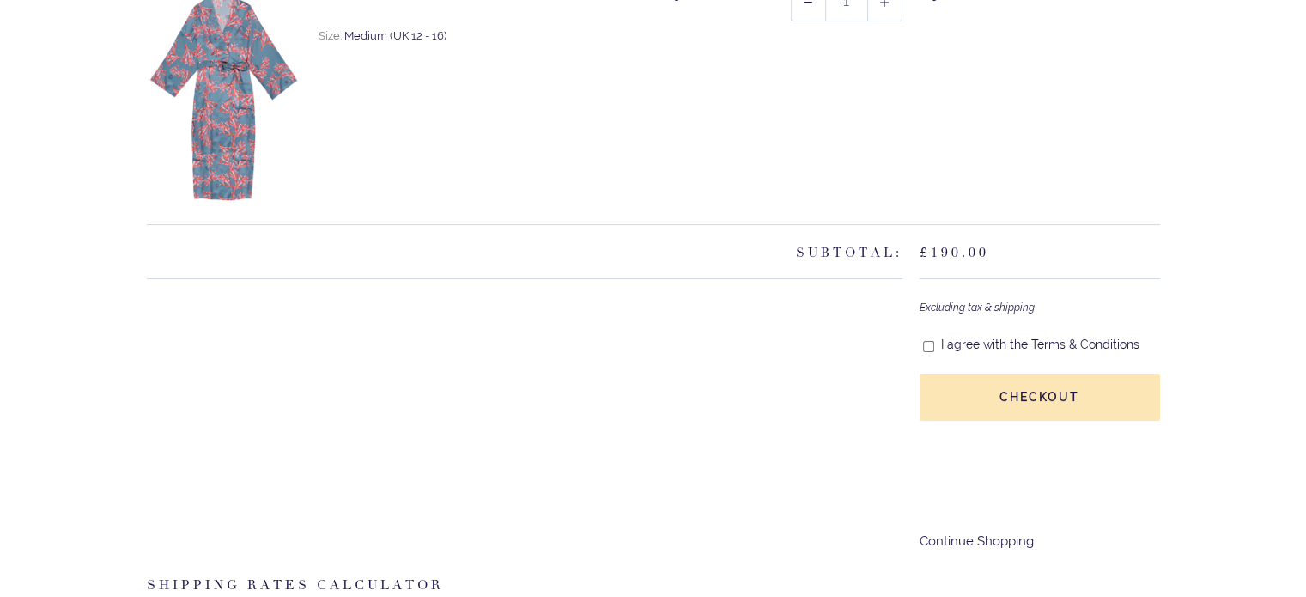
scroll to position [344, 0]
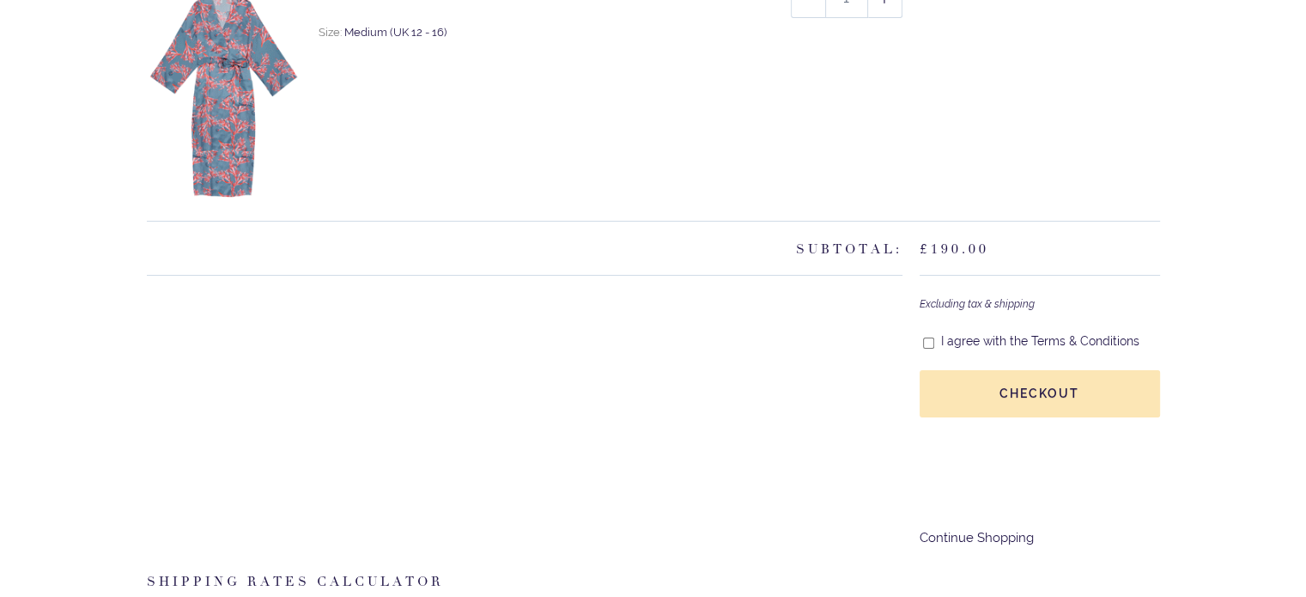
click at [926, 343] on input "I agree with the Terms & Conditions" at bounding box center [928, 343] width 11 height 15
checkbox input "true"
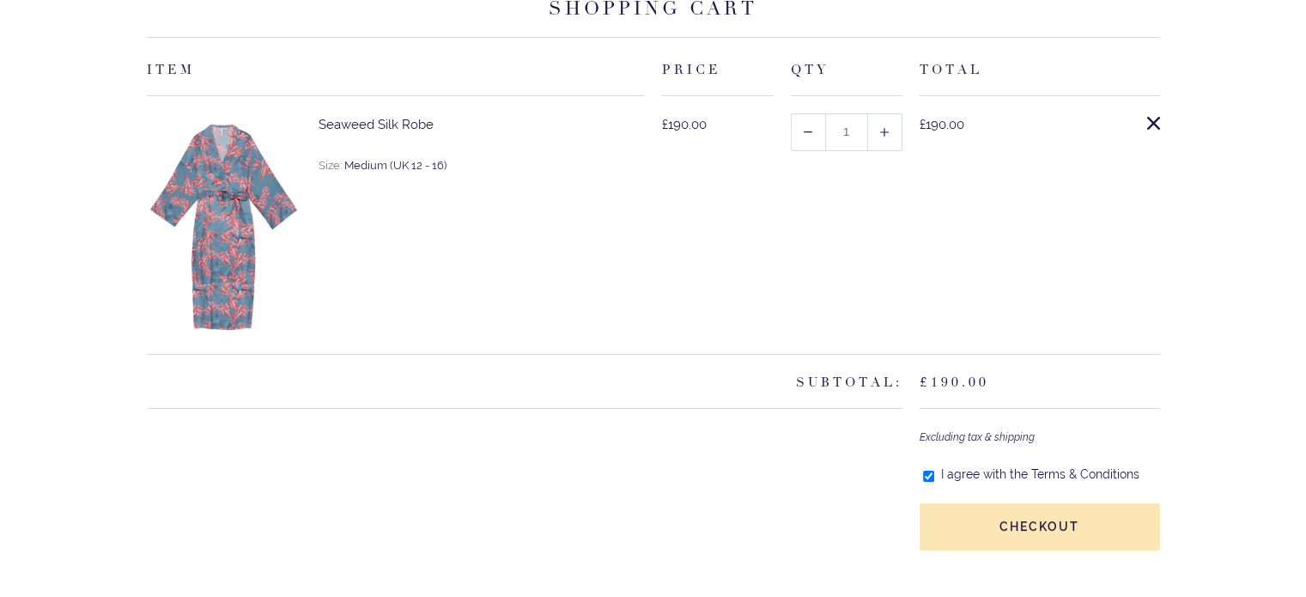
scroll to position [86, 0]
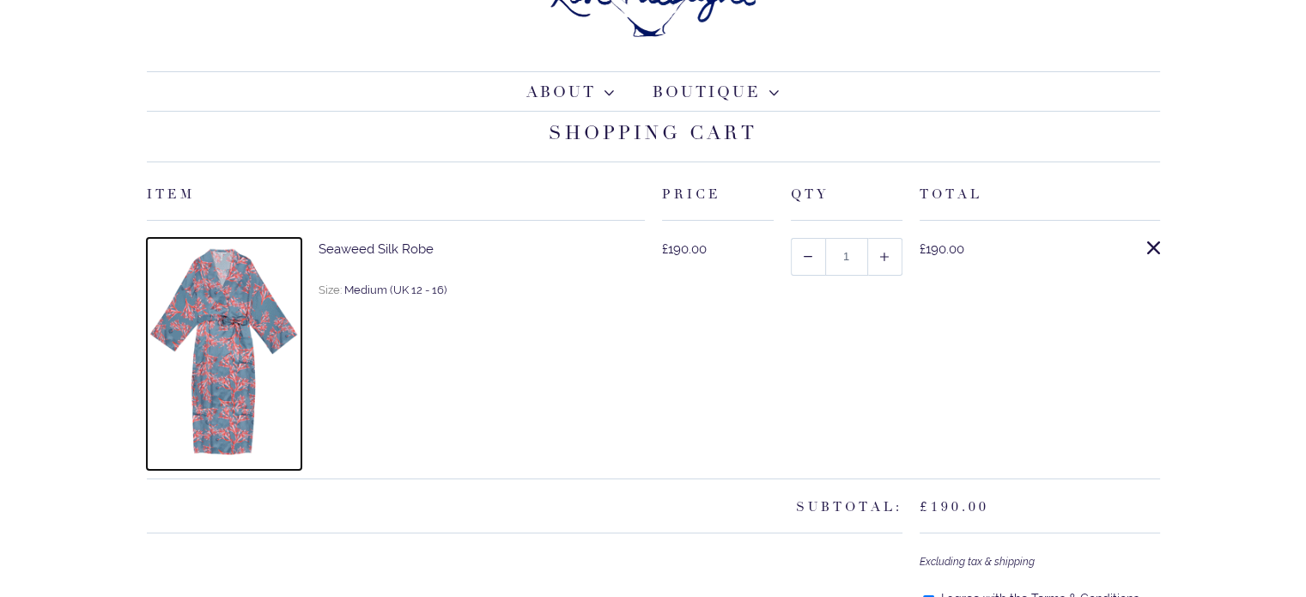
click at [220, 312] on img at bounding box center [224, 354] width 155 height 232
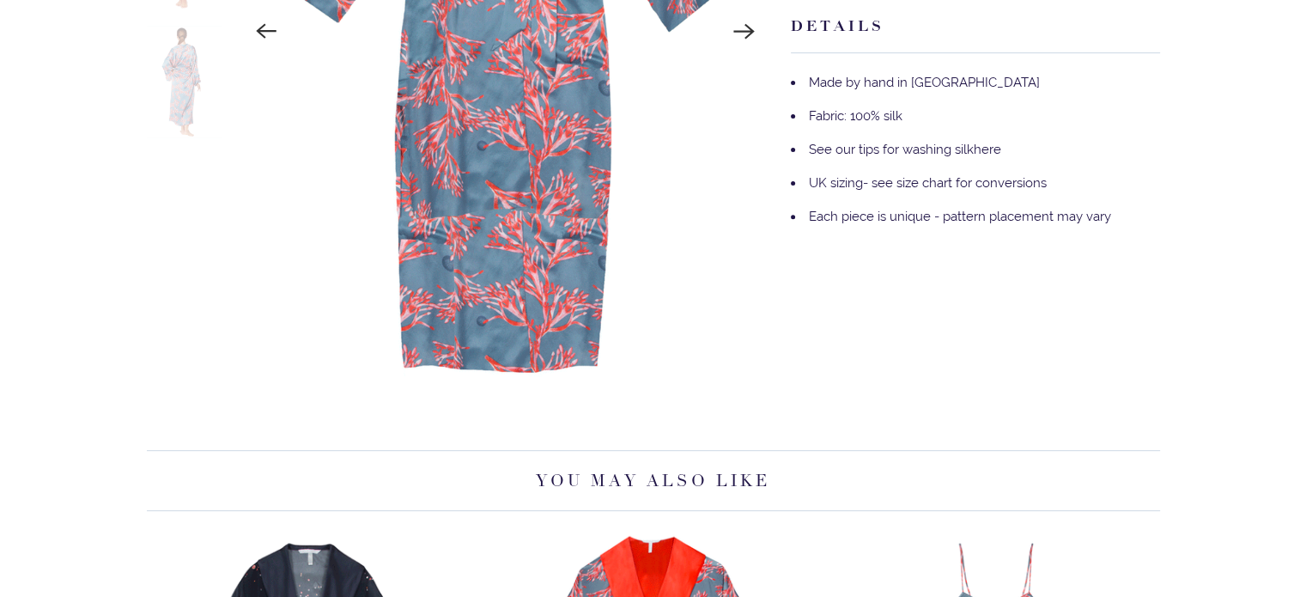
scroll to position [299, 0]
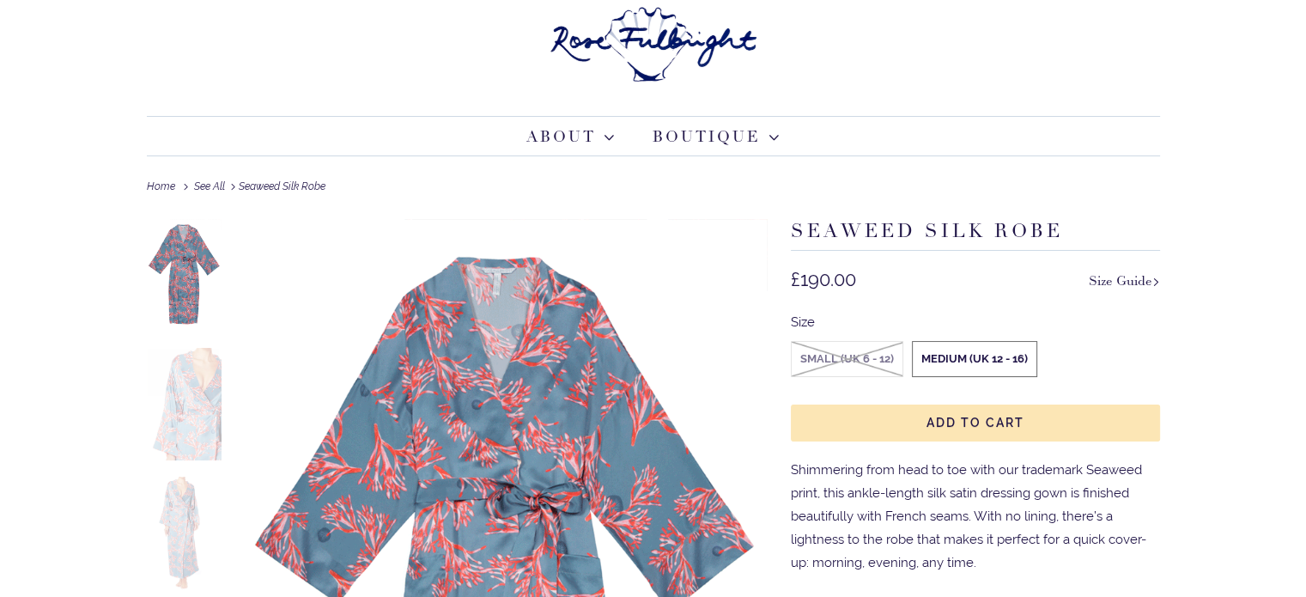
click at [1008, 344] on label "Medium (UK 12 - 16)" at bounding box center [975, 359] width 124 height 34
click at [0, 0] on input "Medium (UK 12 - 16)" at bounding box center [0, 0] width 0 height 0
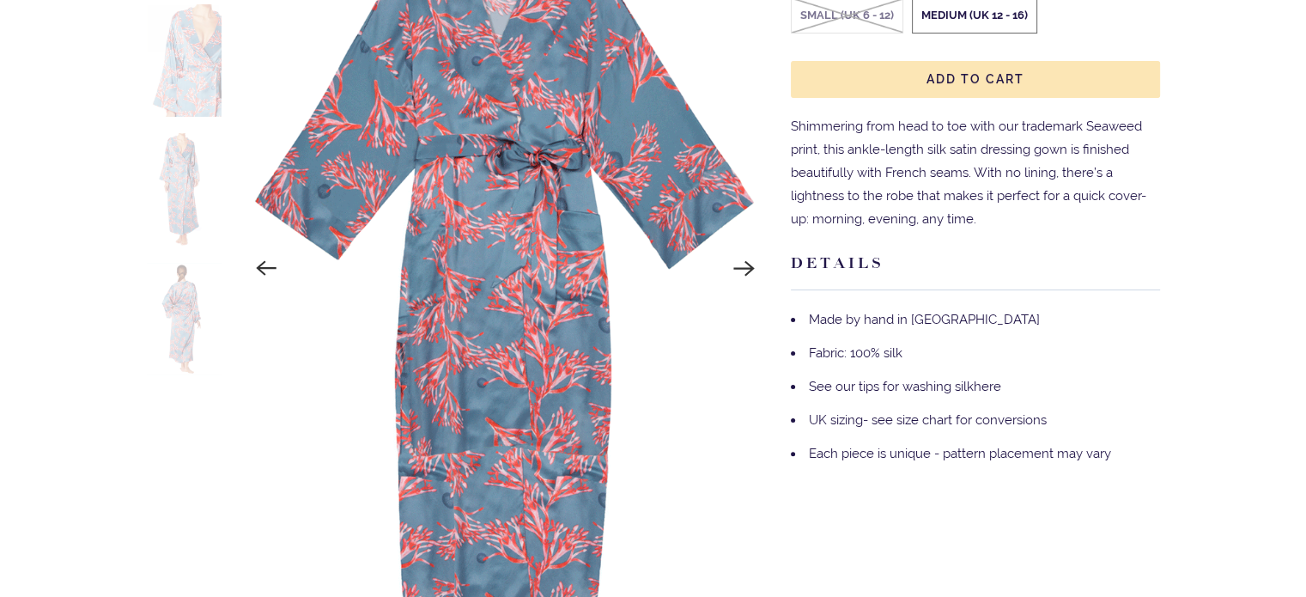
scroll to position [0, 0]
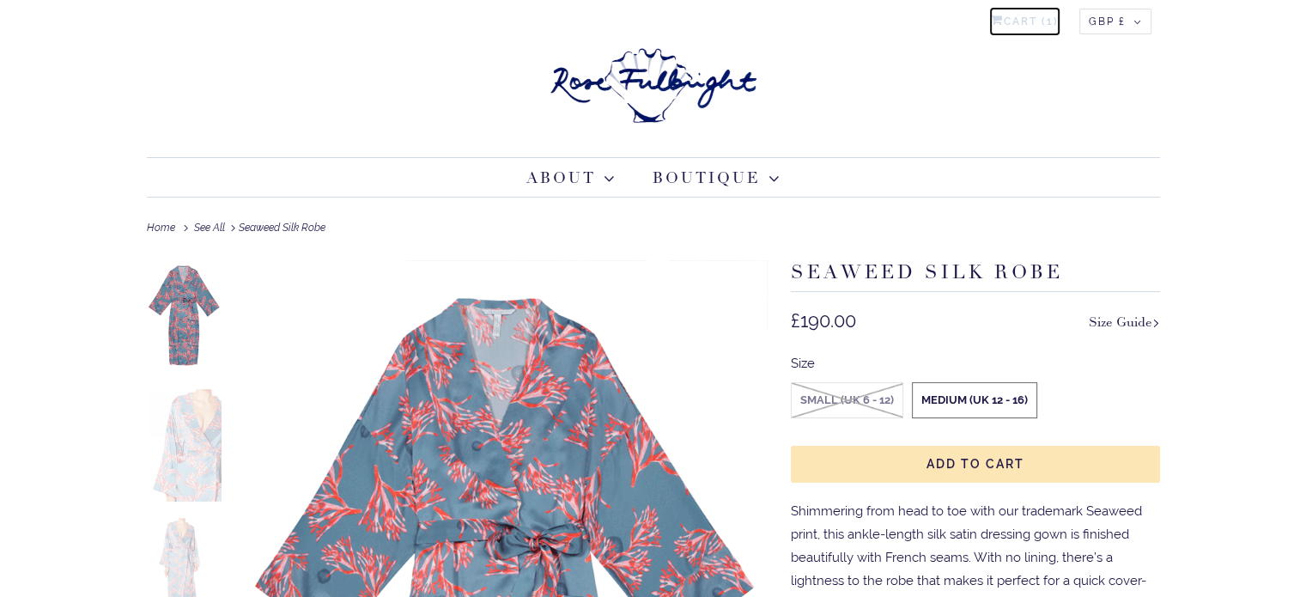
click at [1037, 21] on link "Cart ( 1 )" at bounding box center [1025, 22] width 68 height 26
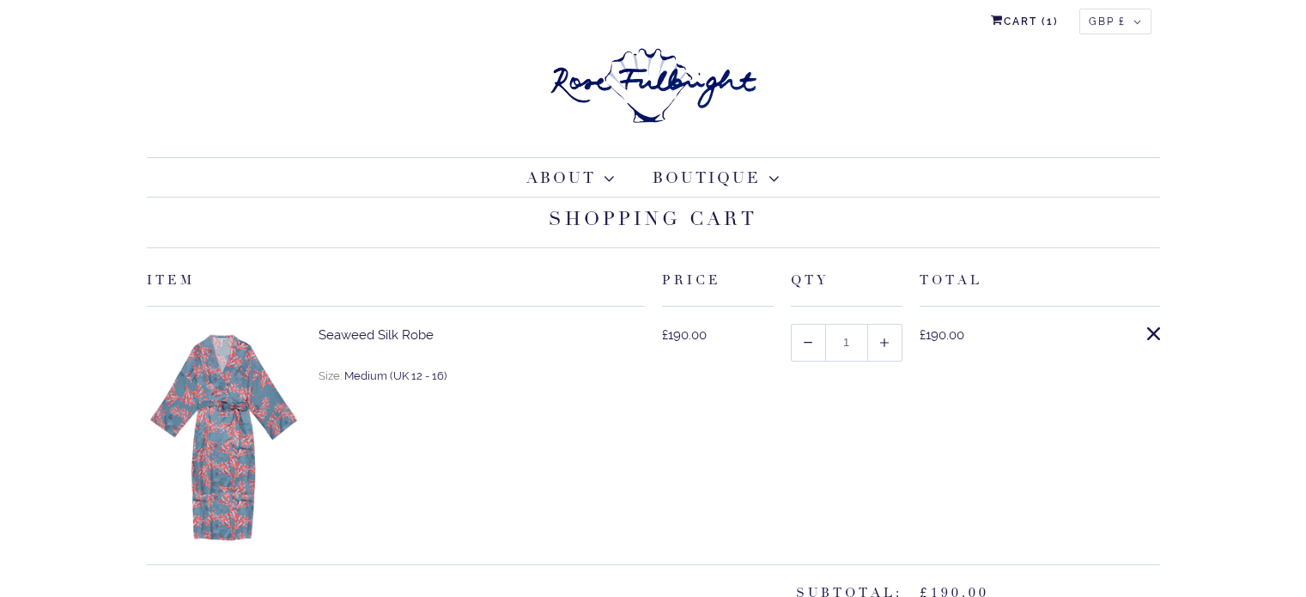
select select "[GEOGRAPHIC_DATA]"
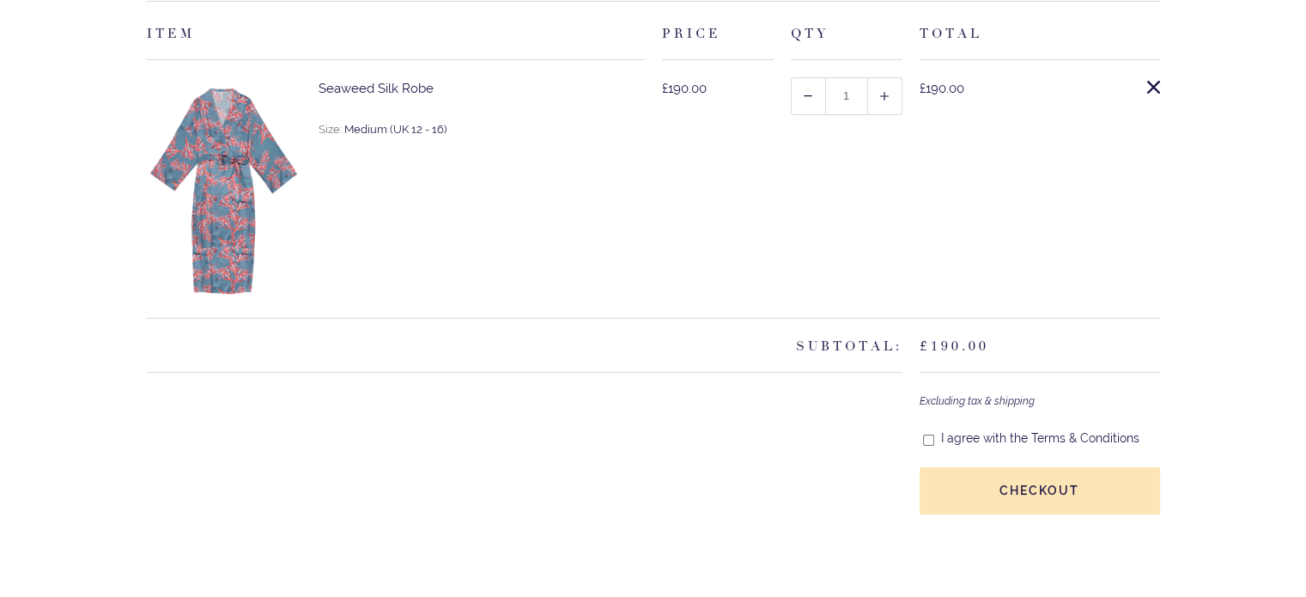
scroll to position [429, 0]
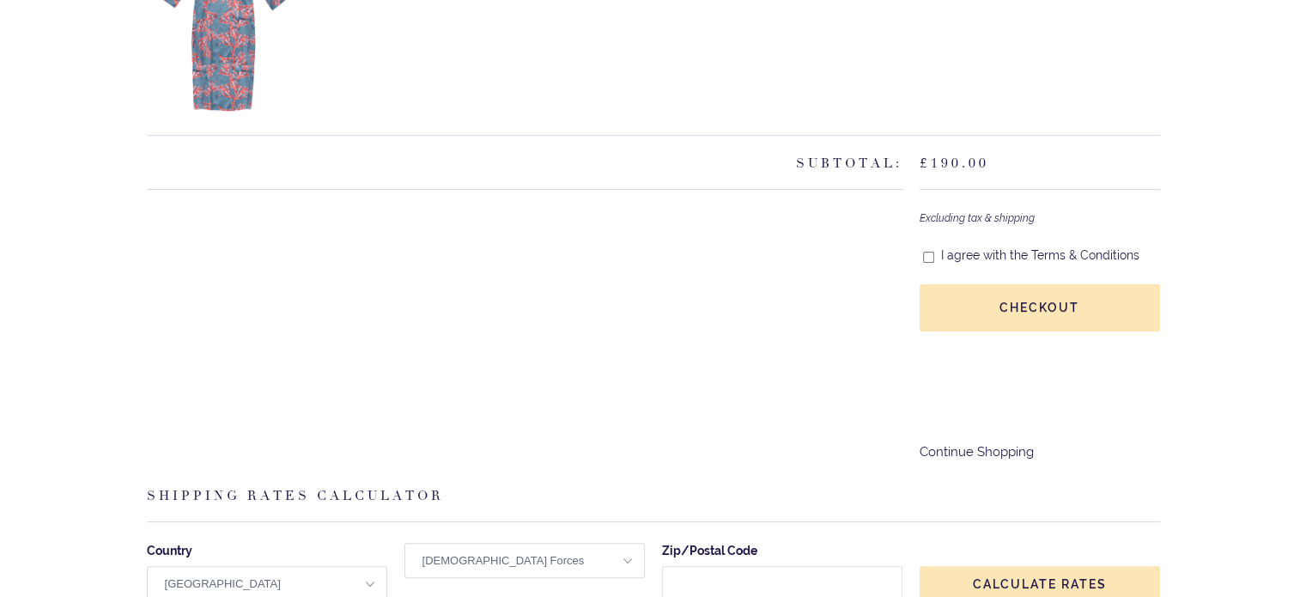
click at [928, 250] on input "I agree with the Terms & Conditions" at bounding box center [928, 257] width 11 height 15
checkbox input "true"
click at [923, 428] on shopify-google-pay-button at bounding box center [921, 419] width 3 height 15
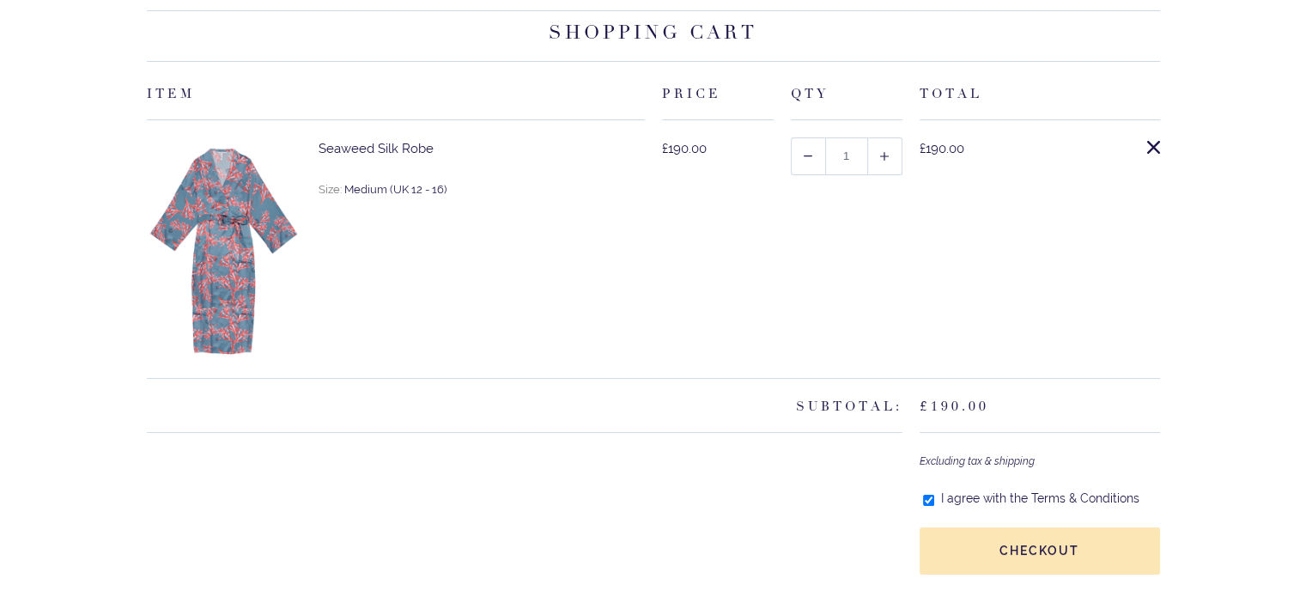
scroll to position [0, 0]
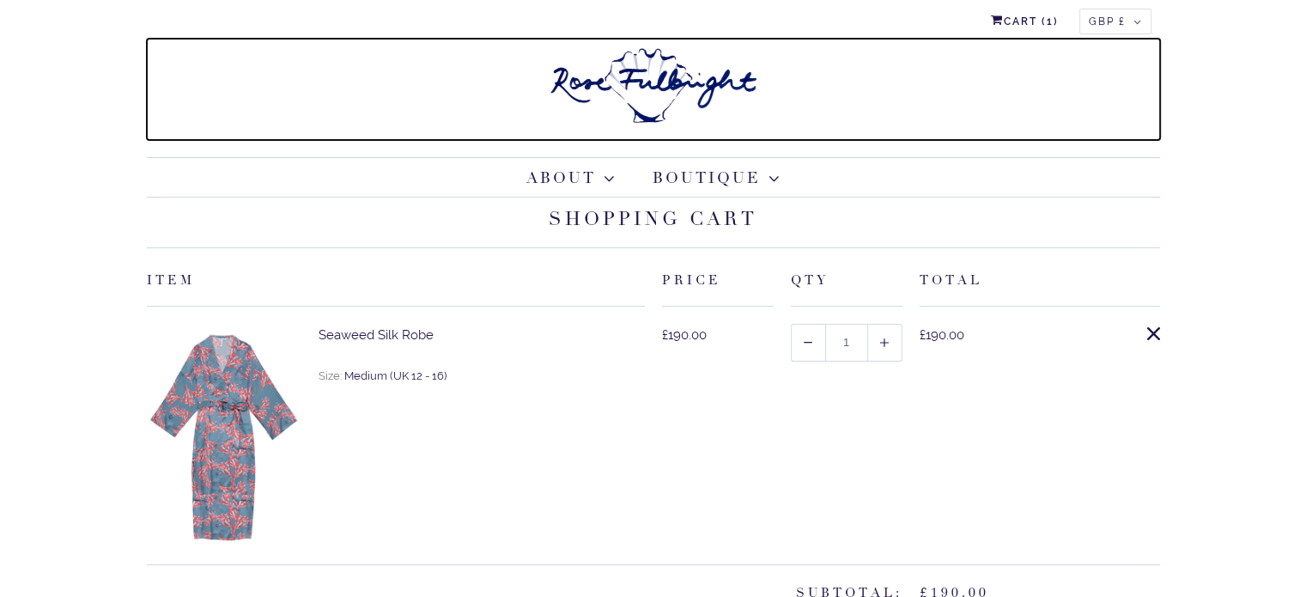
drag, startPoint x: 417, startPoint y: 4, endPoint x: 161, endPoint y: 40, distance: 259.4
click at [161, 40] on link at bounding box center [654, 89] width 1014 height 101
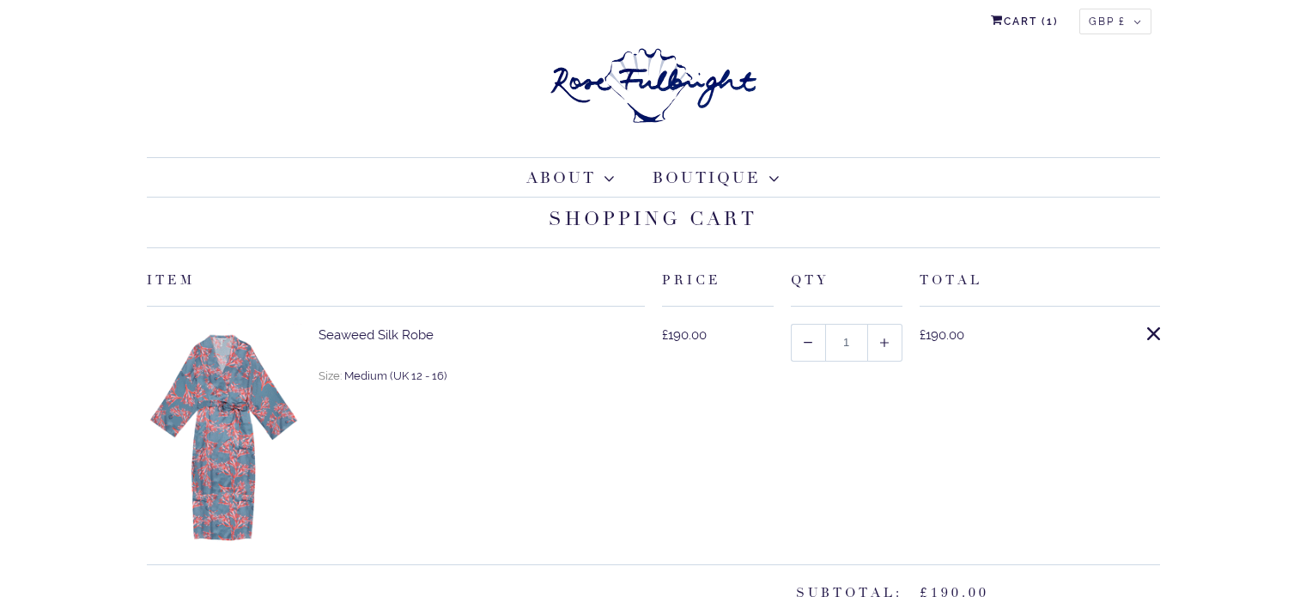
select select "[GEOGRAPHIC_DATA]"
